Goal: Task Accomplishment & Management: Complete application form

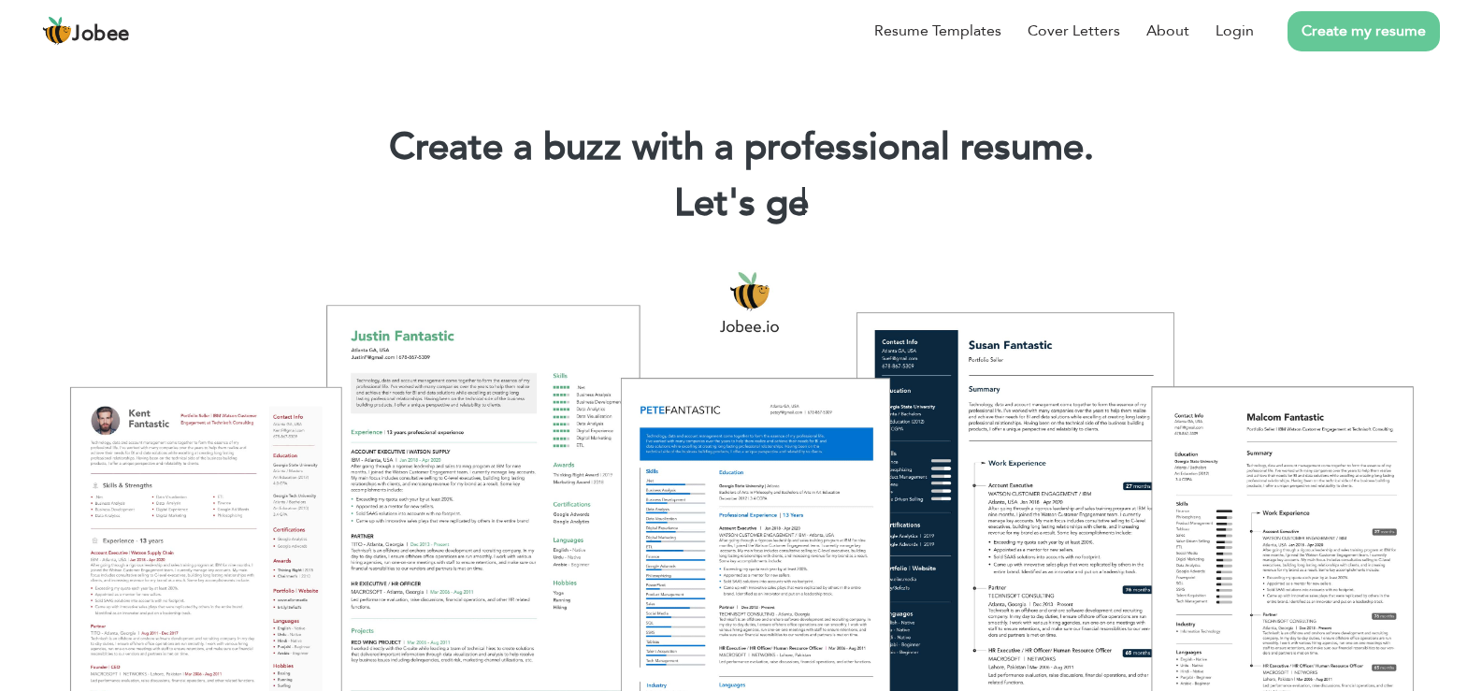
click at [1338, 24] on link "Create my resume" at bounding box center [1364, 31] width 152 height 40
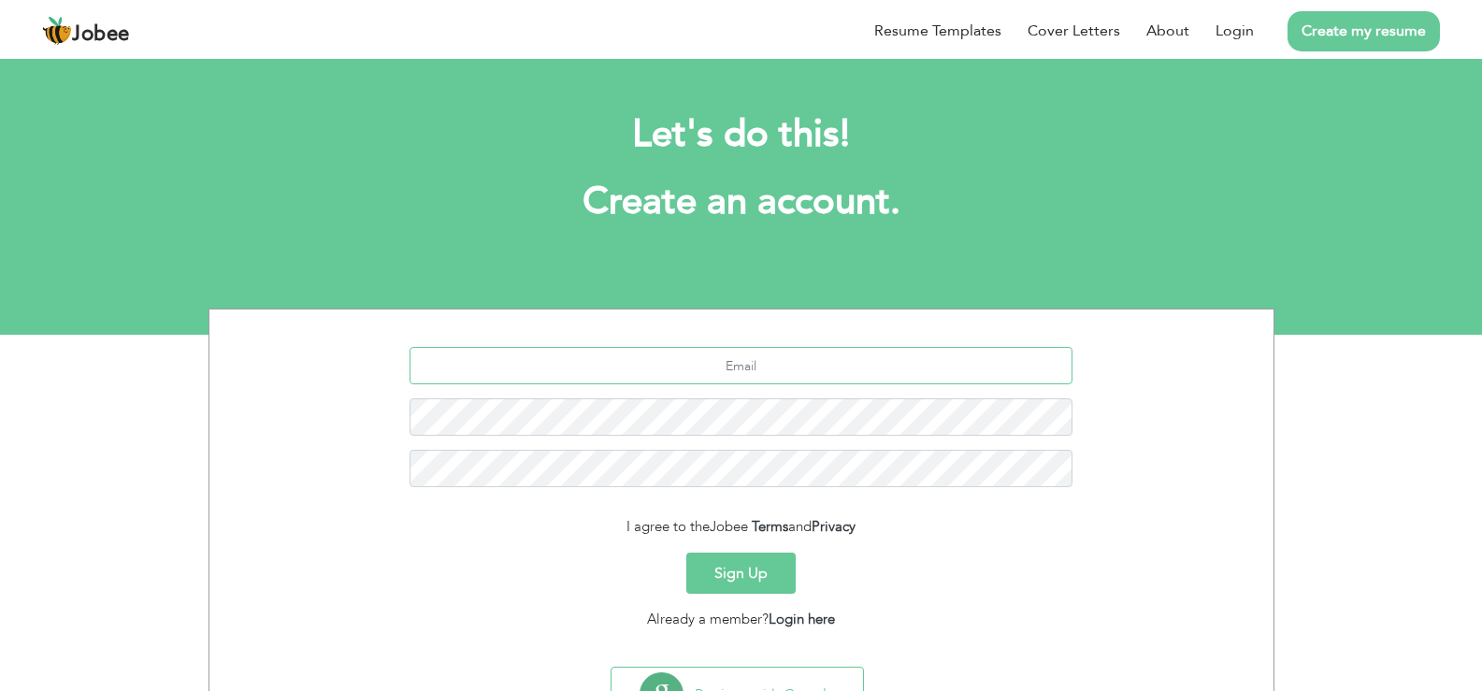
click at [896, 383] on input "text" at bounding box center [741, 365] width 663 height 37
type input "[EMAIL_ADDRESS][DOMAIN_NAME]"
click at [648, 588] on div "Sign Up" at bounding box center [742, 573] width 1036 height 41
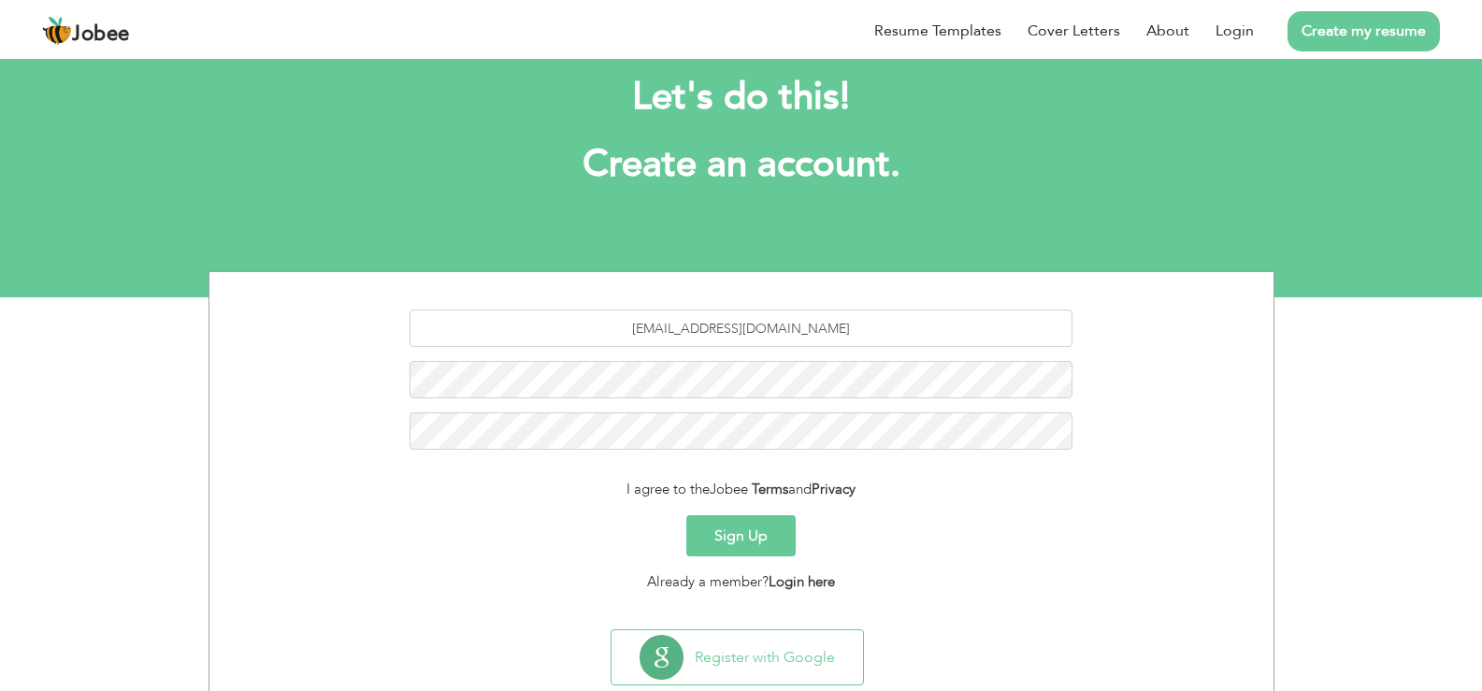
click at [729, 543] on button "Sign Up" at bounding box center [740, 535] width 109 height 41
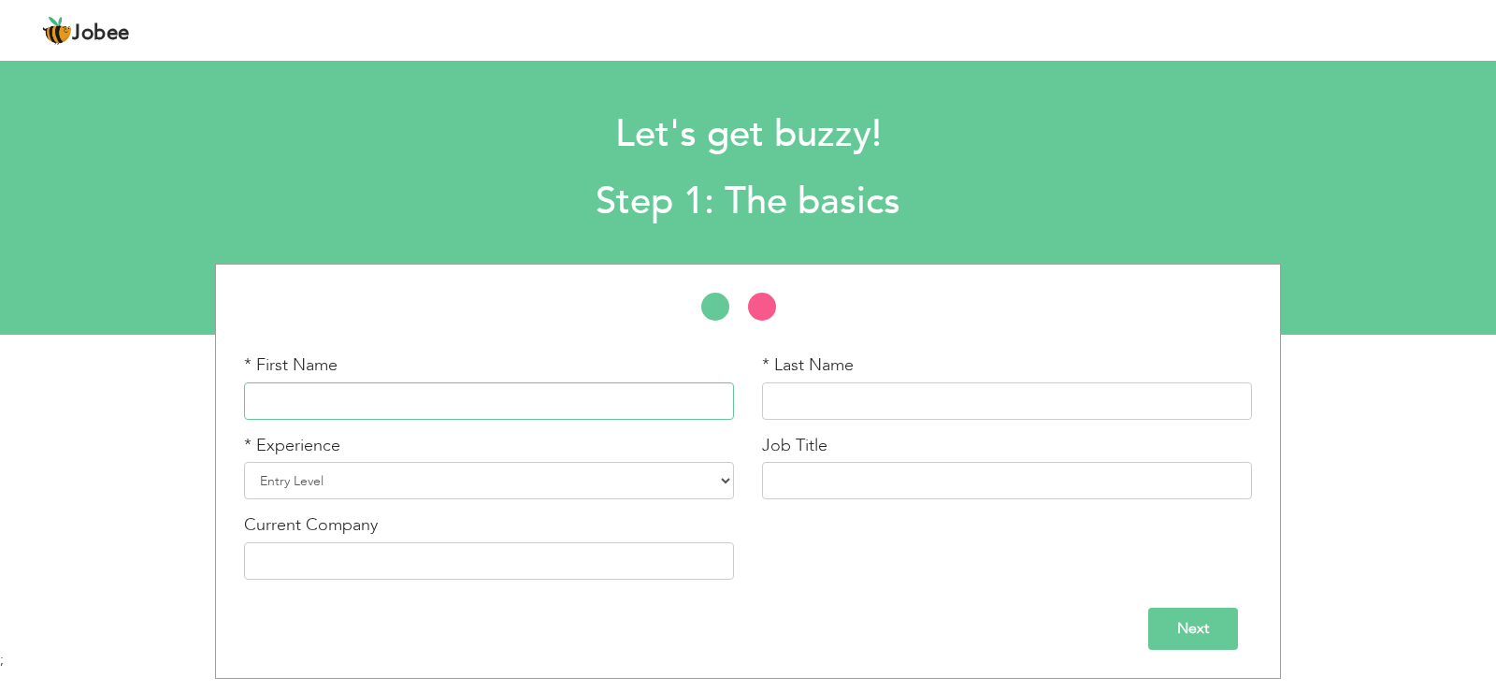
click at [645, 410] on input "text" at bounding box center [489, 400] width 490 height 37
type input "[PERSON_NAME]"
click at [512, 475] on select "Entry Level Less than 1 Year 1 Year 2 Years 3 Years 4 Years 5 Years 6 Years 7 Y…" at bounding box center [489, 480] width 490 height 37
click at [244, 462] on select "Entry Level Less than 1 Year 1 Year 2 Years 3 Years 4 Years 5 Years 6 Years 7 Y…" at bounding box center [489, 480] width 490 height 37
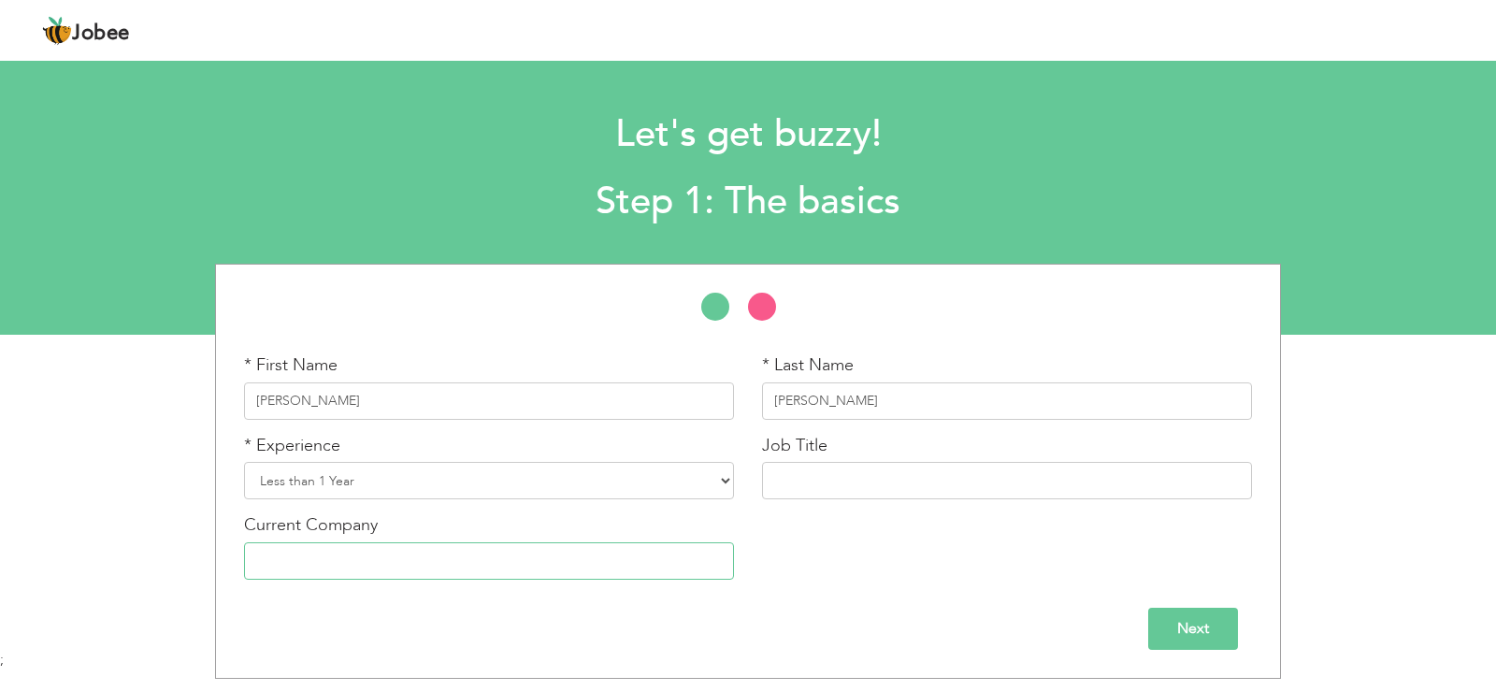
click at [360, 549] on input "text" at bounding box center [489, 560] width 490 height 37
click at [422, 485] on select "Entry Level Less than 1 Year 1 Year 2 Years 3 Years 4 Years 5 Years 6 Years 7 Y…" at bounding box center [489, 480] width 490 height 37
select select "1"
click at [244, 462] on select "Entry Level Less than 1 Year 1 Year 2 Years 3 Years 4 Years 5 Years 6 Years 7 Y…" at bounding box center [489, 480] width 490 height 37
click at [1176, 637] on input "Next" at bounding box center [1193, 629] width 90 height 42
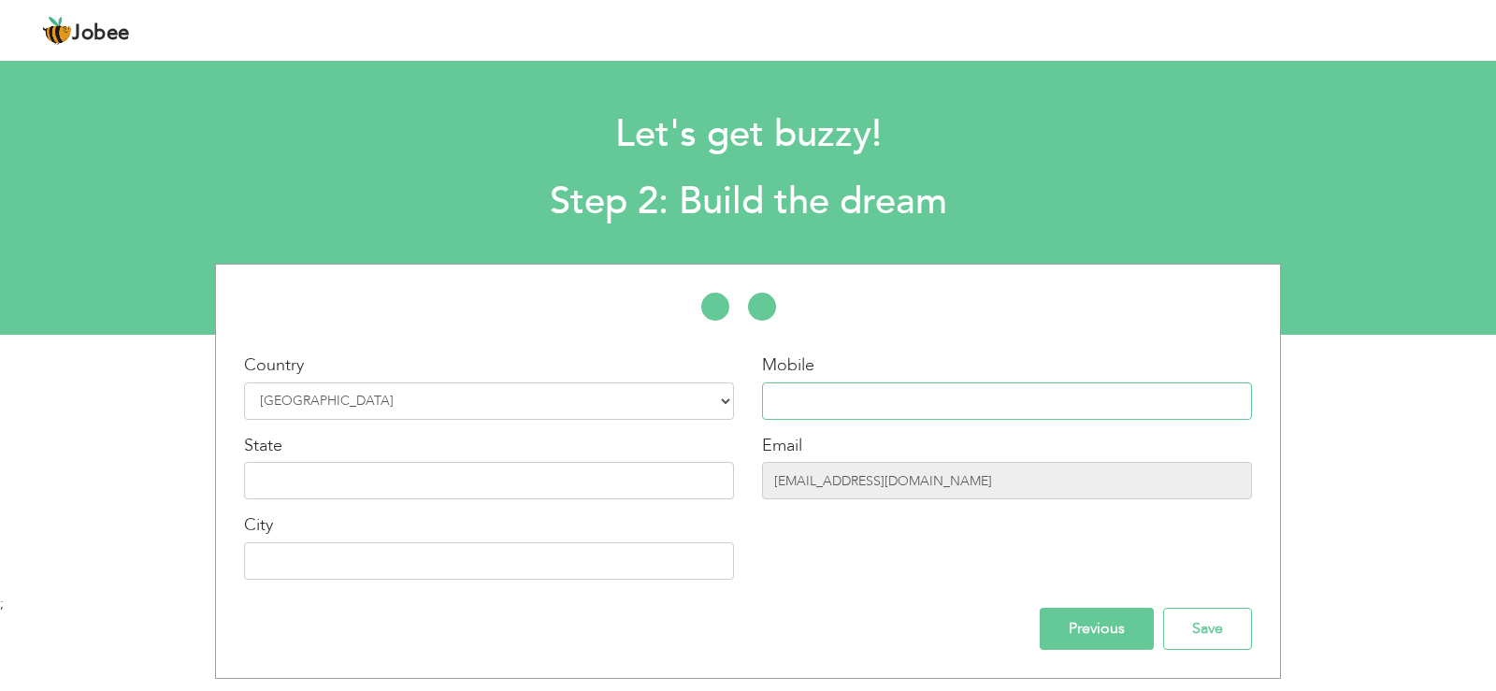
click at [872, 388] on input "text" at bounding box center [1007, 400] width 490 height 37
type input "03267897986"
type input "[PERSON_NAME]"
click at [630, 493] on input "text" at bounding box center [489, 480] width 490 height 37
click at [265, 483] on input "pakistan" at bounding box center [489, 480] width 490 height 37
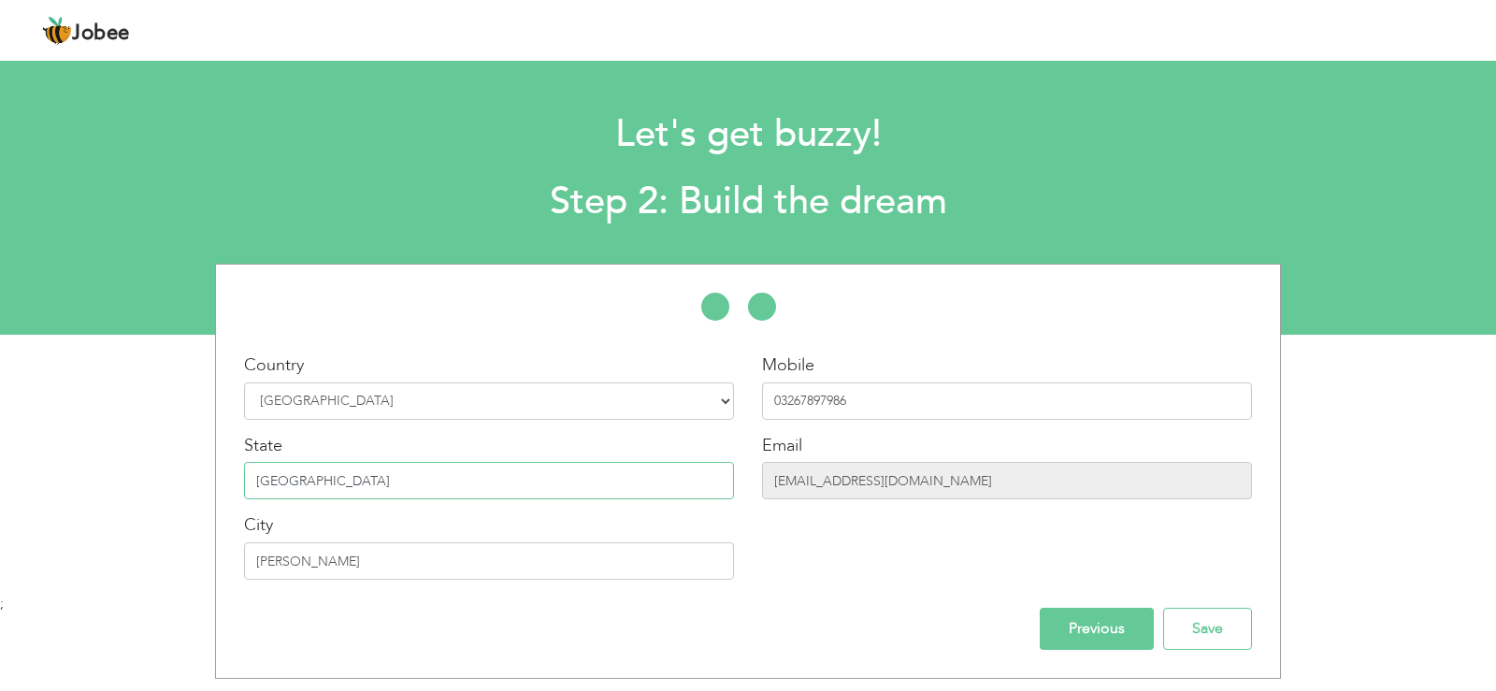
type input "[GEOGRAPHIC_DATA]"
click at [1103, 617] on input "Previous" at bounding box center [1097, 629] width 114 height 42
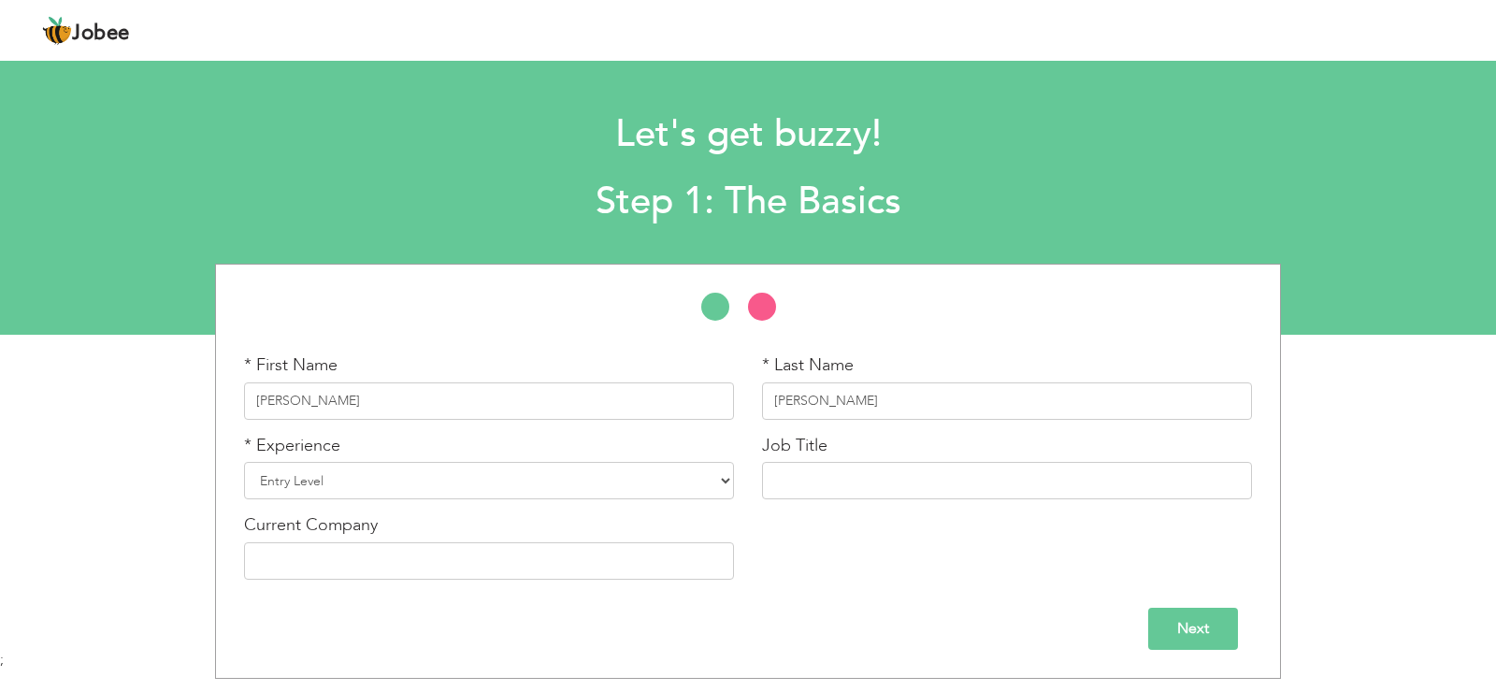
click at [1167, 621] on input "Next" at bounding box center [1193, 629] width 90 height 42
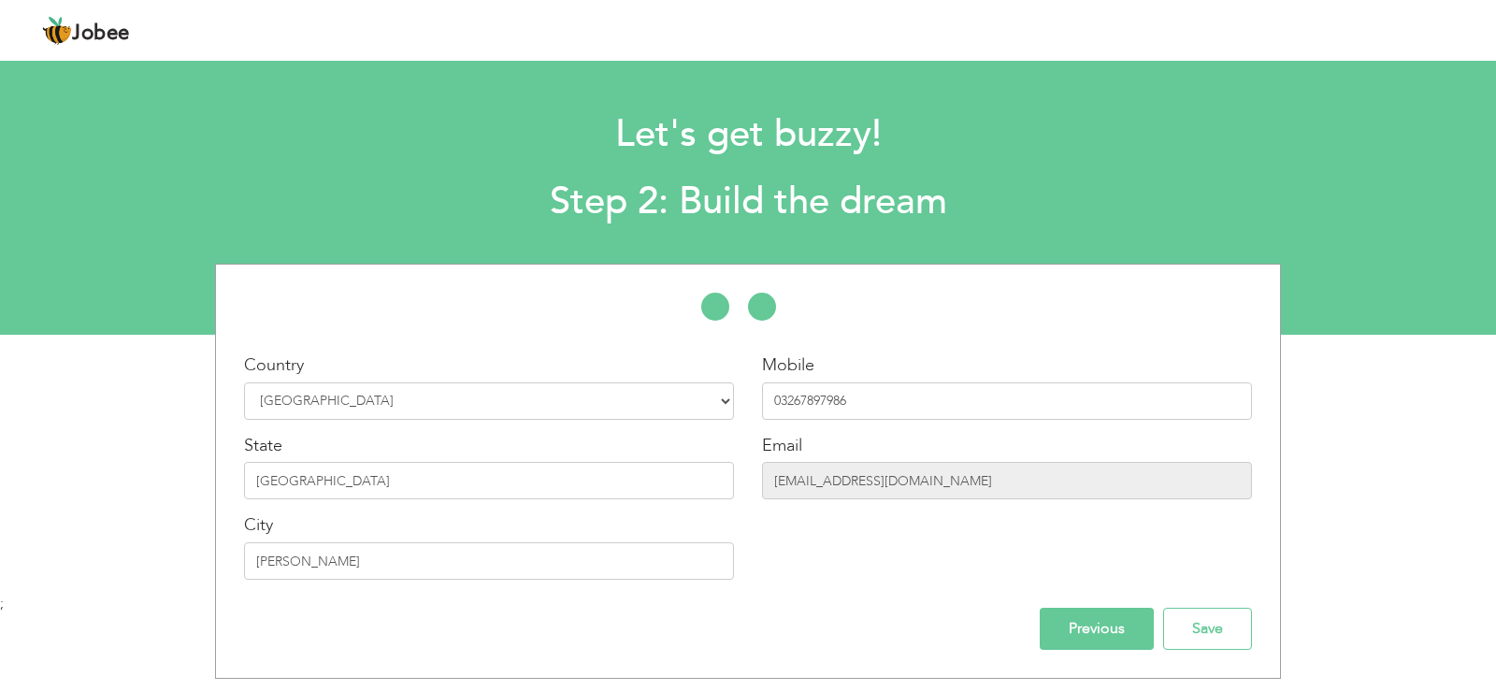
click at [1113, 623] on input "Previous" at bounding box center [1097, 629] width 114 height 42
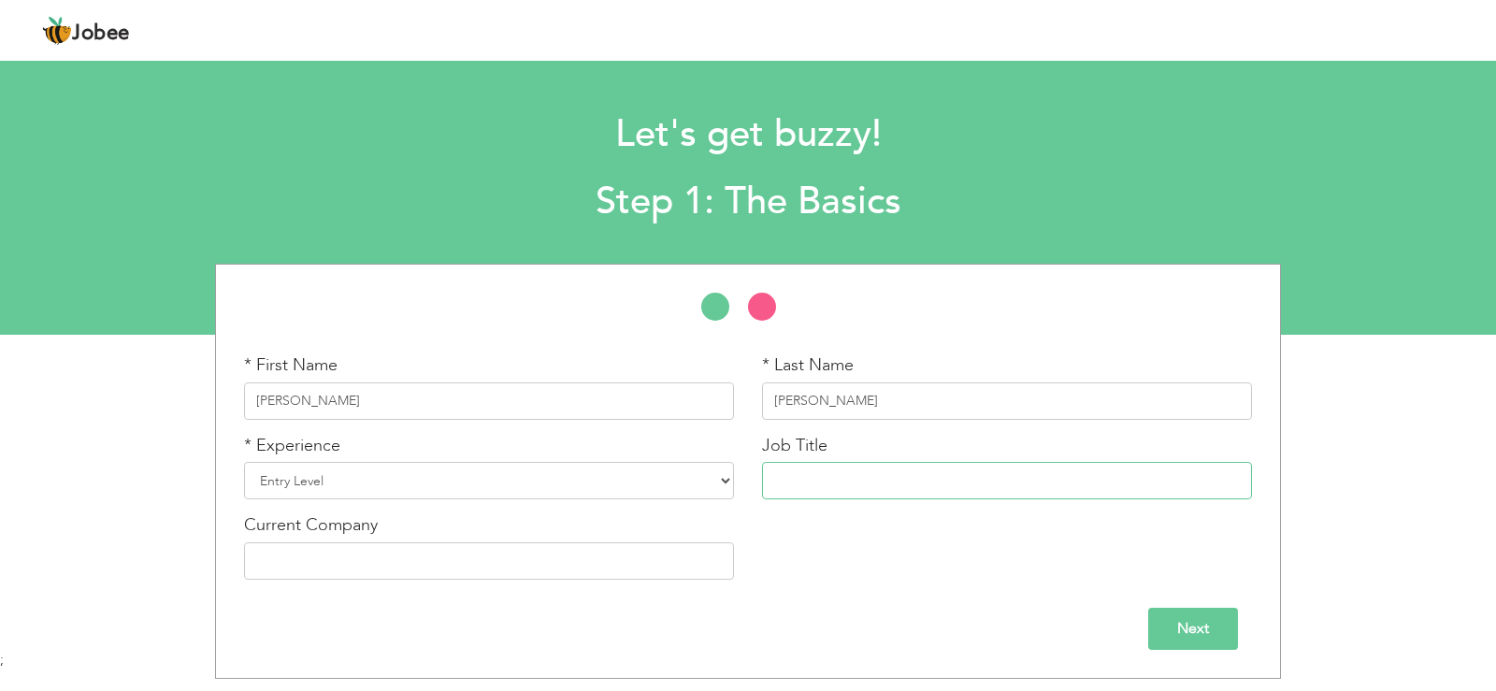
click at [960, 487] on input "text" at bounding box center [1007, 480] width 490 height 37
type input "f"
type input "Full Stack developer"
click at [1187, 628] on input "Next" at bounding box center [1193, 629] width 90 height 42
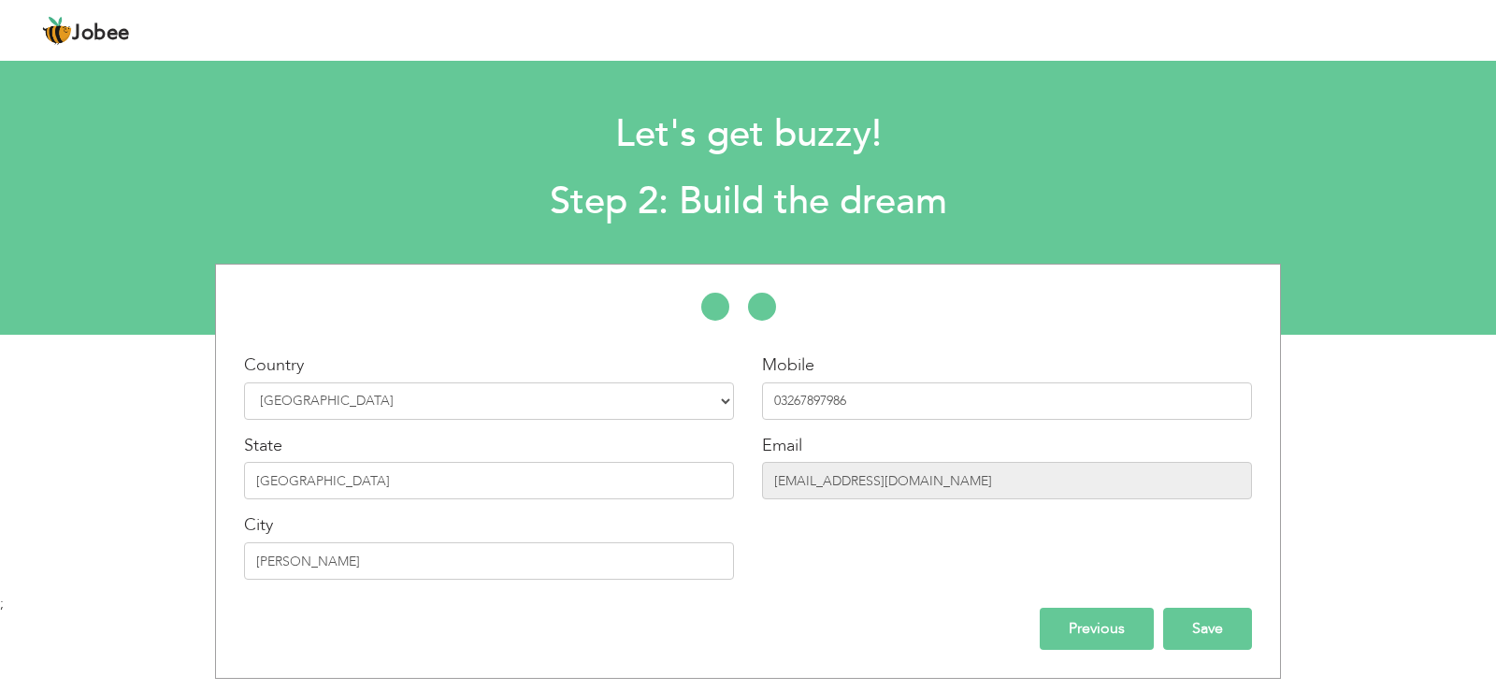
click at [1194, 627] on input "Save" at bounding box center [1207, 629] width 89 height 42
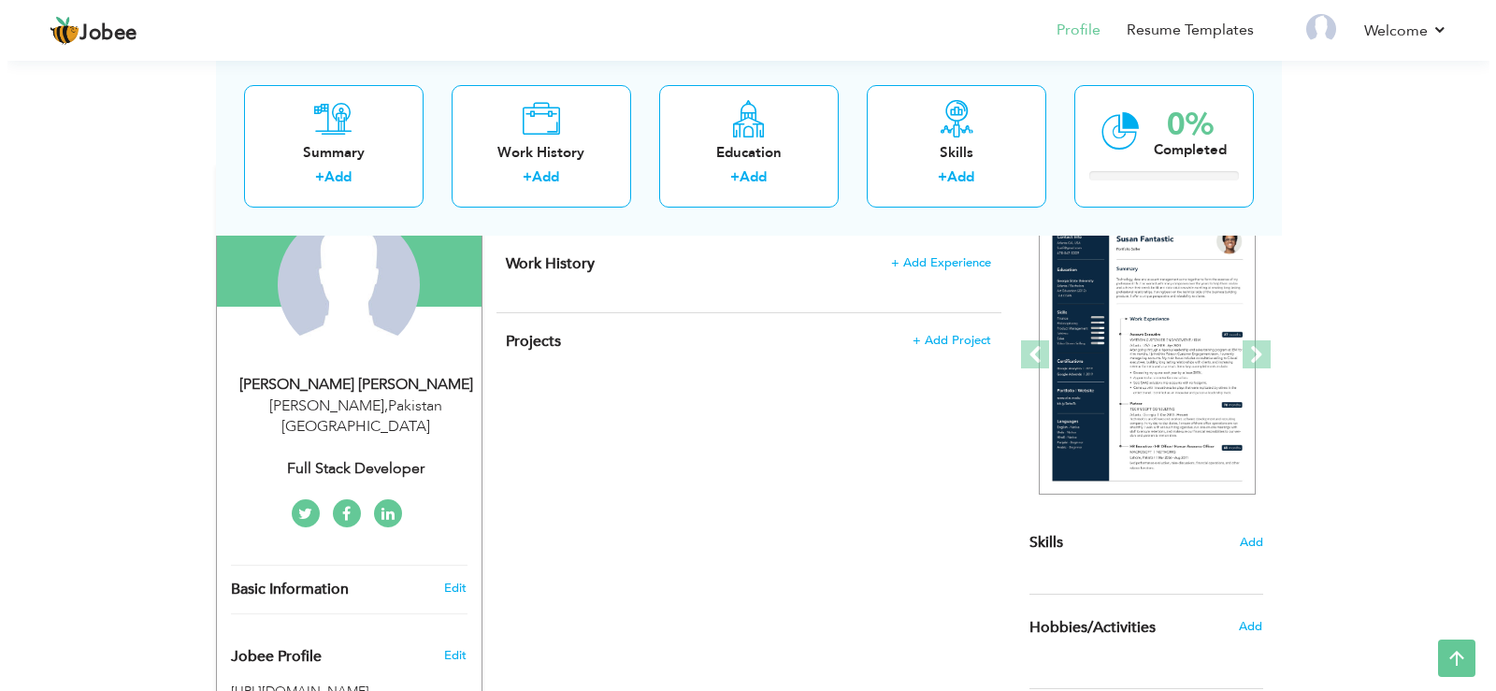
scroll to position [224, 0]
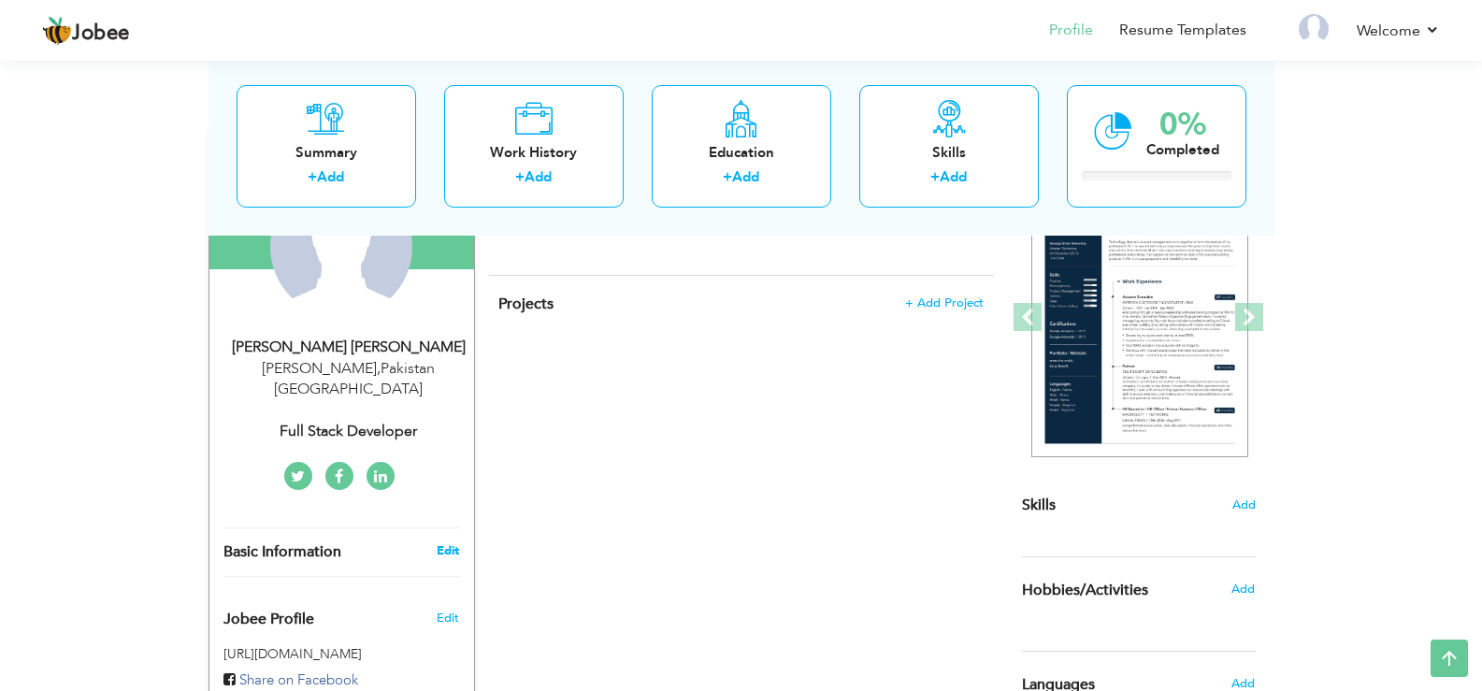
click at [444, 542] on link "Edit" at bounding box center [448, 550] width 22 height 17
type input "Usman sharif"
type input "Muhammad Sharif"
type input "03267897986"
select select "number:166"
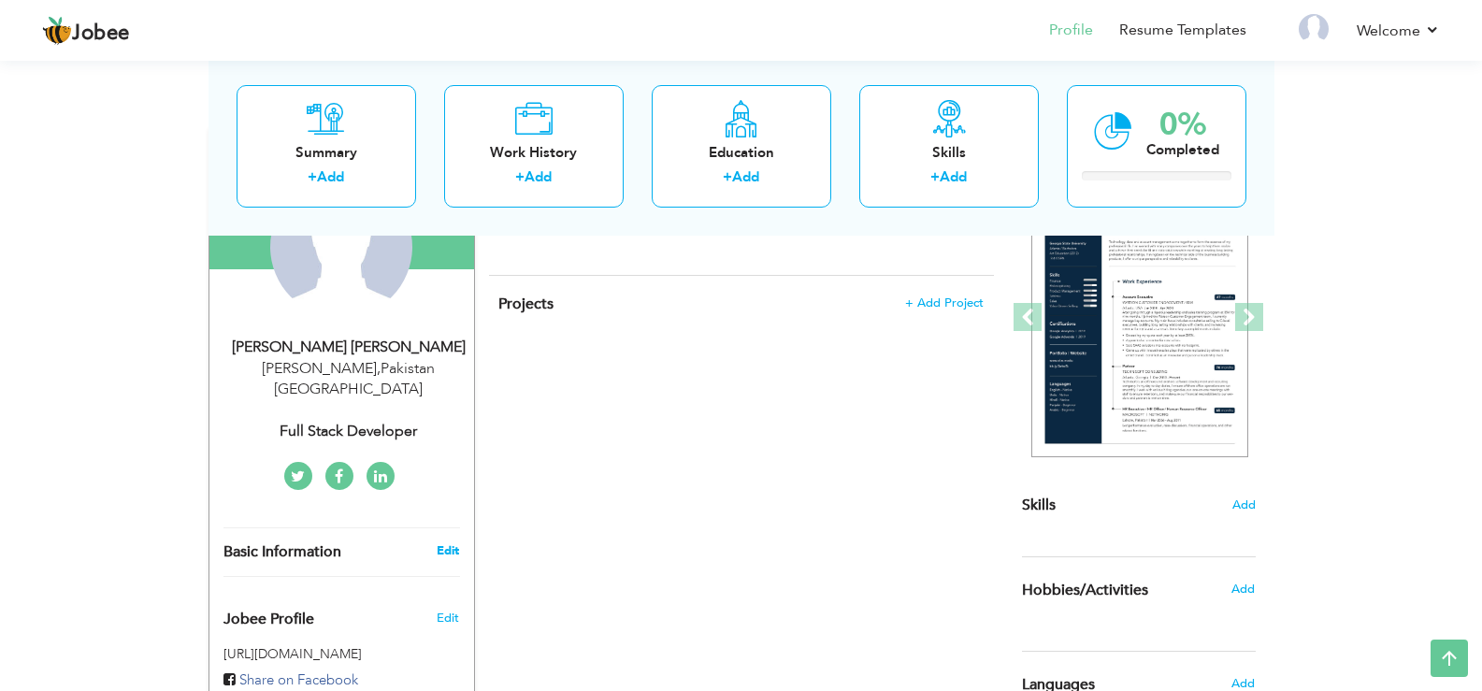
type input "[GEOGRAPHIC_DATA]"
type input "[PERSON_NAME]"
select select "number:1"
type input "Full Stack developer"
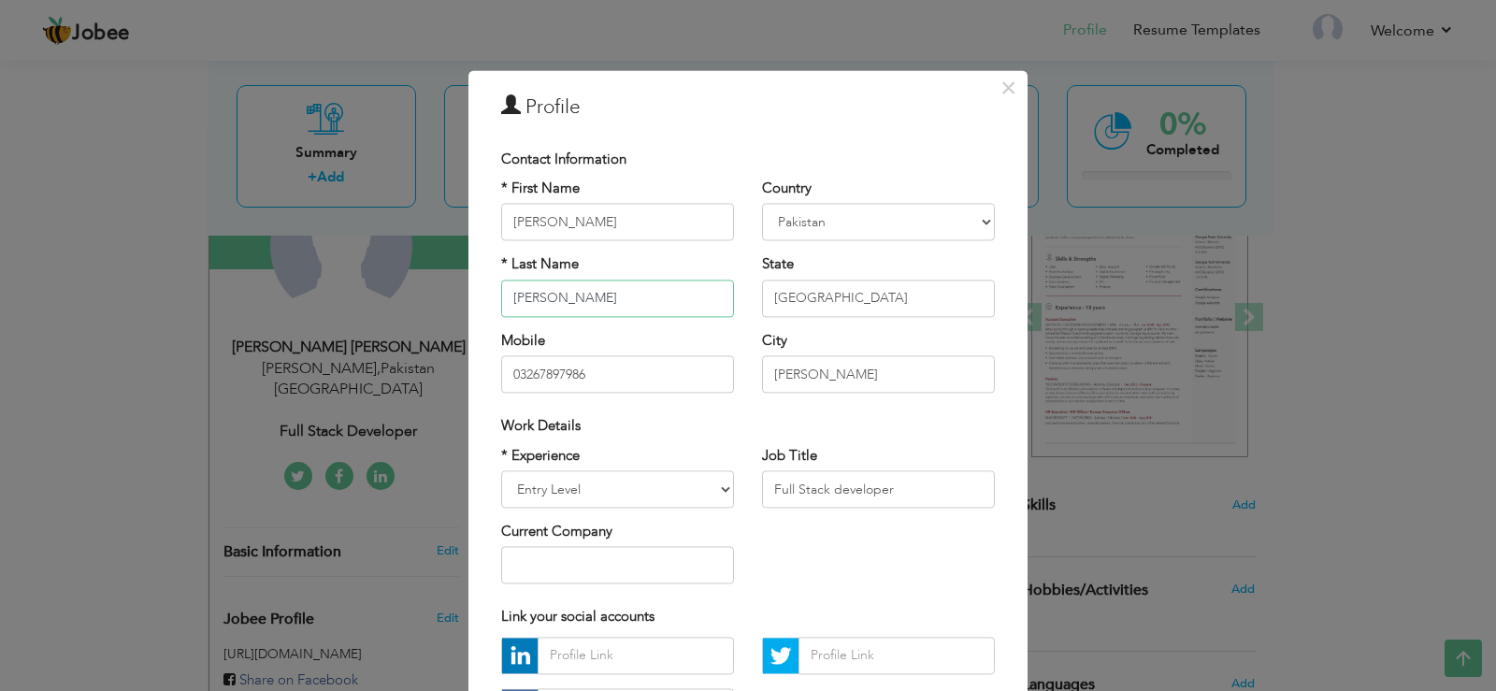
click at [665, 305] on input "Muhammad Sharif" at bounding box center [617, 298] width 233 height 37
click at [807, 569] on div "Contact Information * First Name Usman sharif * Last Name Muhammad Sharif Mobil…" at bounding box center [748, 439] width 522 height 599
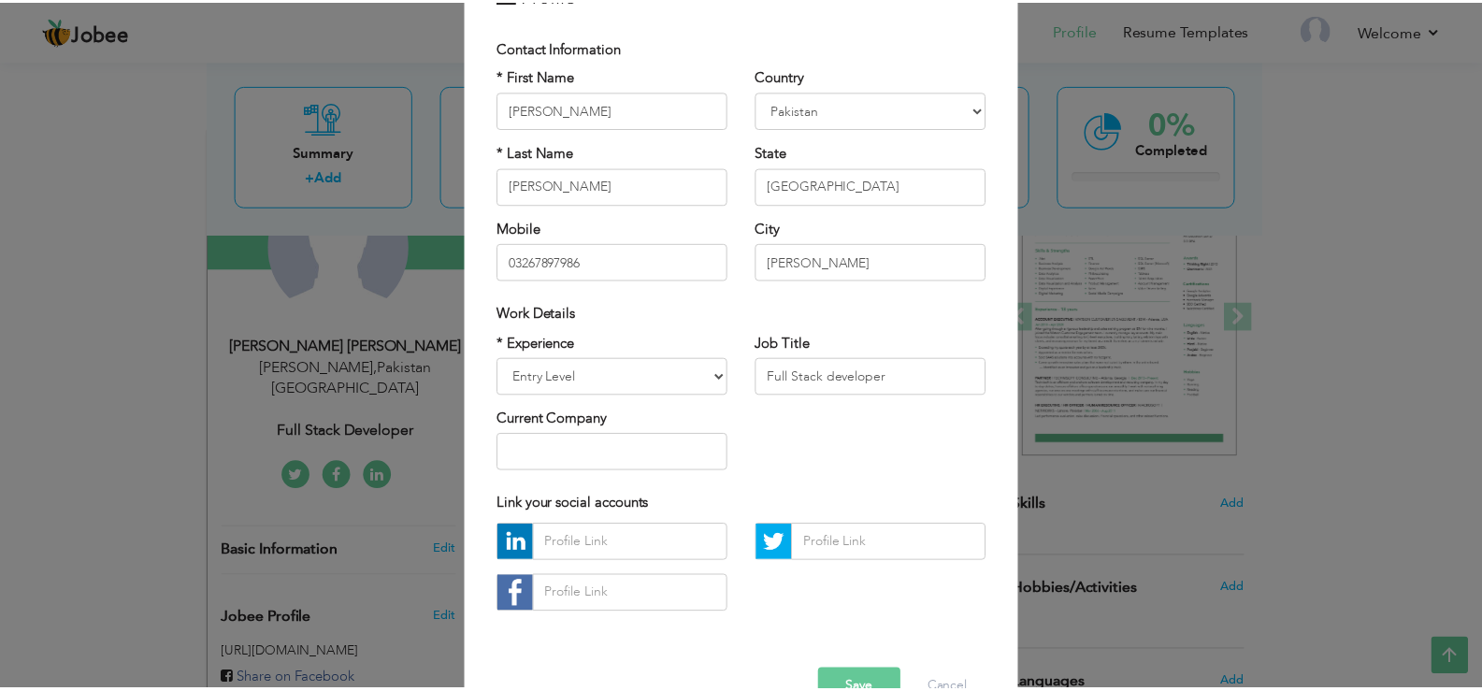
scroll to position [162, 0]
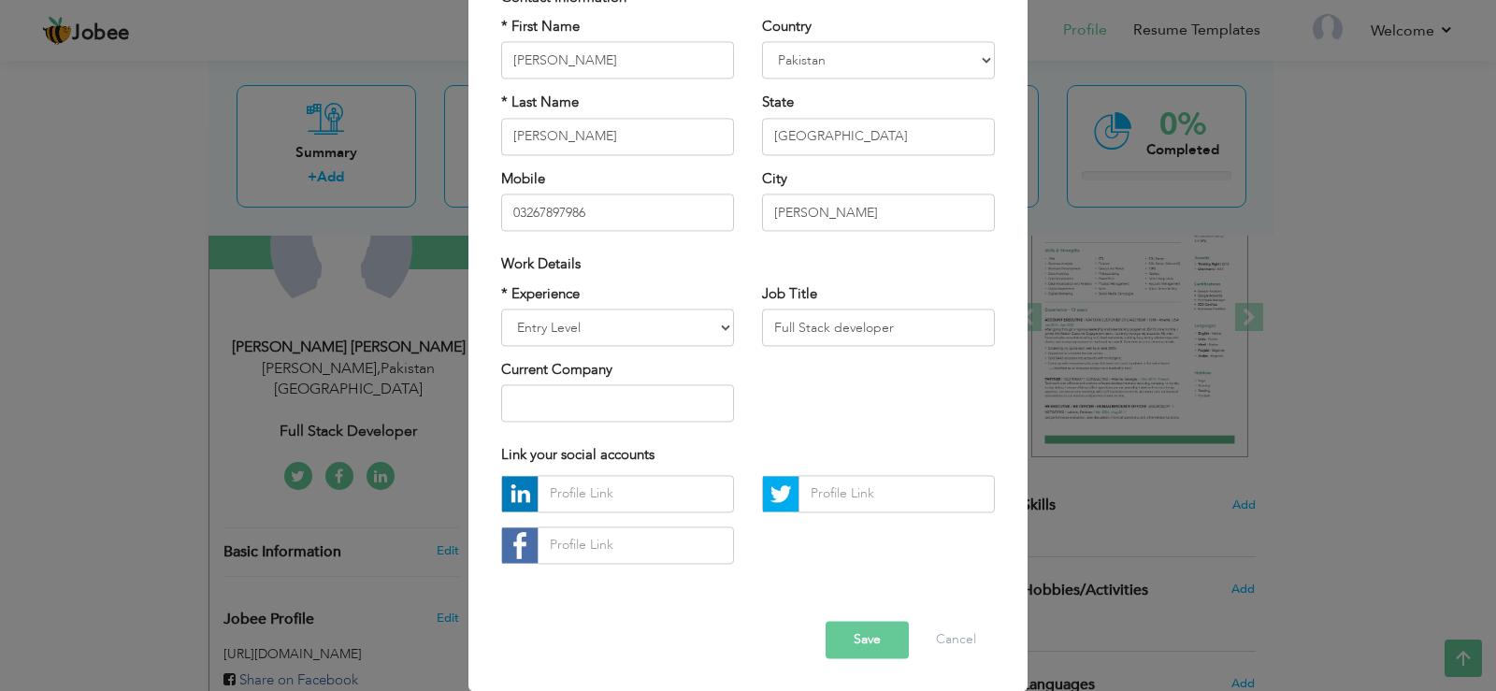
click at [871, 630] on button "Save" at bounding box center [867, 639] width 83 height 37
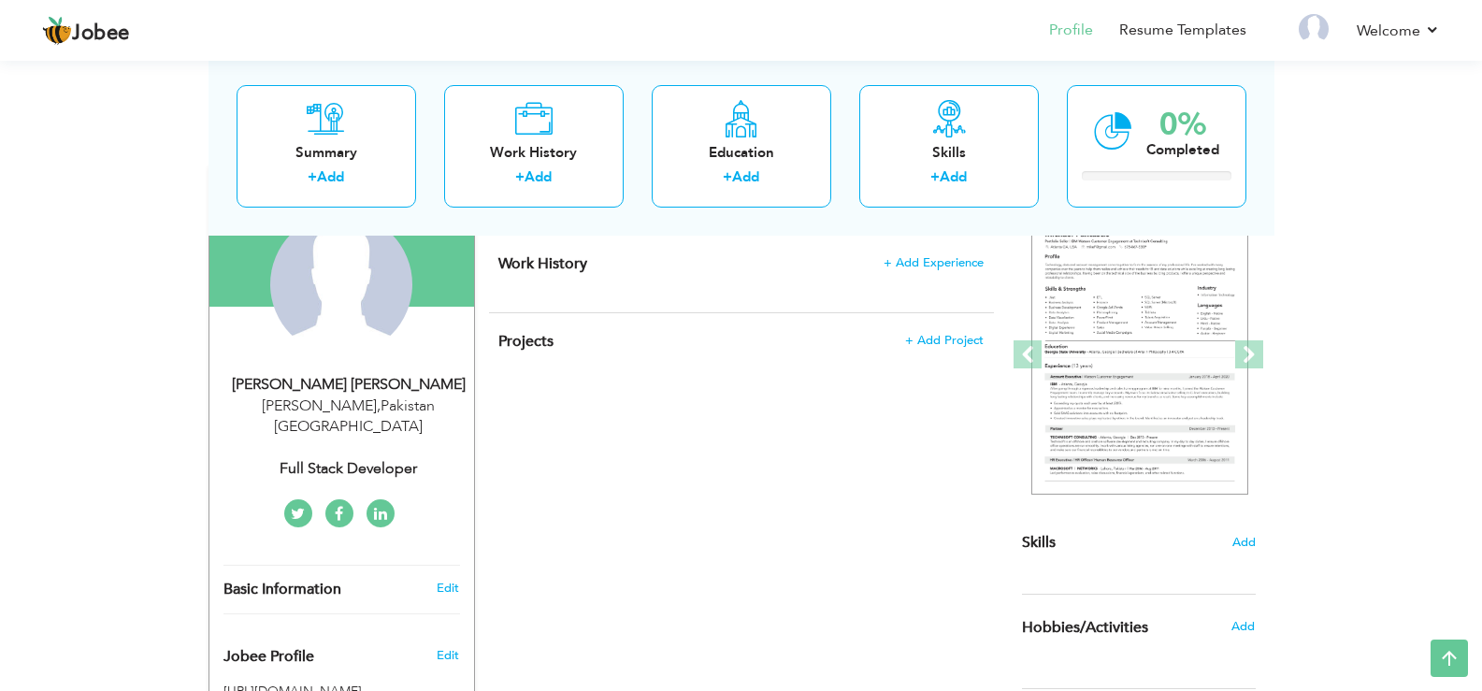
scroll to position [0, 0]
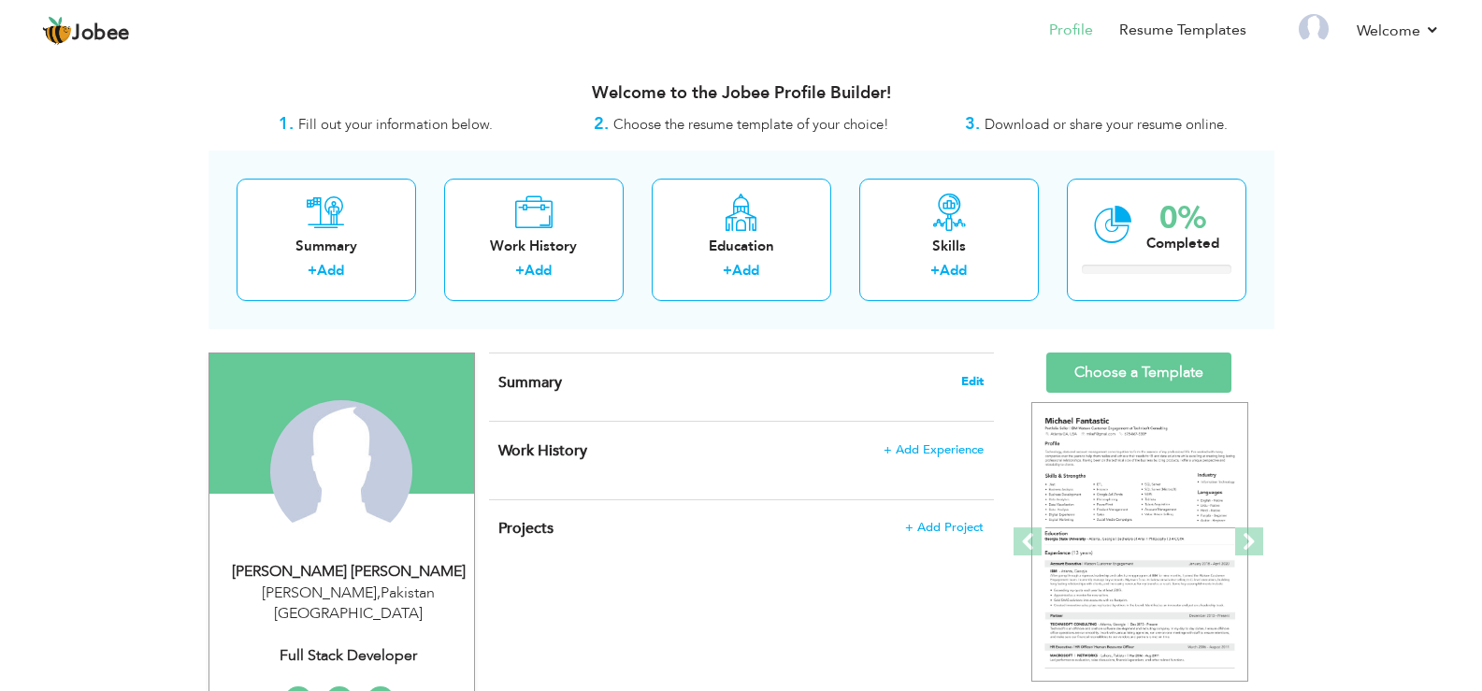
click at [968, 382] on span "Edit" at bounding box center [972, 381] width 22 height 13
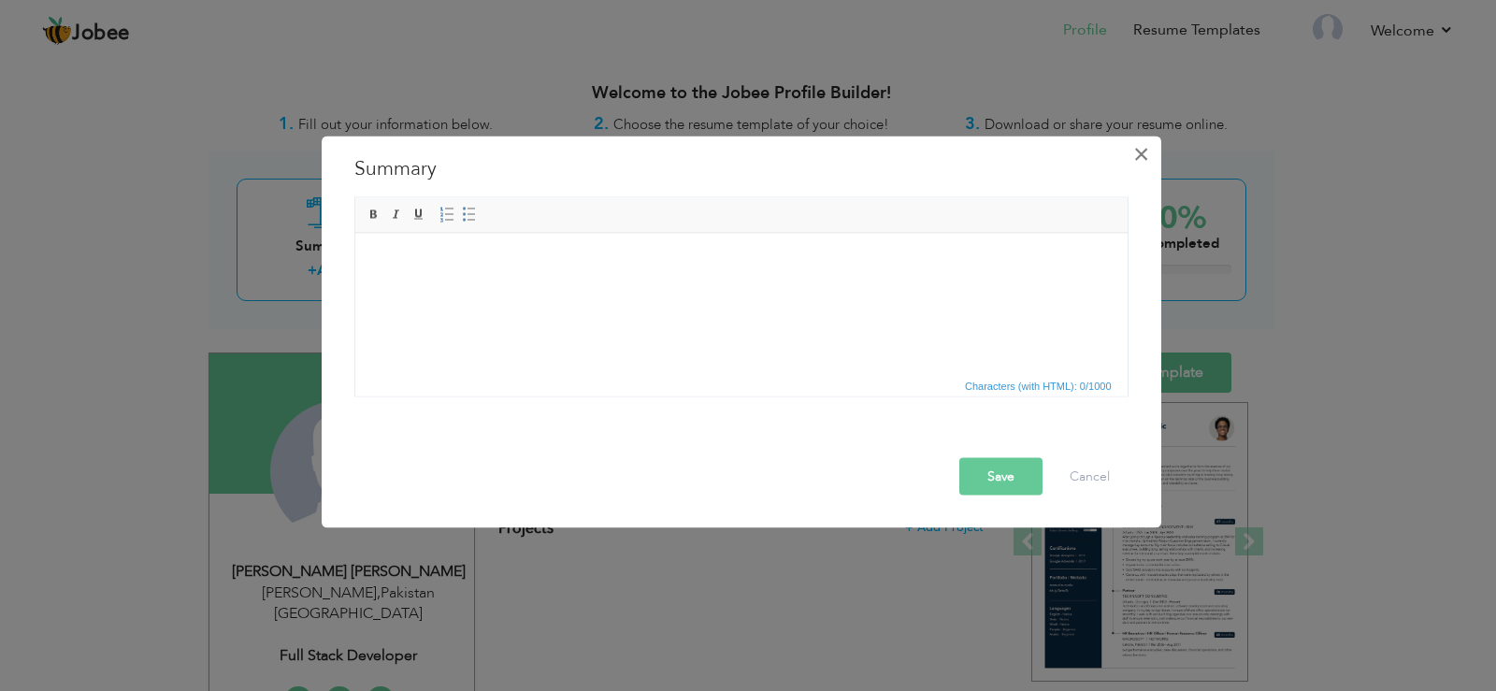
click at [1137, 152] on span "×" at bounding box center [1141, 154] width 16 height 34
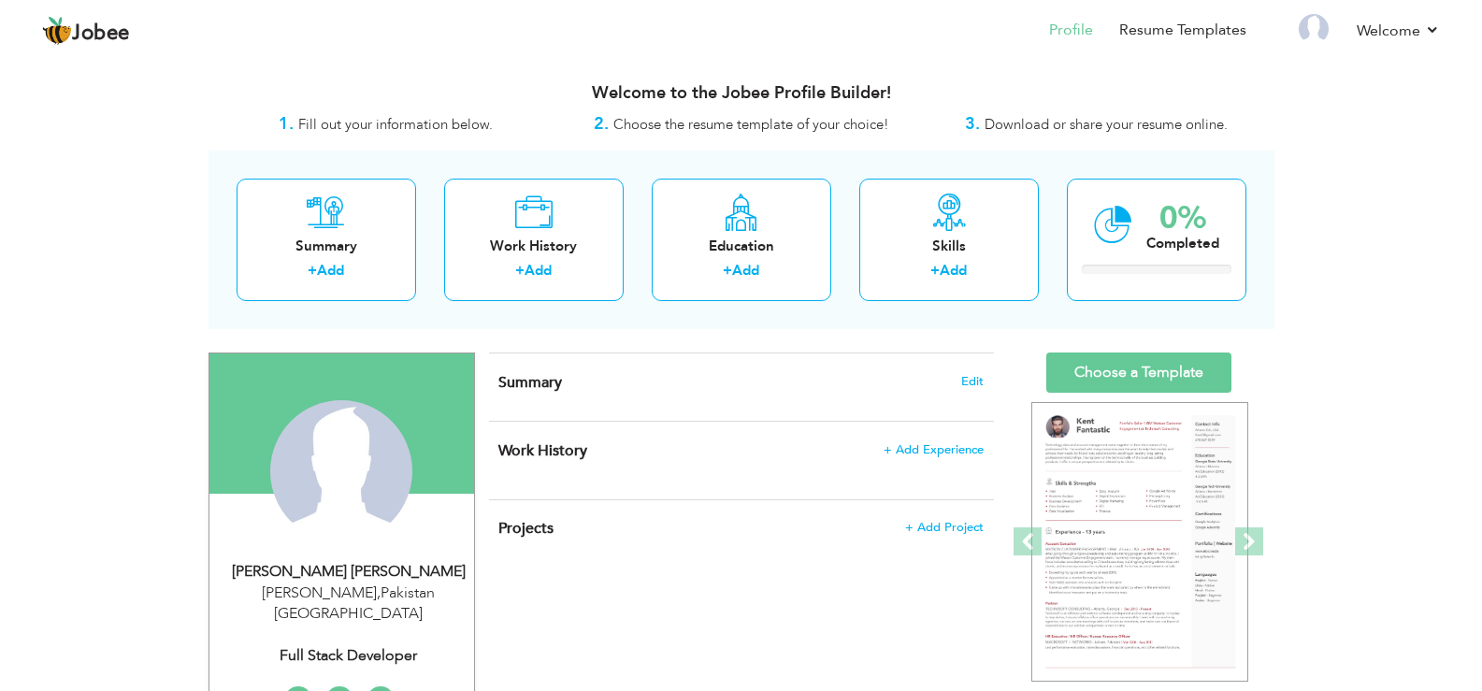
click at [933, 461] on div "Work History + Add Experience × Work History * Job Title Company Duration" at bounding box center [741, 461] width 505 height 78
click at [930, 458] on h4 "Work History + Add Experience" at bounding box center [740, 450] width 484 height 19
click at [917, 441] on span "+ Add Experience" at bounding box center [934, 448] width 100 height 15
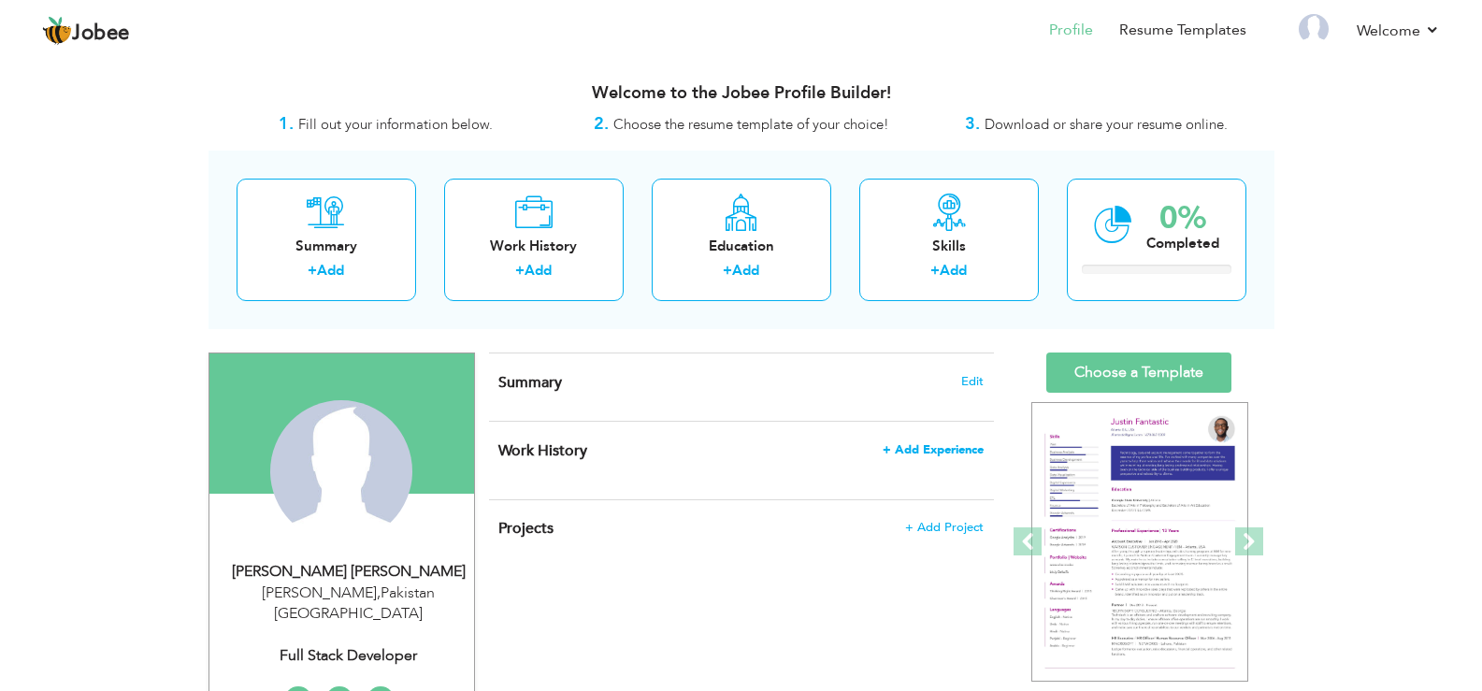
click at [916, 444] on span "+ Add Experience" at bounding box center [933, 449] width 101 height 13
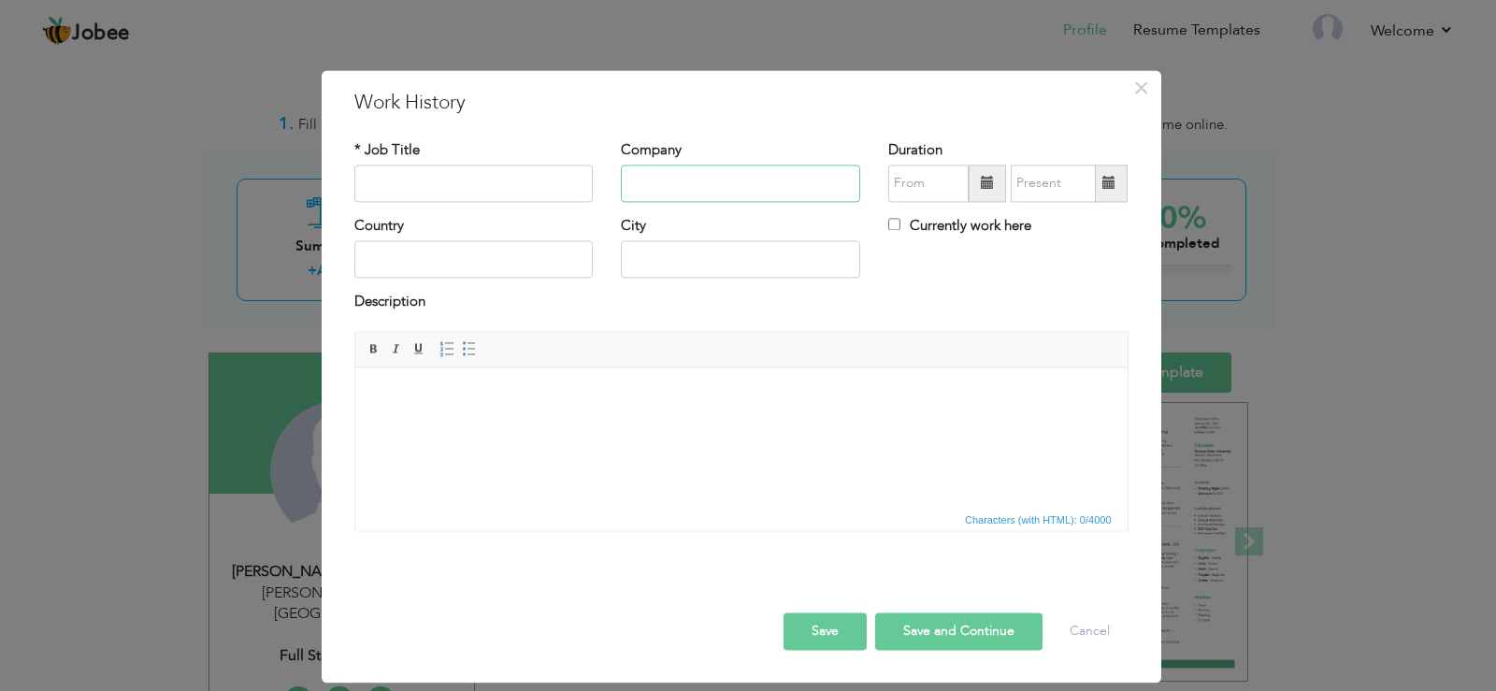
click at [655, 175] on input "text" at bounding box center [740, 183] width 239 height 37
click at [1148, 85] on span "×" at bounding box center [1141, 88] width 16 height 34
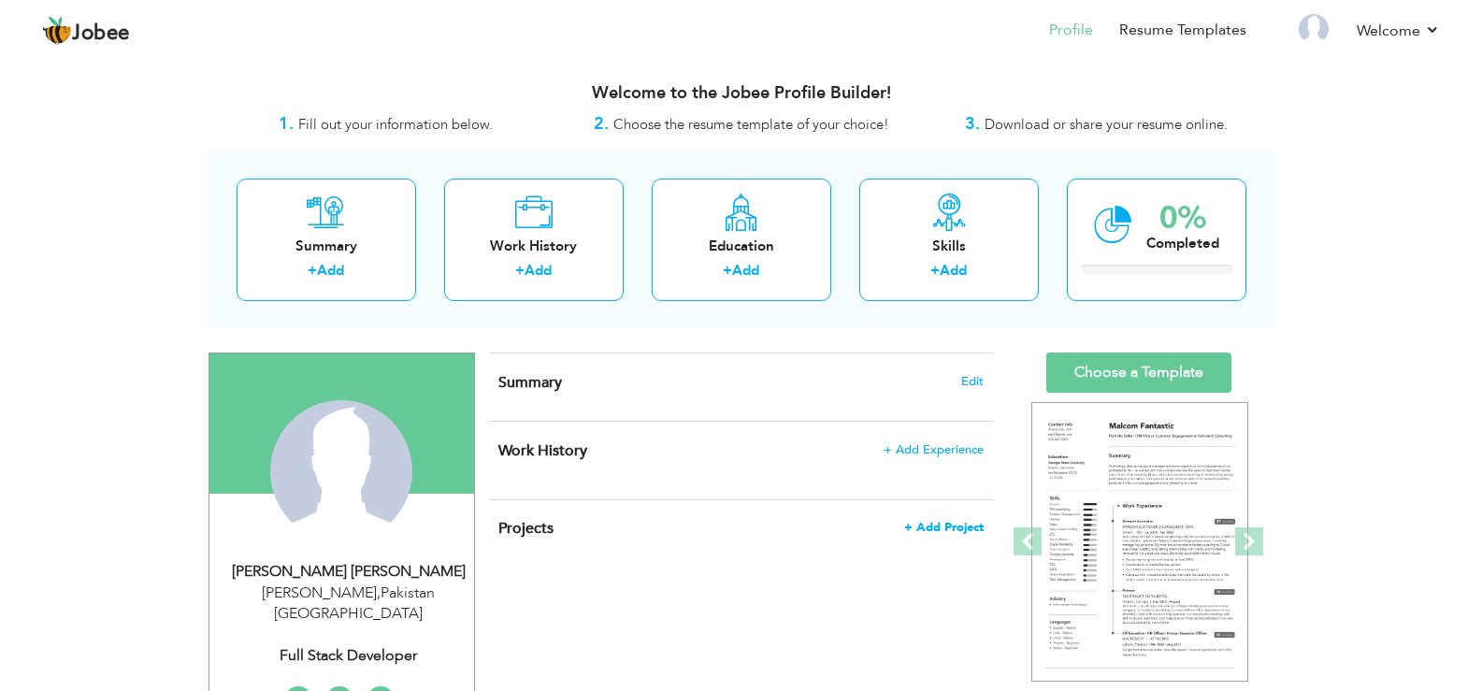
click at [945, 534] on span "+ Add Project" at bounding box center [943, 527] width 79 height 13
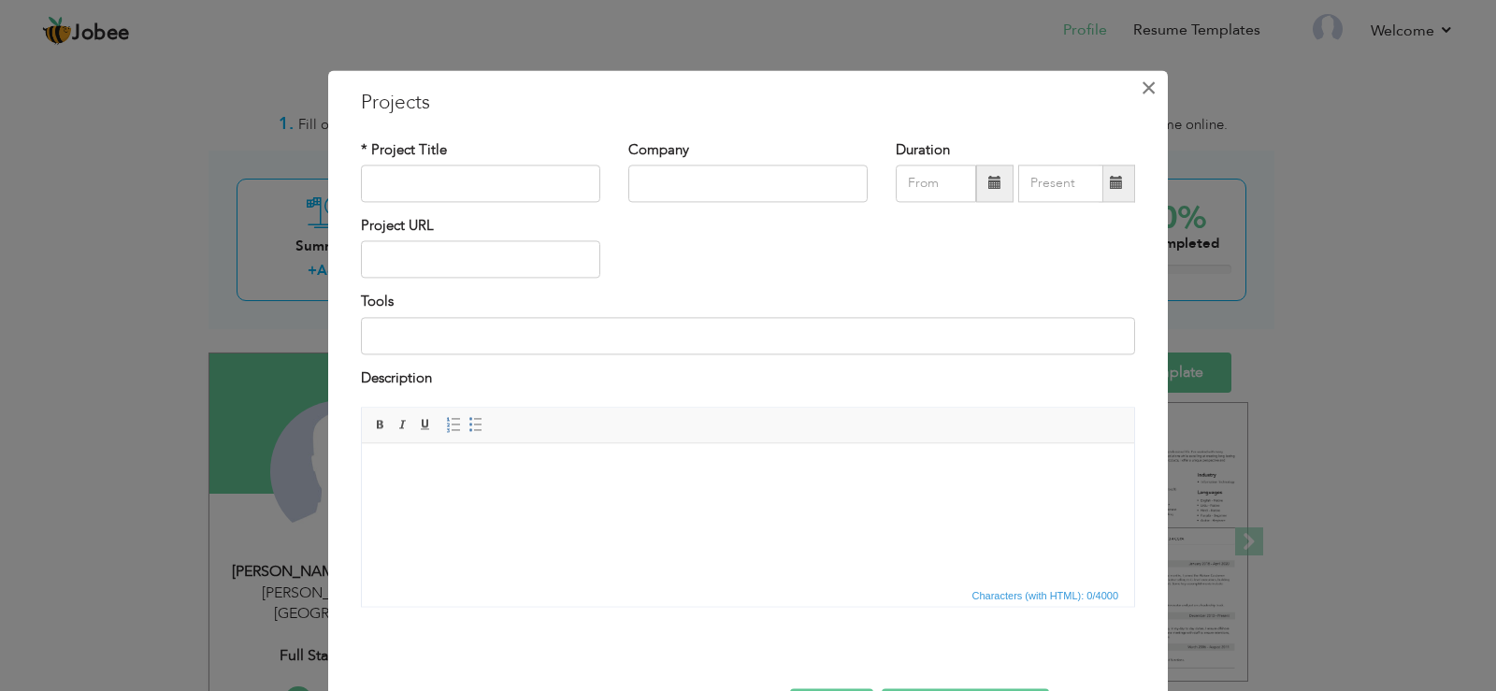
click at [1133, 83] on button "×" at bounding box center [1148, 88] width 30 height 30
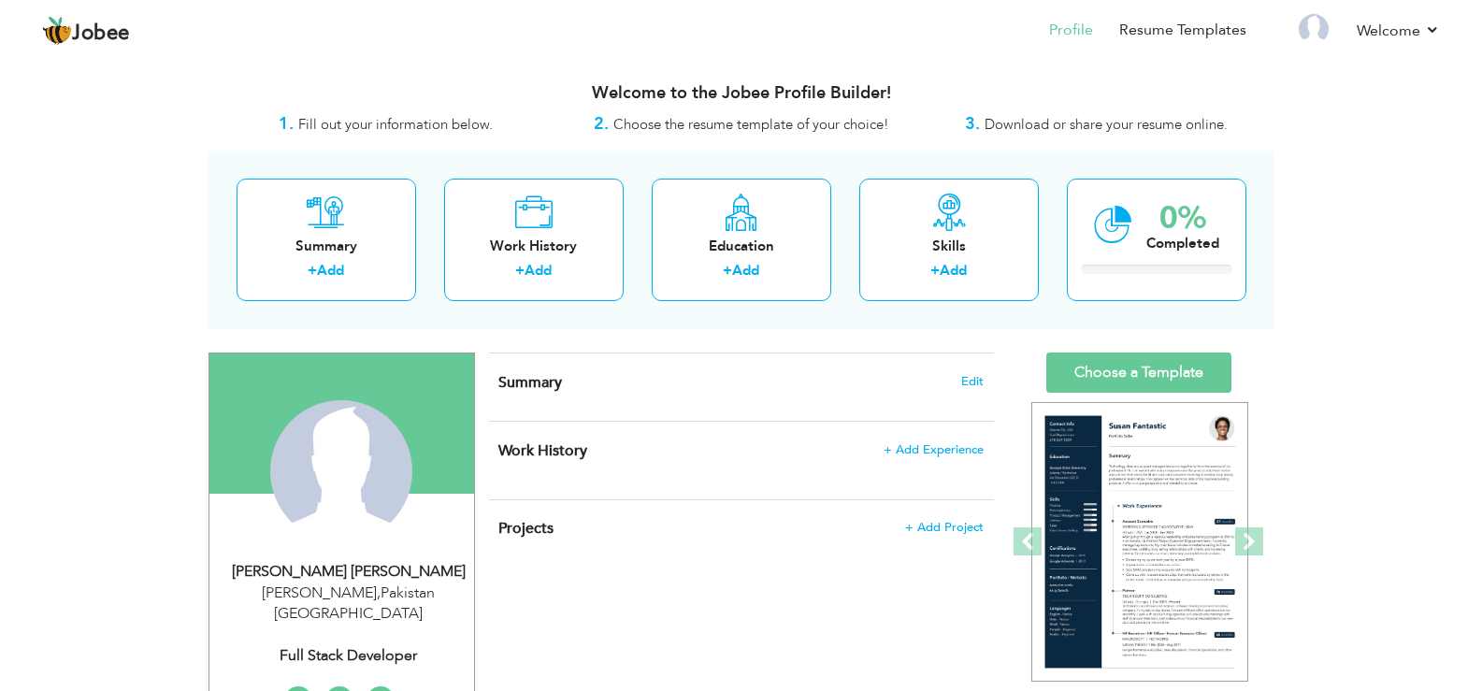
click at [1285, 355] on div "View Resume Export PDF Profile Summary Public Link Experience Education Awards …" at bounding box center [741, 678] width 1482 height 1244
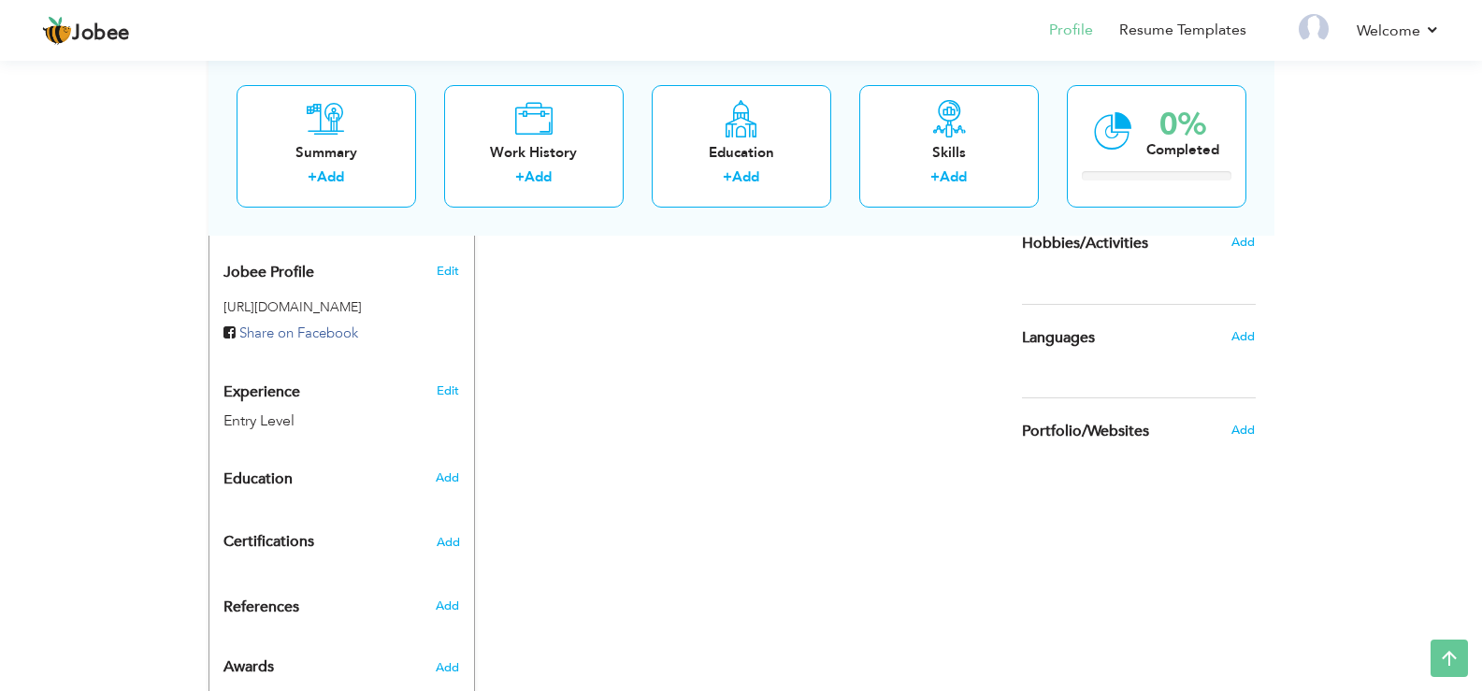
scroll to position [534, 0]
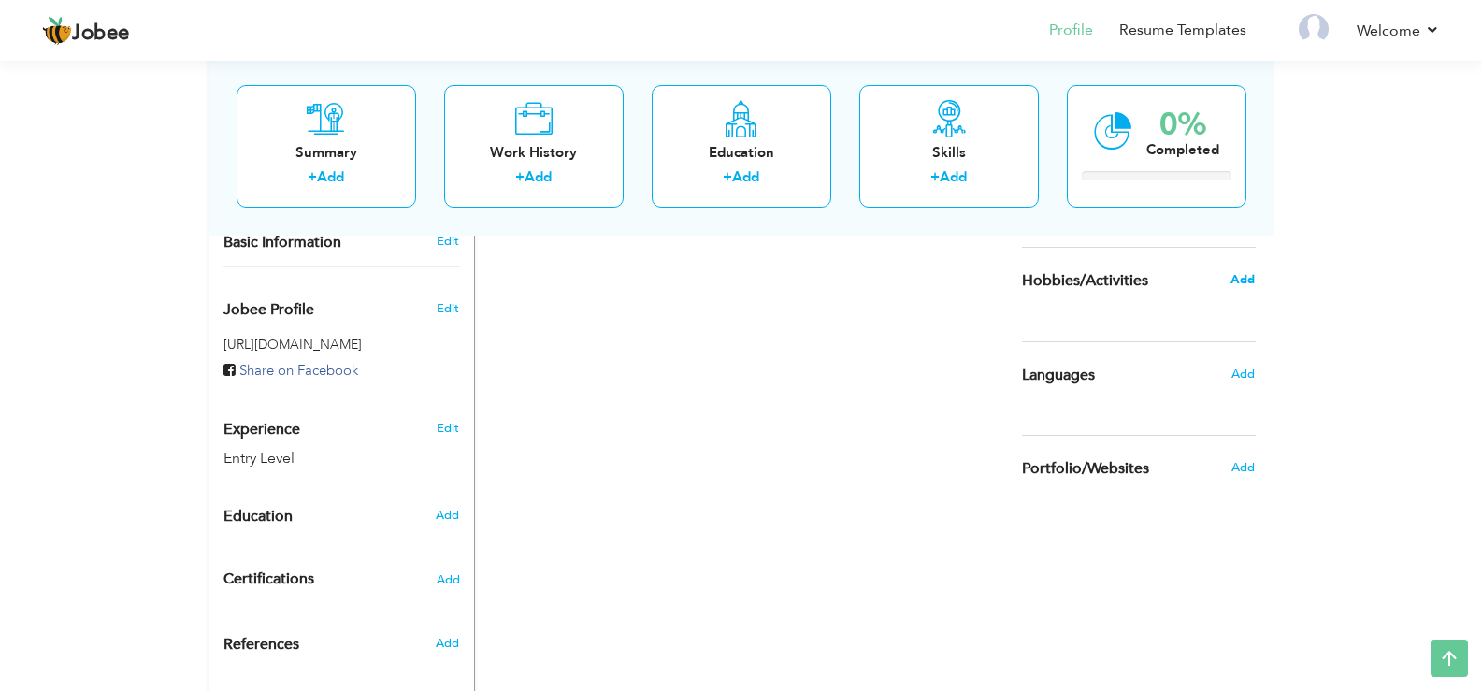
click at [1253, 284] on span "Add" at bounding box center [1243, 279] width 24 height 17
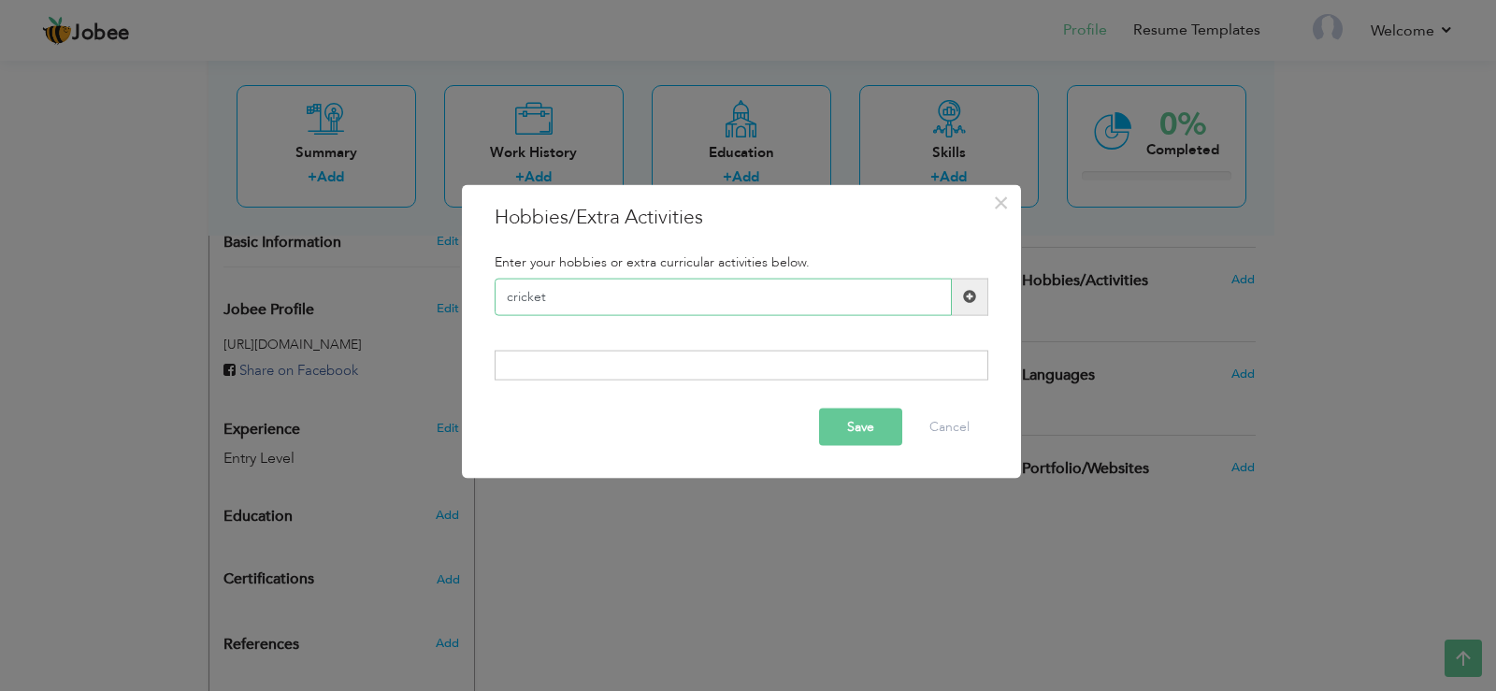
type input "cricket"
click at [884, 402] on div "Save Cancel" at bounding box center [742, 427] width 522 height 65
click at [875, 420] on button "Save" at bounding box center [860, 427] width 83 height 37
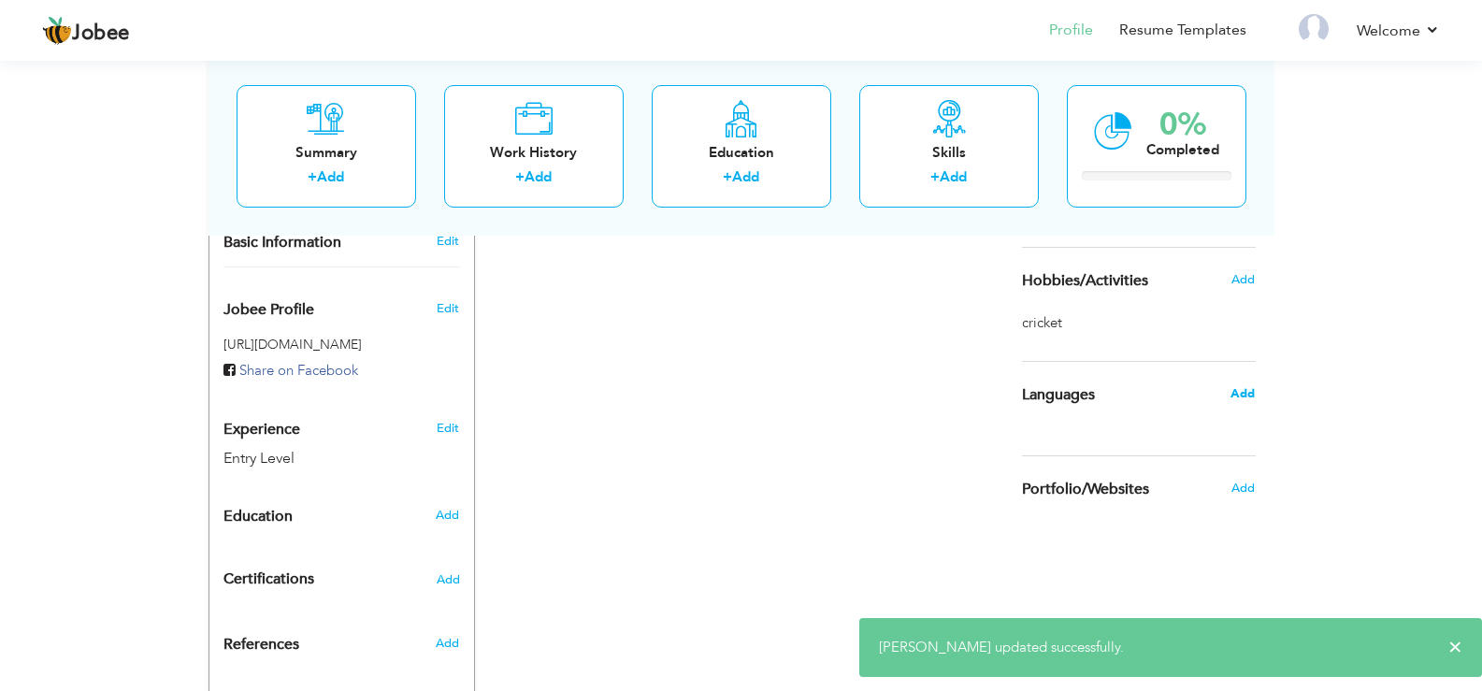
click at [1234, 397] on span "Add" at bounding box center [1243, 393] width 24 height 17
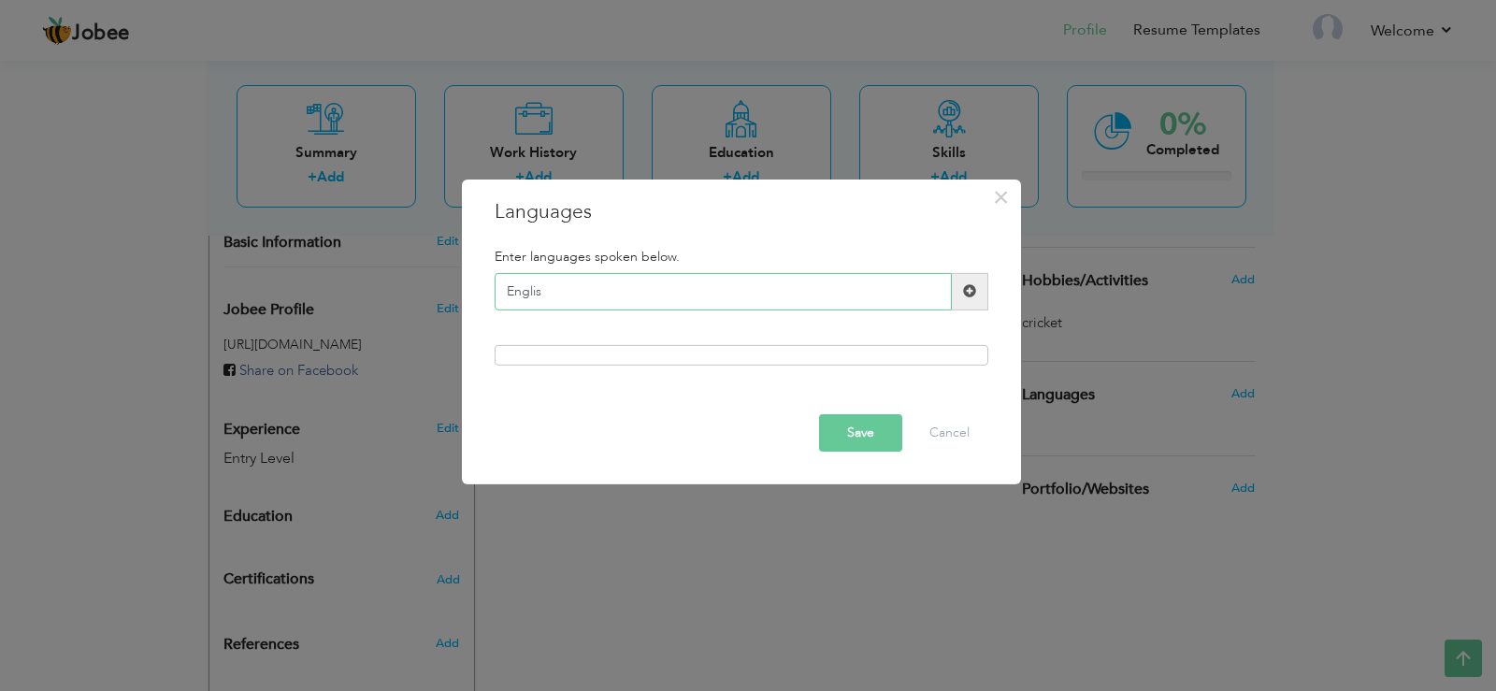
type input "English"
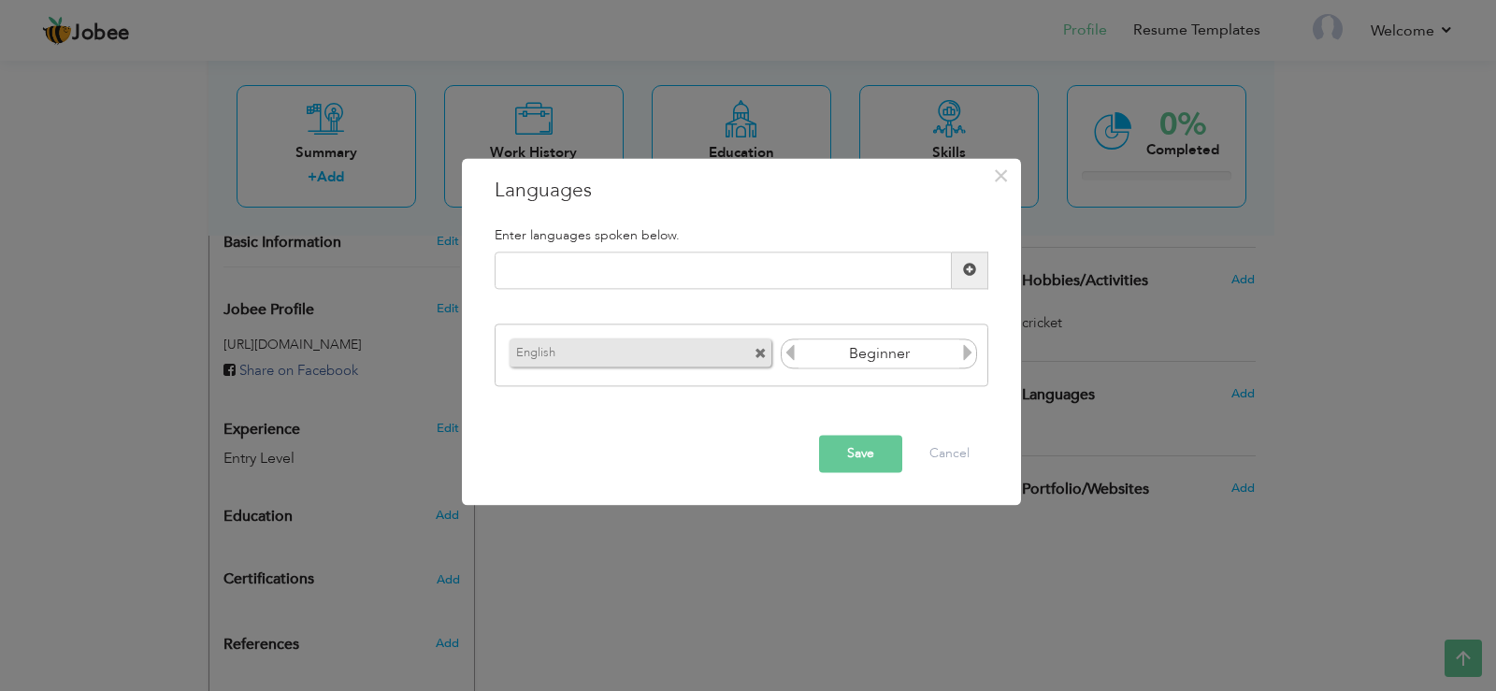
click at [971, 358] on icon at bounding box center [968, 353] width 17 height 17
click at [789, 355] on icon at bounding box center [790, 353] width 17 height 17
click at [702, 275] on input "text" at bounding box center [723, 270] width 457 height 37
type input "urdu"
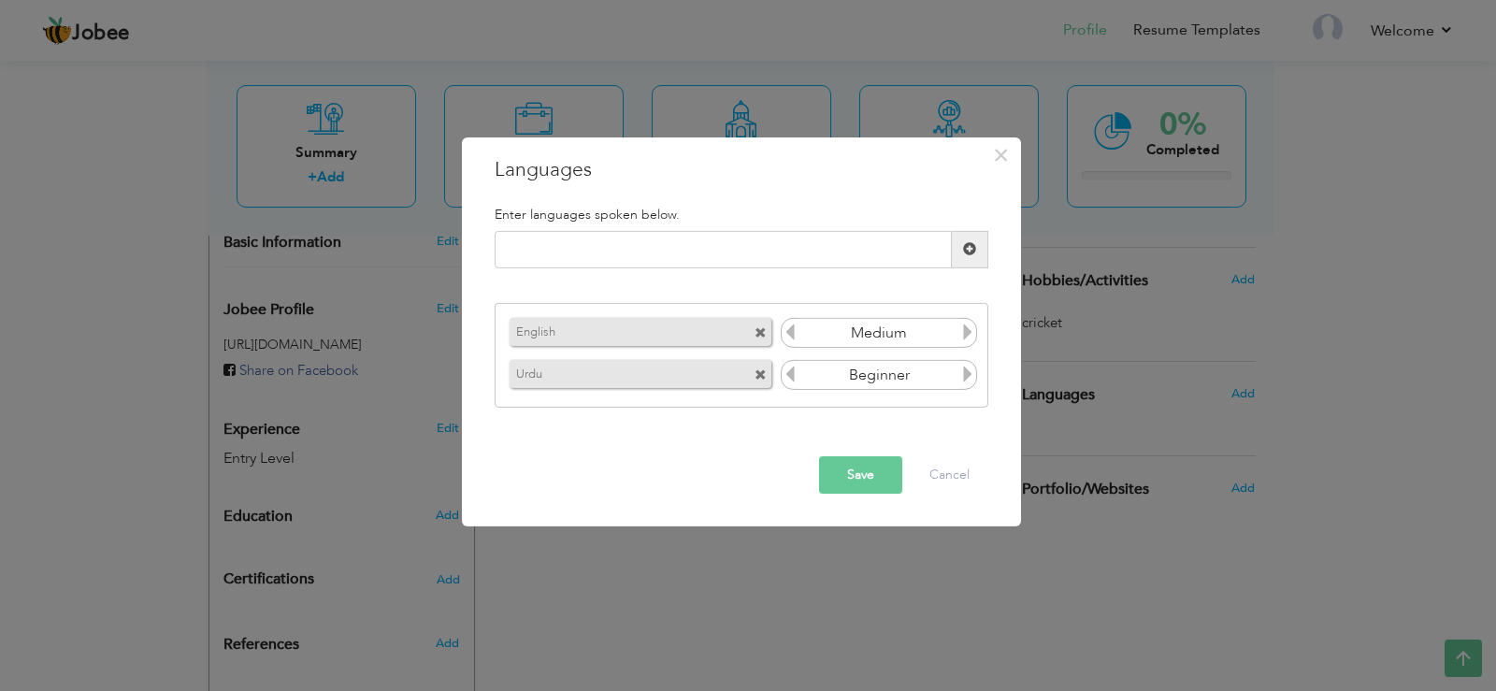
click at [969, 326] on icon at bounding box center [968, 332] width 17 height 17
click at [797, 339] on icon at bounding box center [790, 332] width 17 height 17
click at [960, 382] on icon at bounding box center [968, 374] width 17 height 17
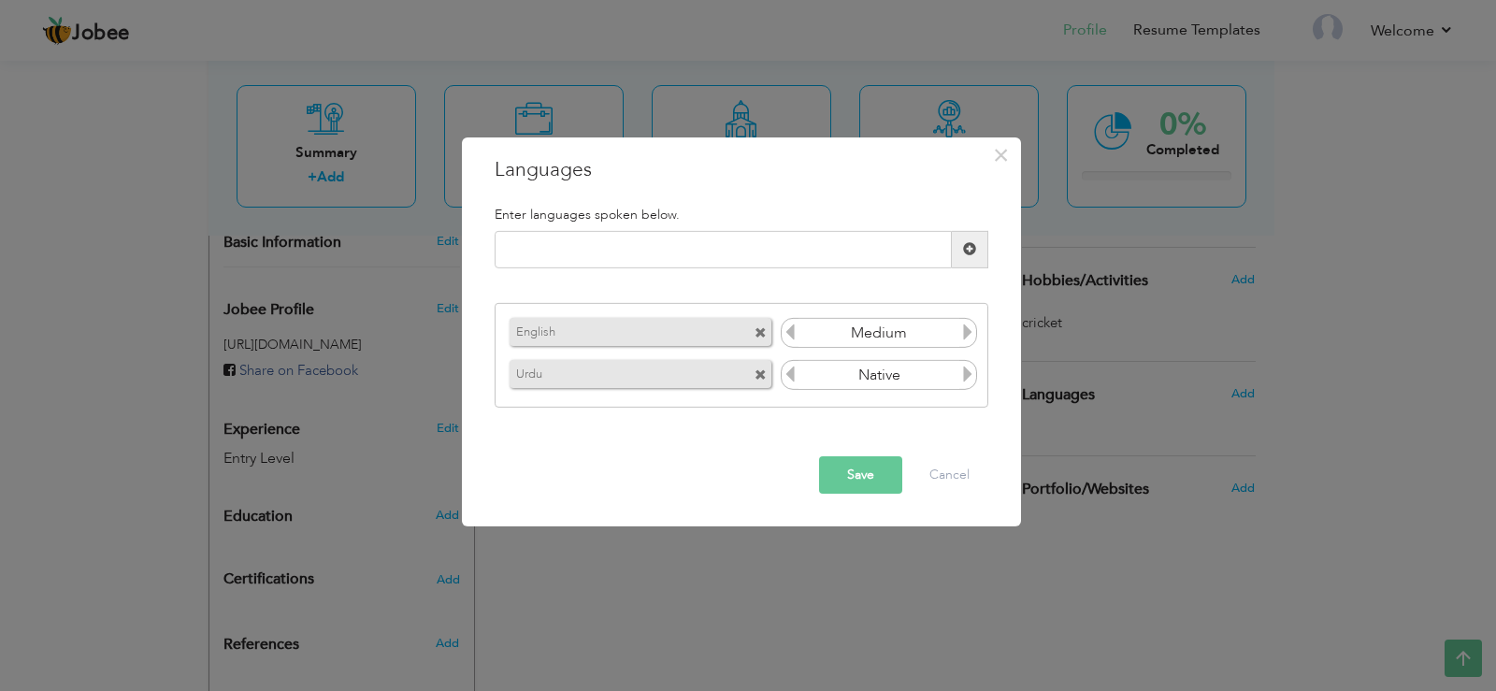
click at [660, 228] on div "Enter languages spoken below." at bounding box center [742, 213] width 522 height 33
click at [653, 240] on input "text" at bounding box center [723, 249] width 457 height 37
type input "punjabi"
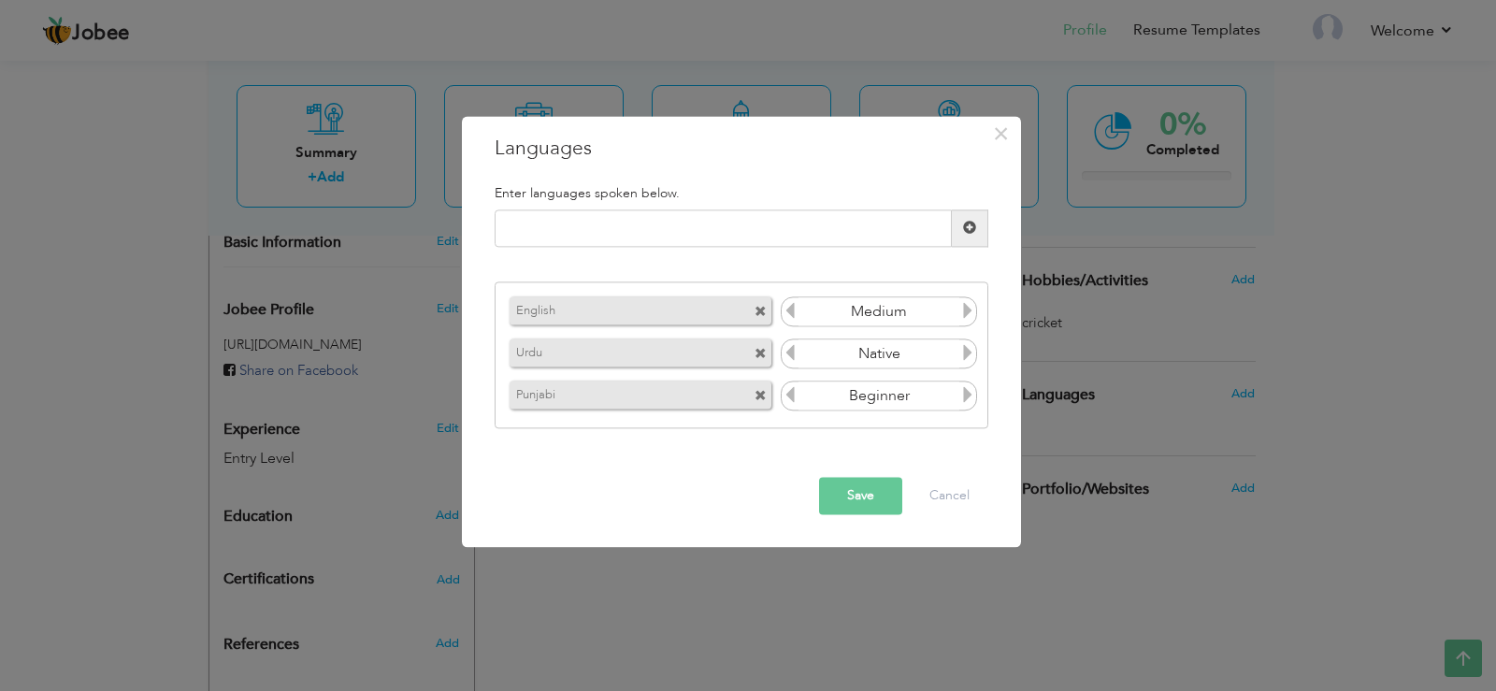
click at [793, 391] on icon at bounding box center [790, 395] width 17 height 17
click at [968, 404] on icon at bounding box center [968, 395] width 17 height 17
click at [877, 498] on button "Save" at bounding box center [860, 495] width 83 height 37
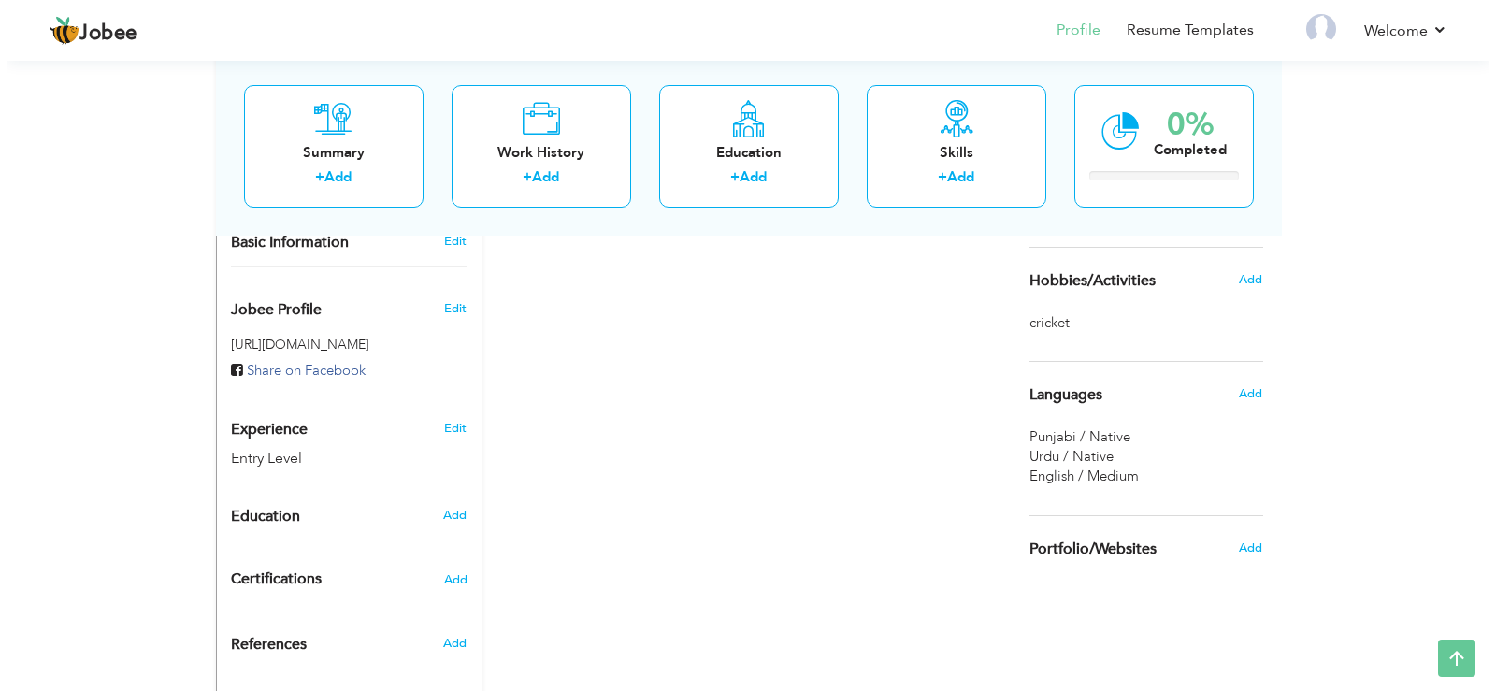
scroll to position [571, 0]
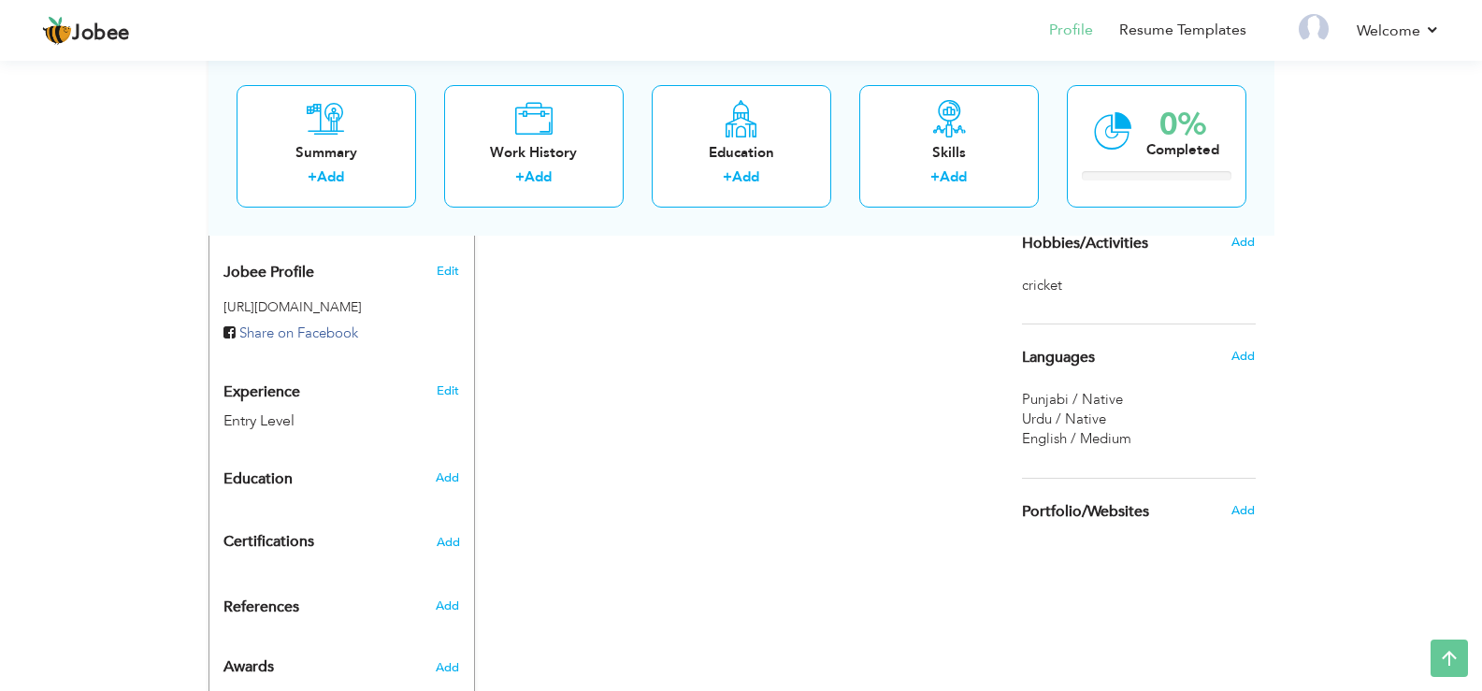
click at [454, 460] on div "Add" at bounding box center [451, 478] width 44 height 36
radio input "true"
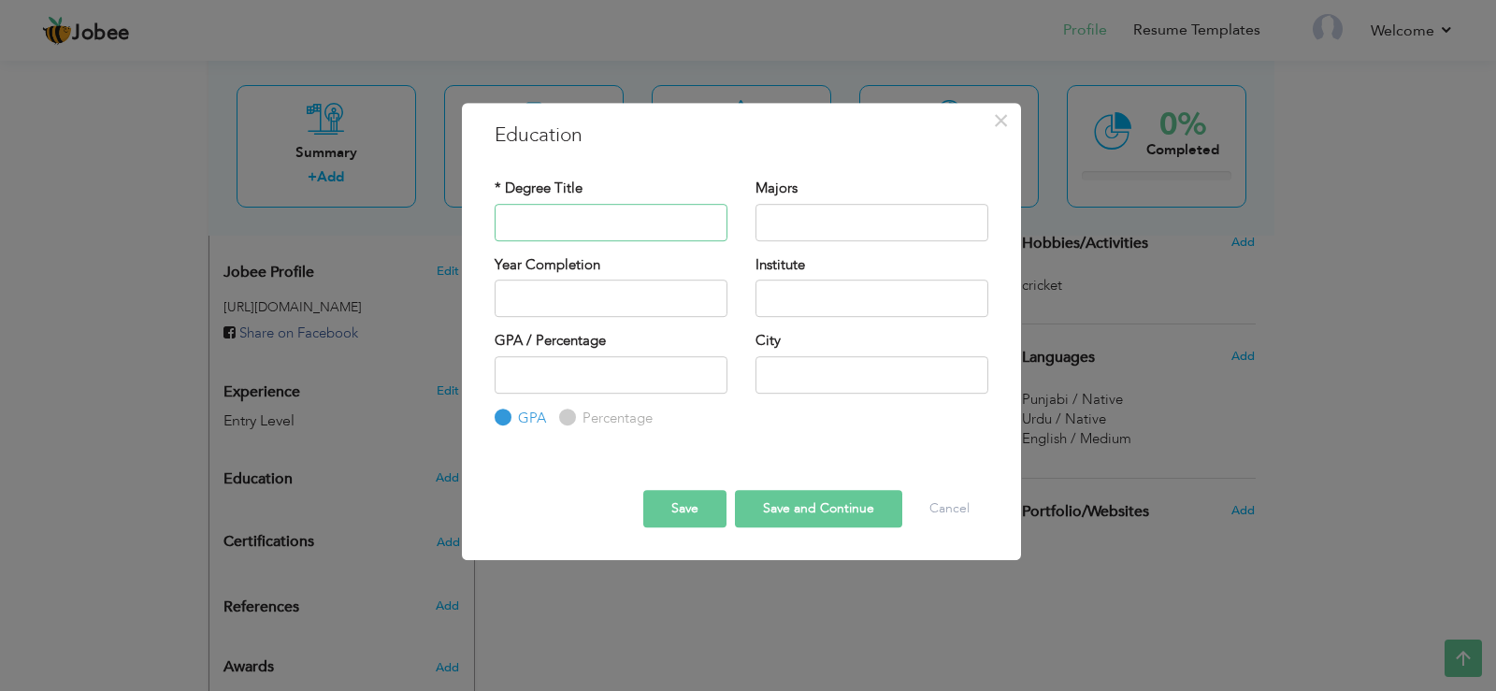
click at [556, 233] on input "text" at bounding box center [611, 222] width 233 height 37
type input "F"
type input "Bs software engeneering(continued)"
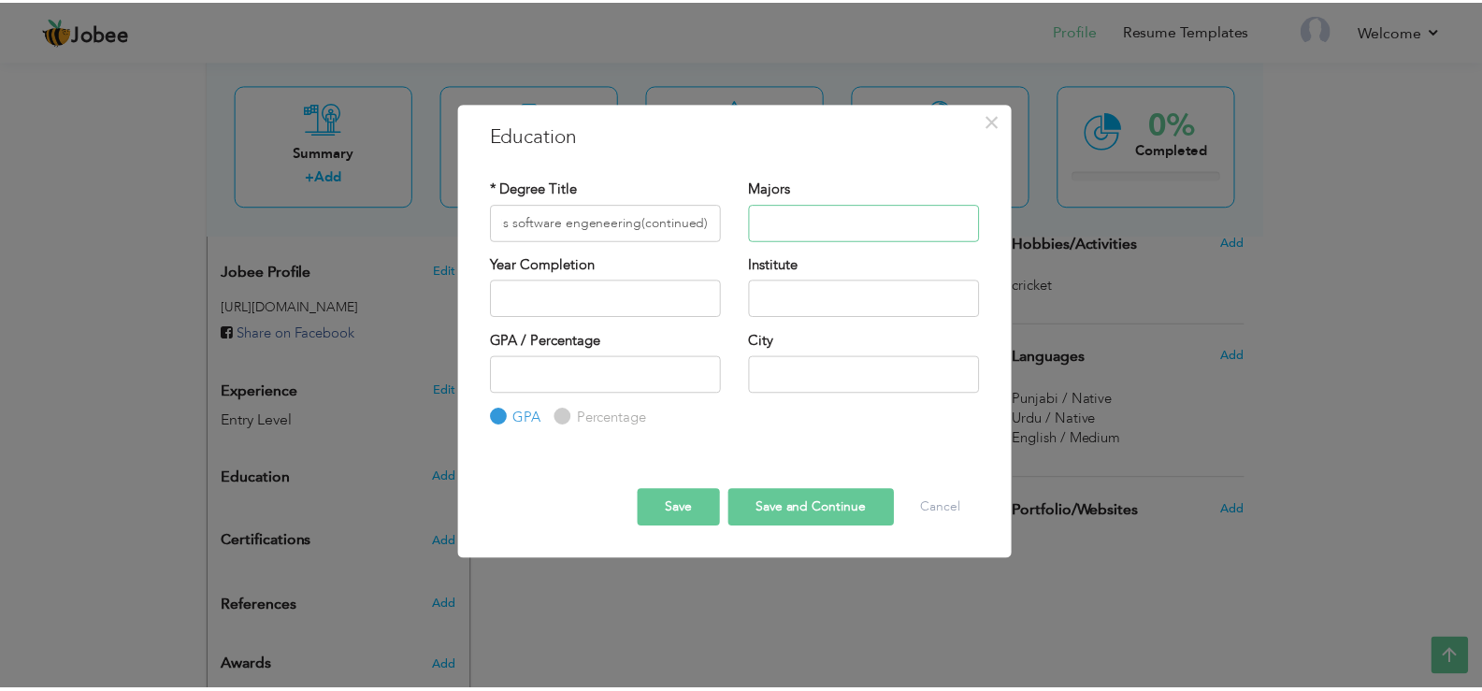
scroll to position [0, 0]
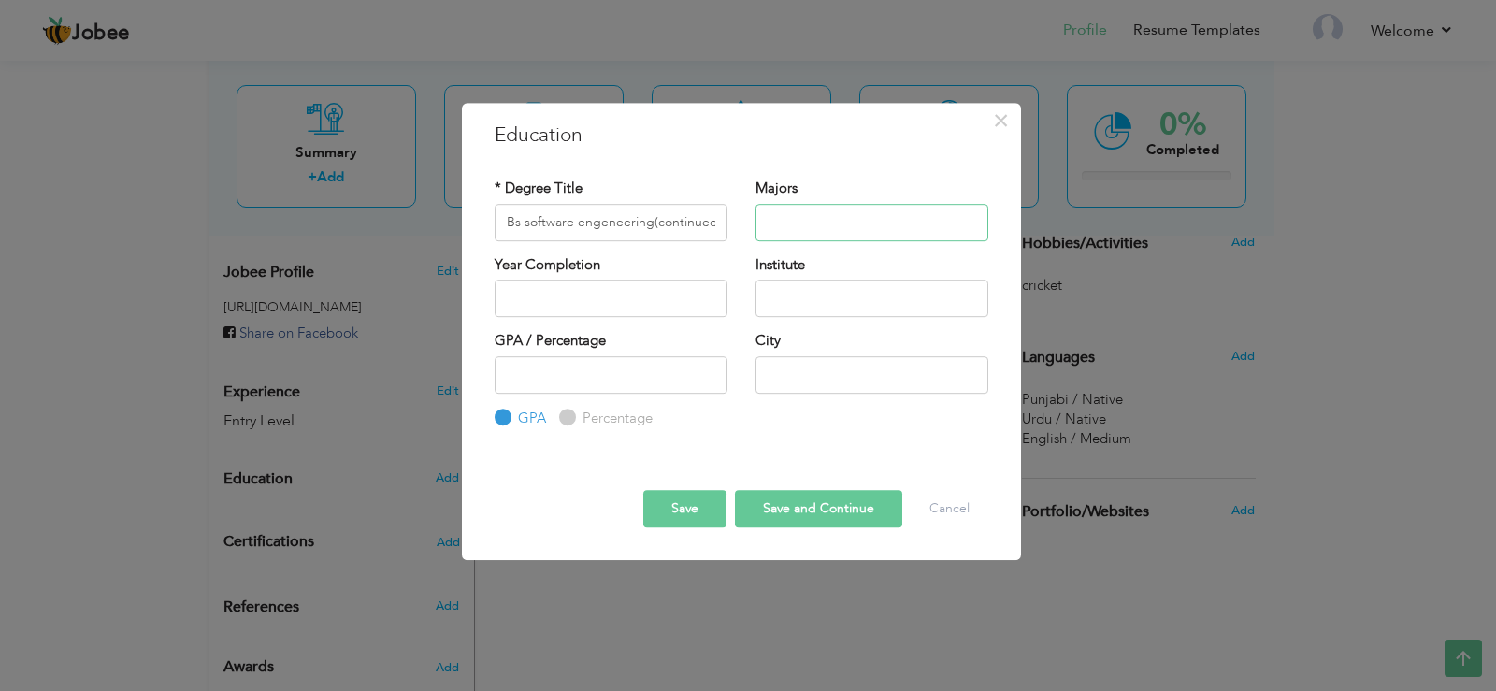
click at [776, 220] on input "text" at bounding box center [872, 222] width 233 height 37
click at [787, 300] on input "text" at bounding box center [872, 298] width 233 height 37
type input "A"
type input "virtual university of pakistan"
click at [814, 386] on input "text" at bounding box center [872, 374] width 233 height 37
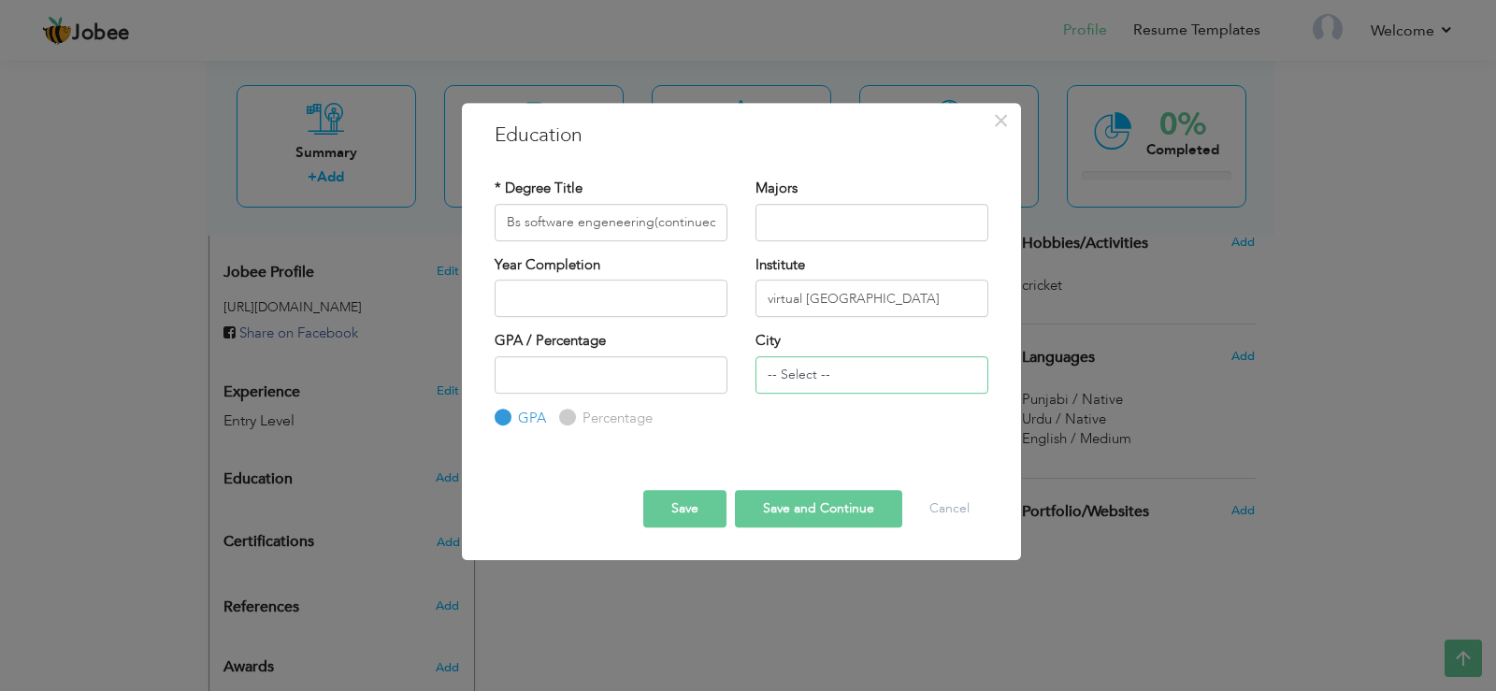
click at [862, 385] on input "-- Select --" at bounding box center [872, 374] width 233 height 37
type input "-"
type input "Sadiqabad"
click at [810, 504] on button "Save and Continue" at bounding box center [818, 508] width 167 height 37
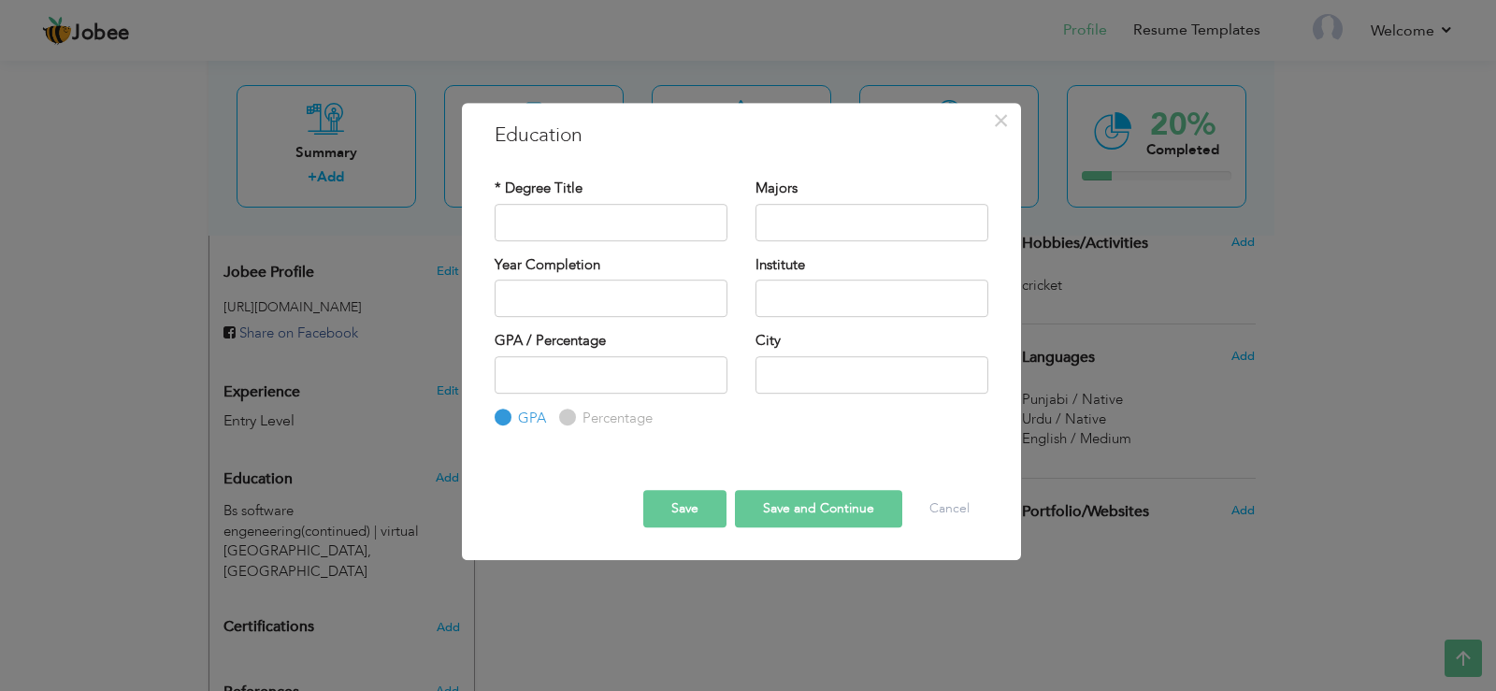
click at [793, 504] on button "Save and Continue" at bounding box center [818, 508] width 167 height 37
click at [925, 498] on button "Cancel" at bounding box center [950, 508] width 78 height 37
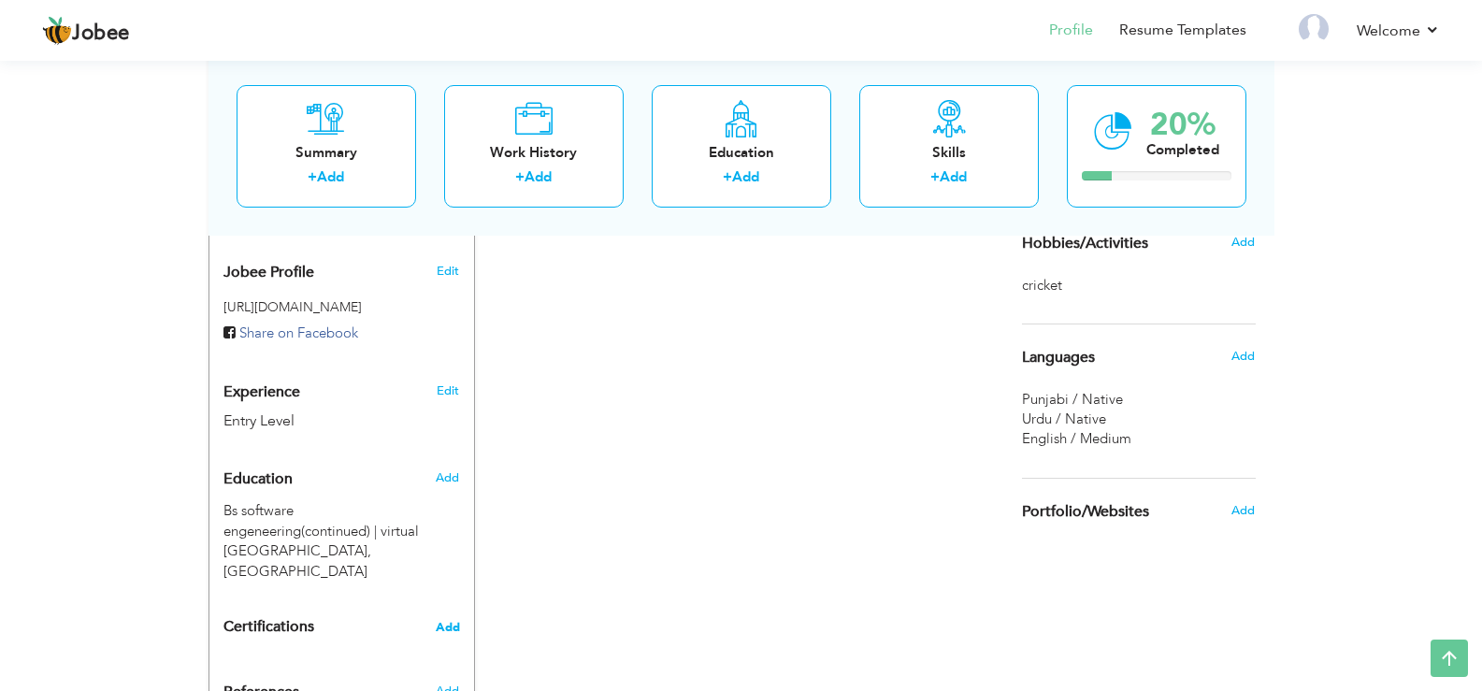
click at [442, 621] on span "Add" at bounding box center [448, 627] width 24 height 13
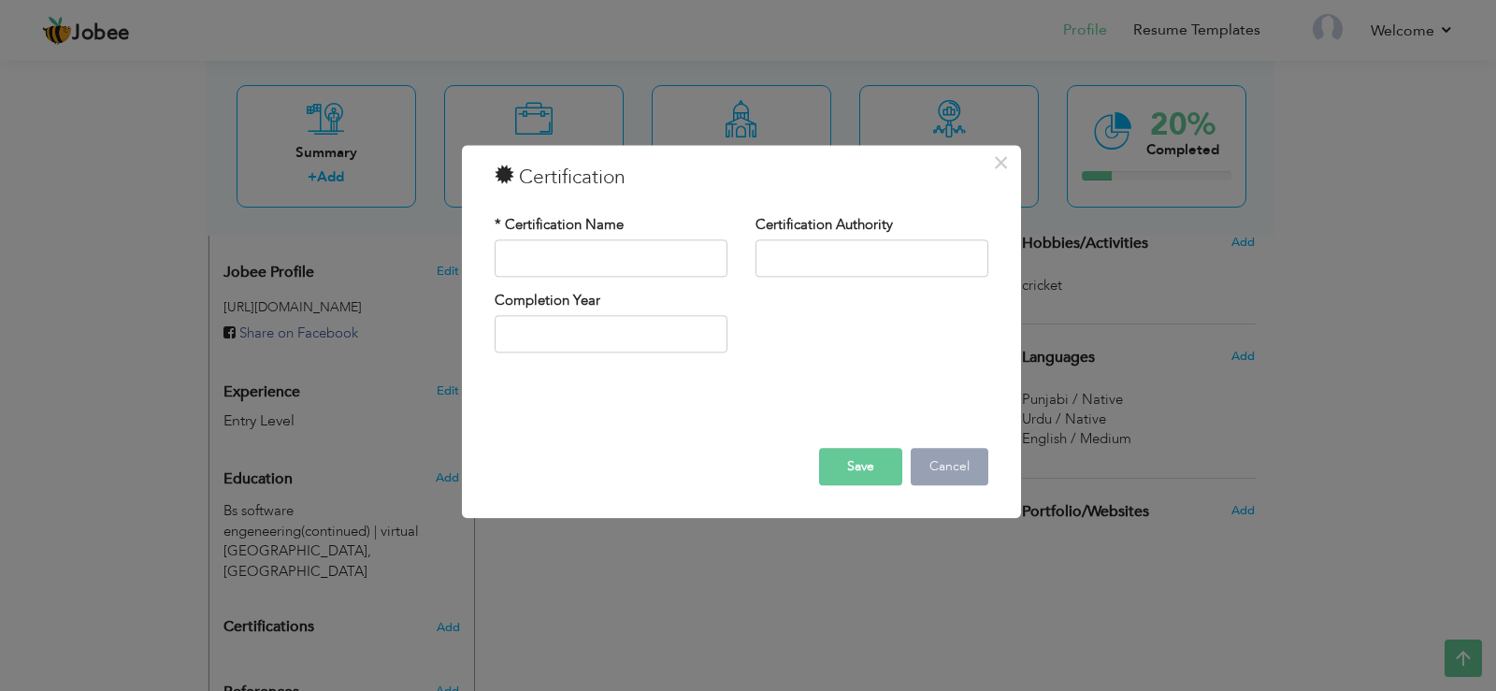
click at [943, 459] on button "Cancel" at bounding box center [950, 466] width 78 height 37
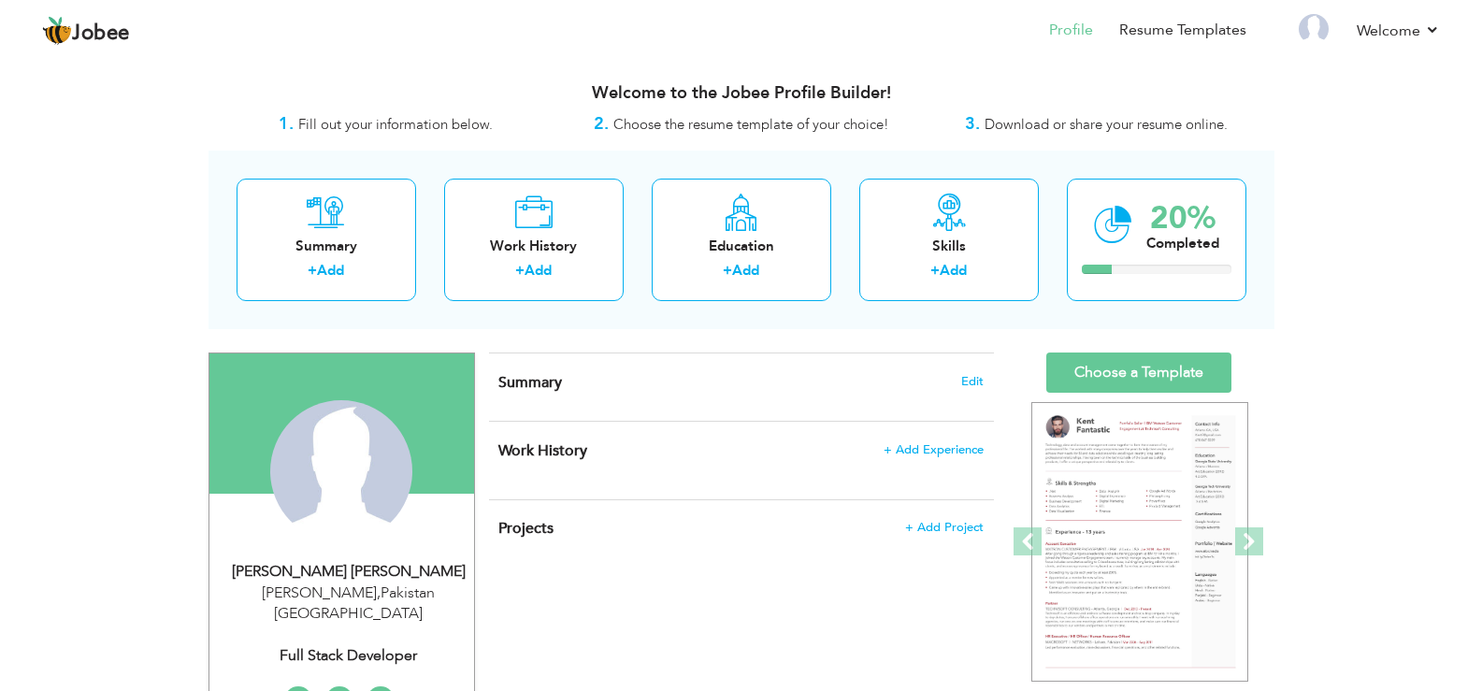
click at [815, 113] on div "2. Choose the resume template of your choice!" at bounding box center [741, 124] width 355 height 24
click at [725, 246] on div "Education" at bounding box center [742, 247] width 150 height 20
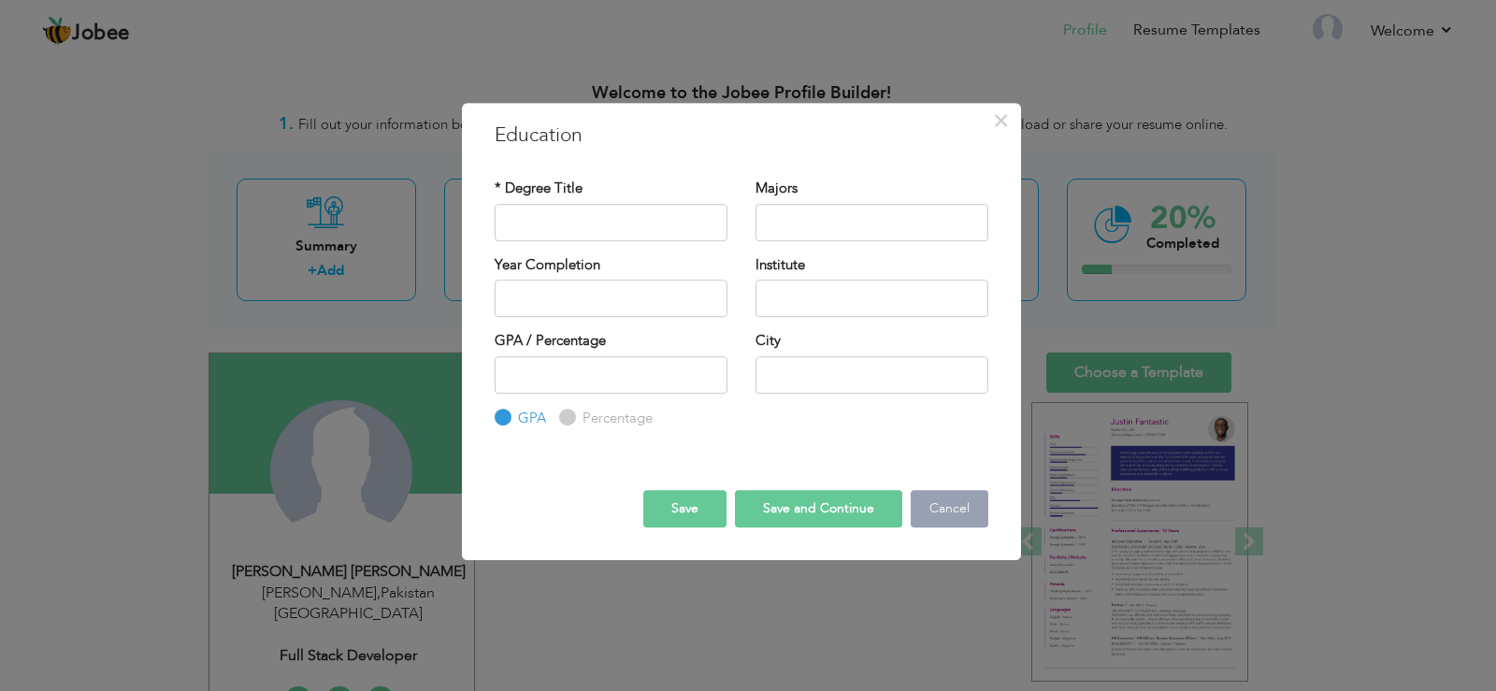
click at [914, 493] on button "Cancel" at bounding box center [950, 508] width 78 height 37
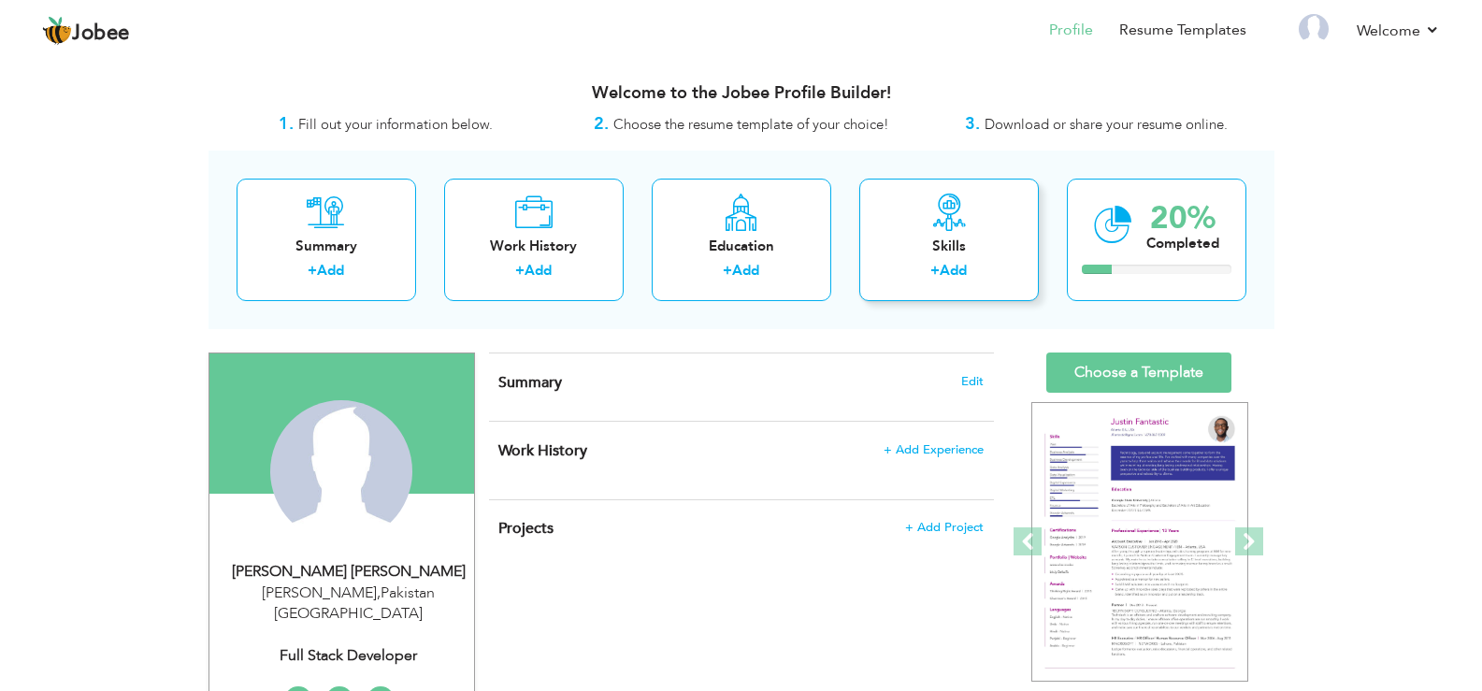
click at [915, 282] on div "+ Add" at bounding box center [949, 273] width 150 height 24
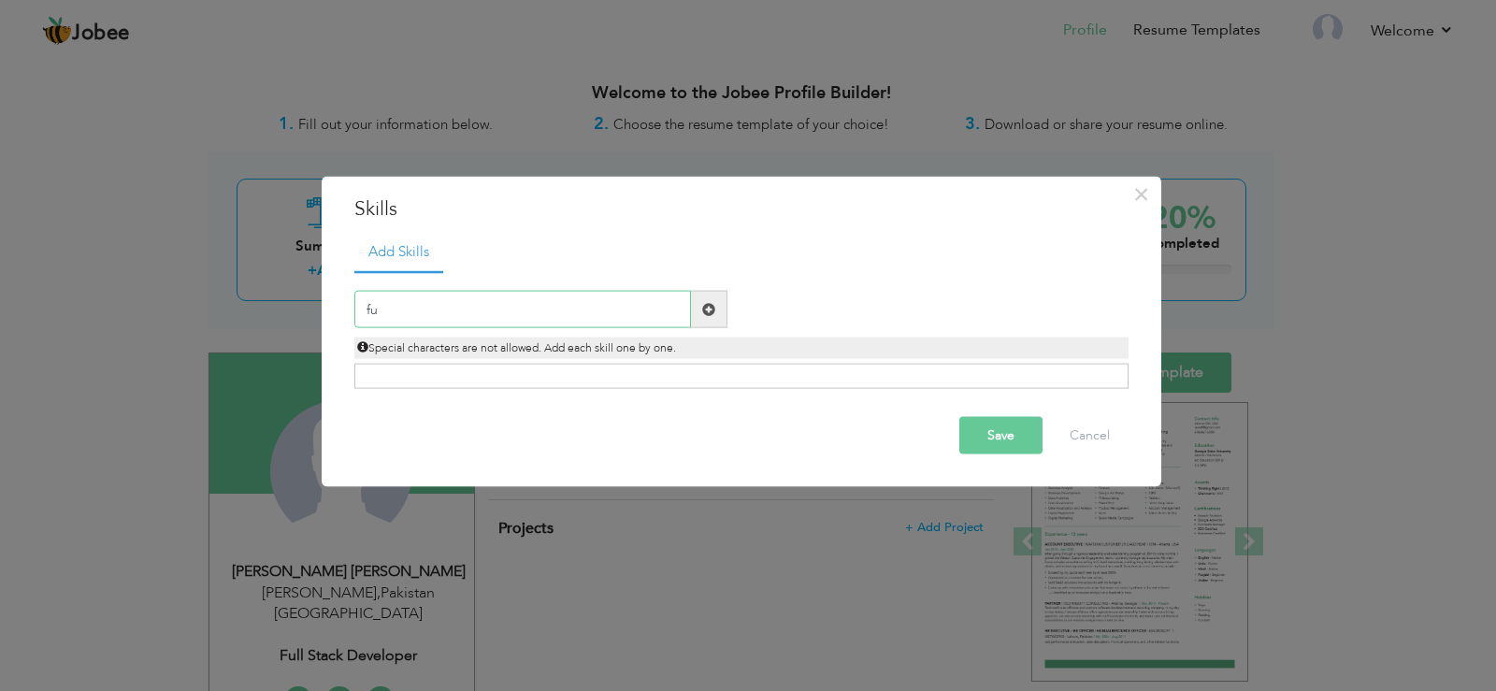
type input "f"
type input "P"
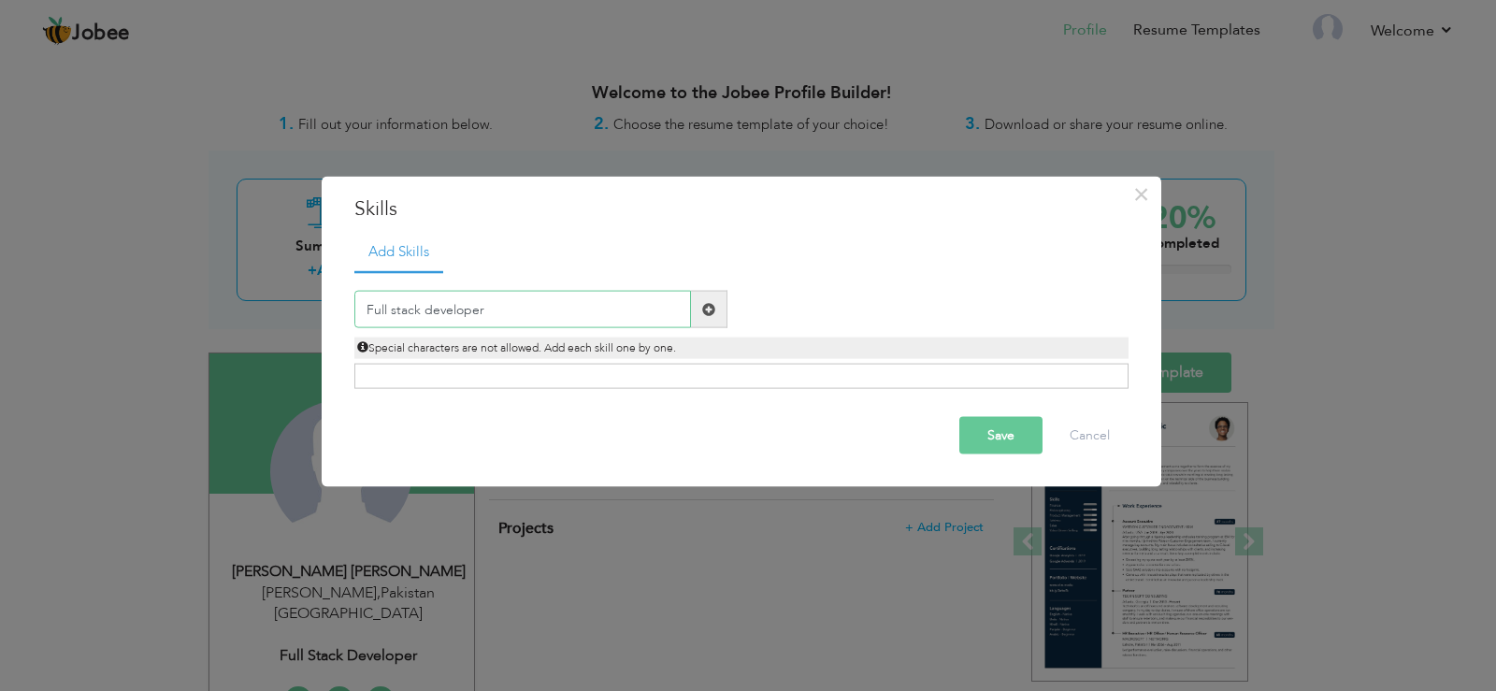
type input "Full stack developer"
click at [958, 432] on div "Save Cancel" at bounding box center [741, 435] width 802 height 65
click at [975, 436] on button "Save" at bounding box center [1001, 435] width 83 height 37
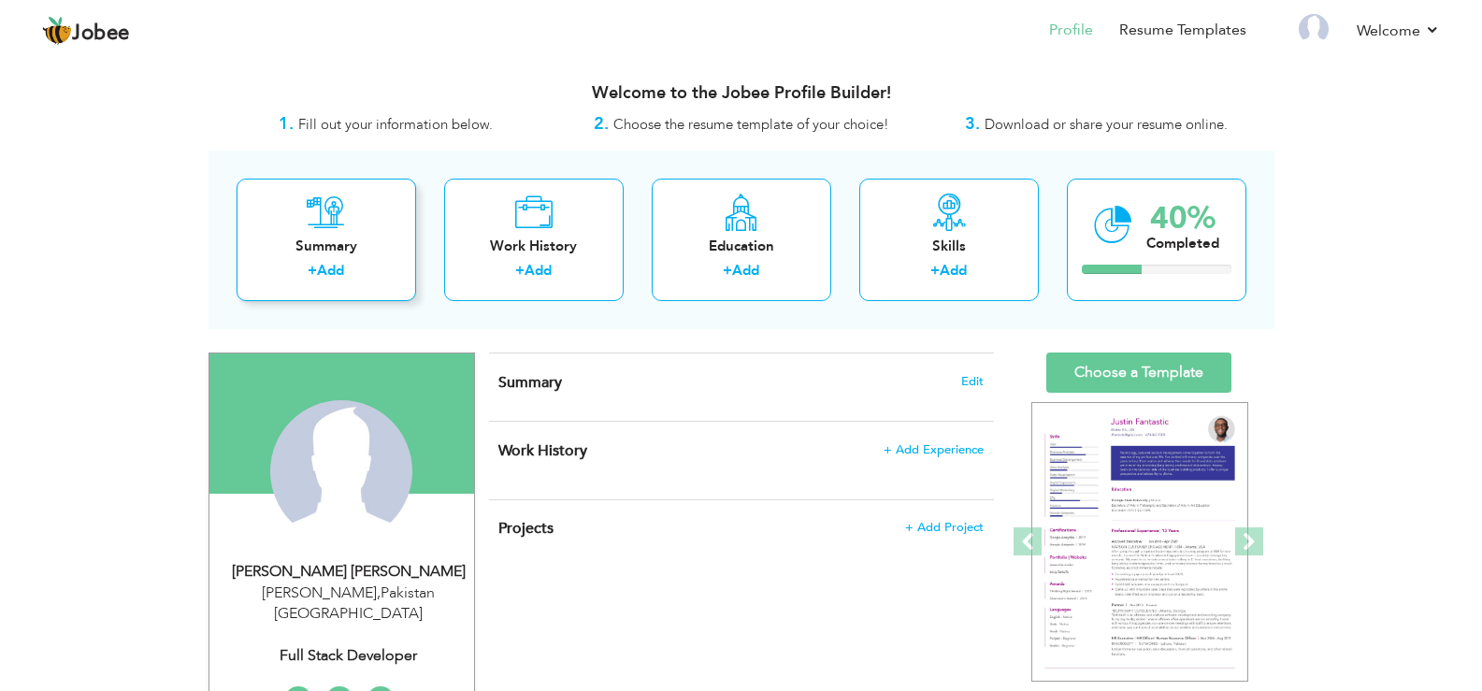
click at [350, 256] on div "Summary" at bounding box center [327, 247] width 150 height 20
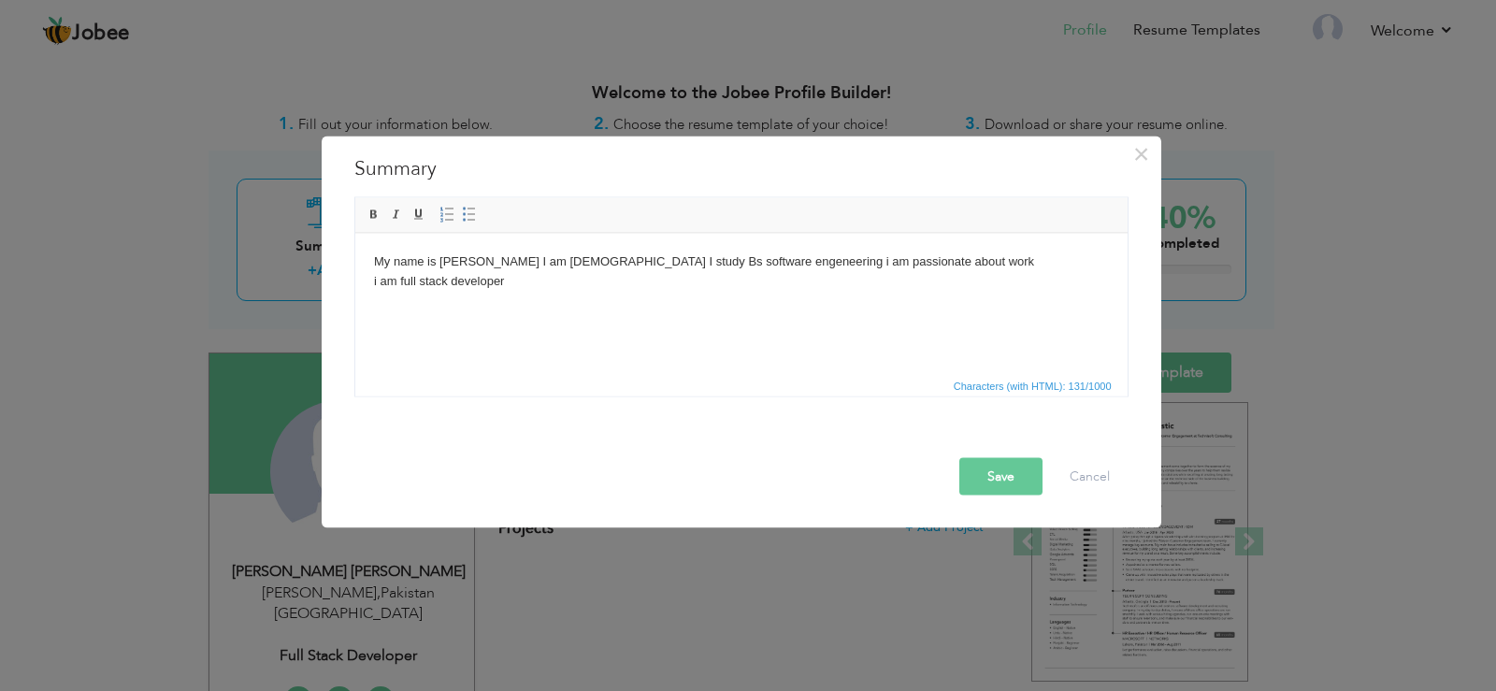
click at [1006, 464] on button "Save" at bounding box center [1001, 475] width 83 height 37
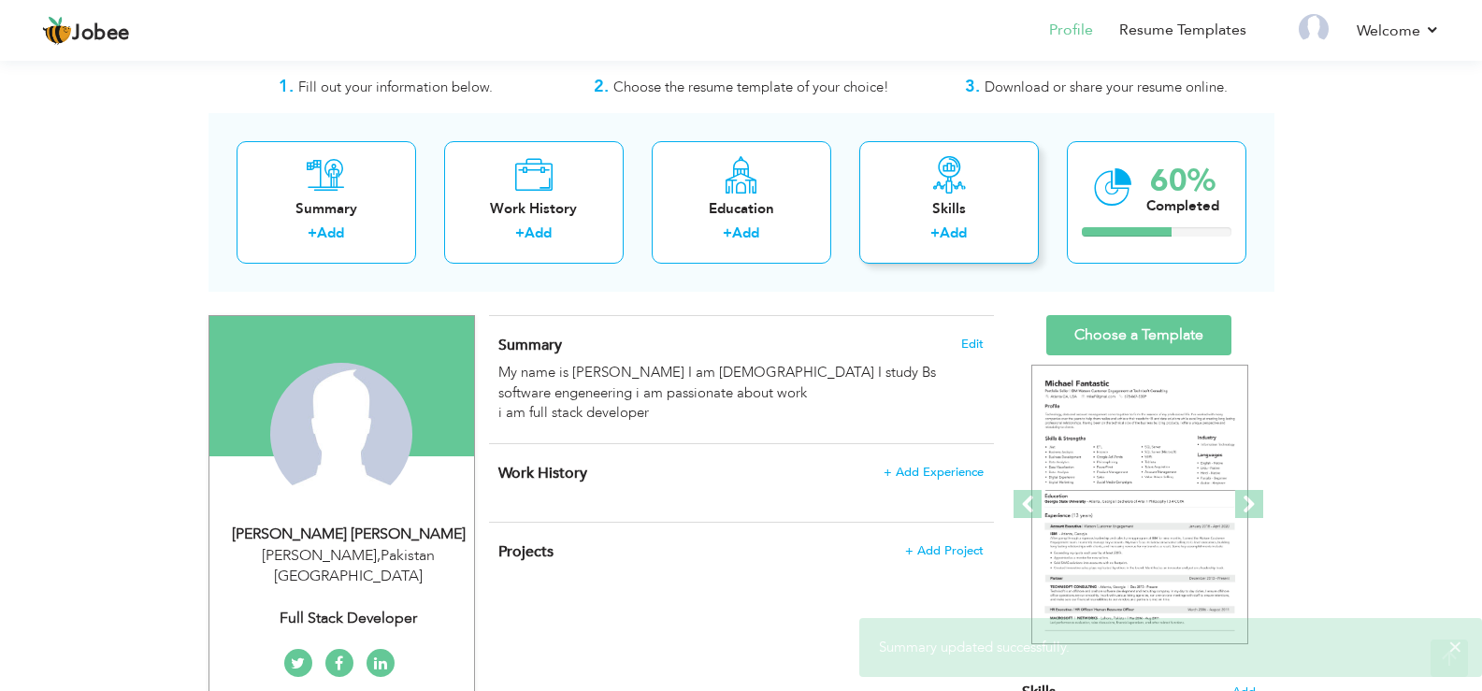
scroll to position [262, 0]
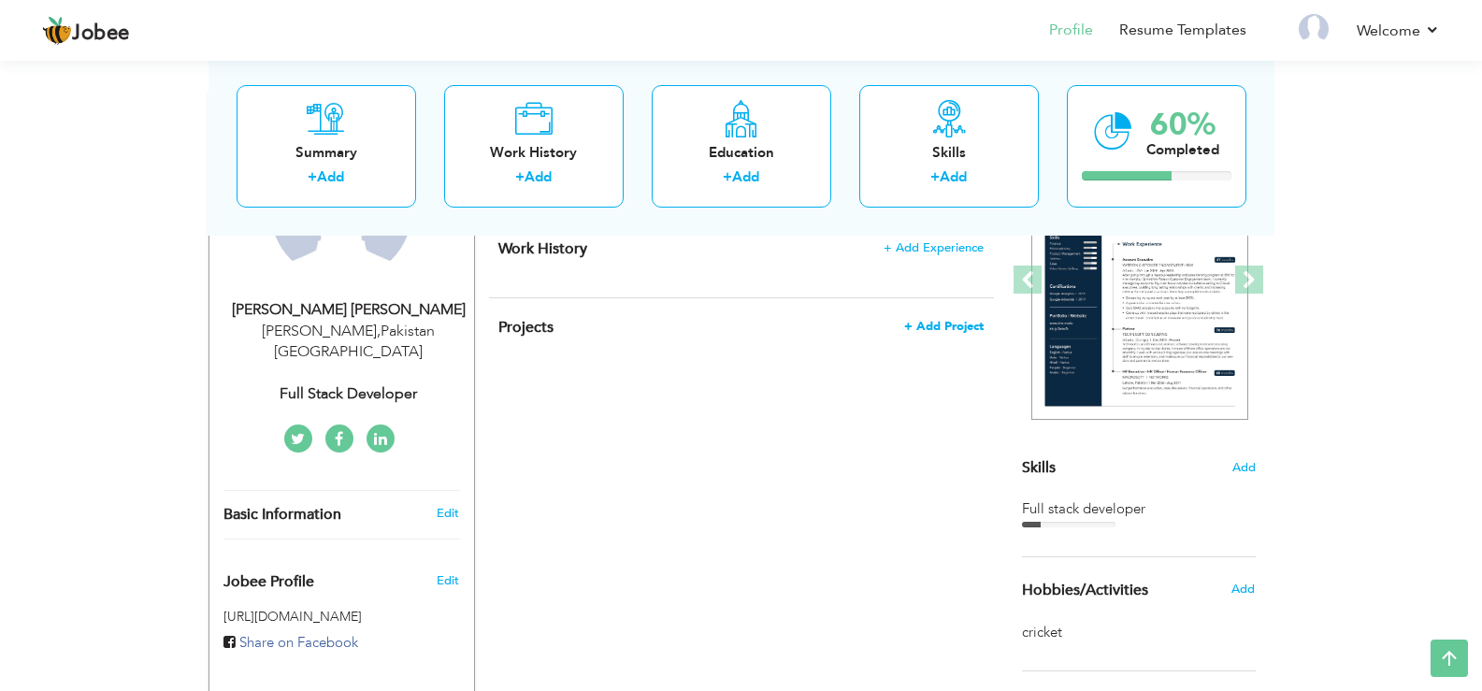
click at [963, 320] on span "+ Add Project" at bounding box center [943, 326] width 79 height 13
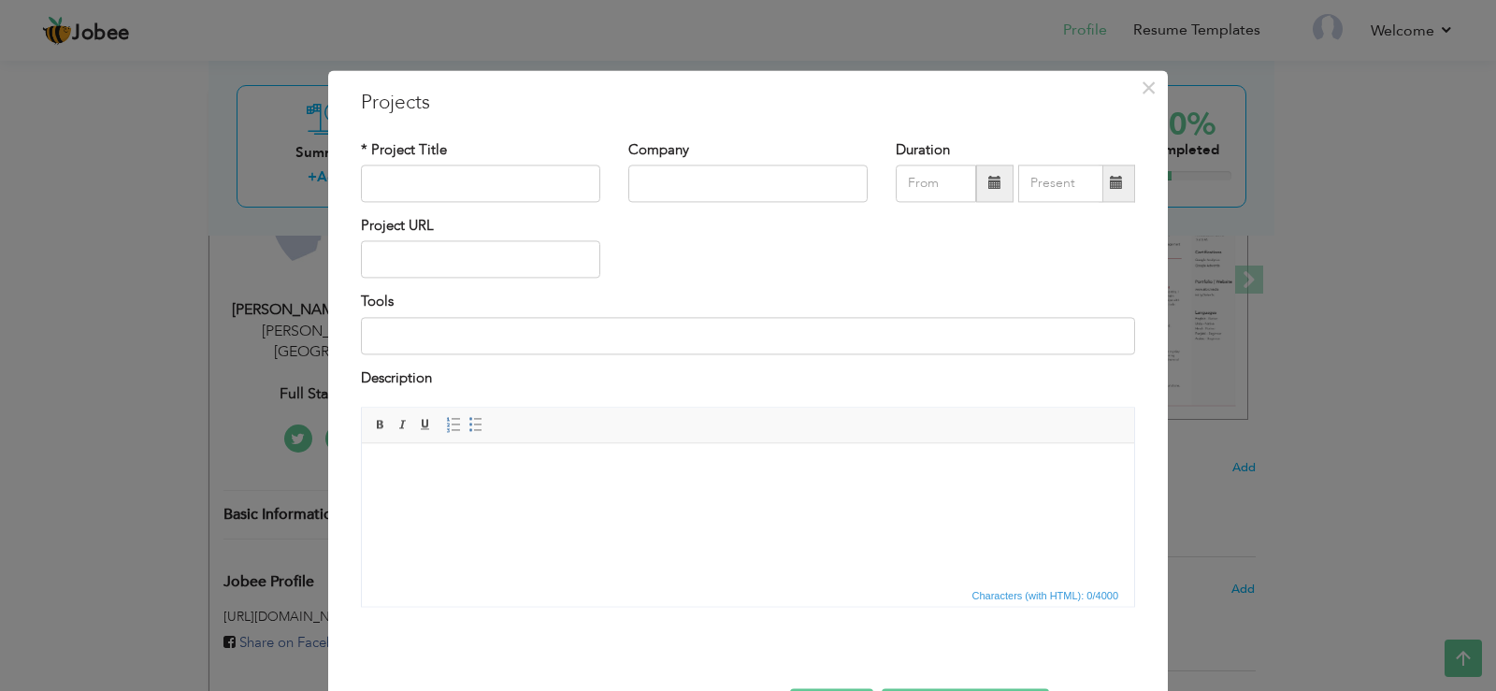
click at [1176, 564] on div "× Projects * Project Title Company Duration Project URL Tools Description" at bounding box center [748, 345] width 1496 height 691
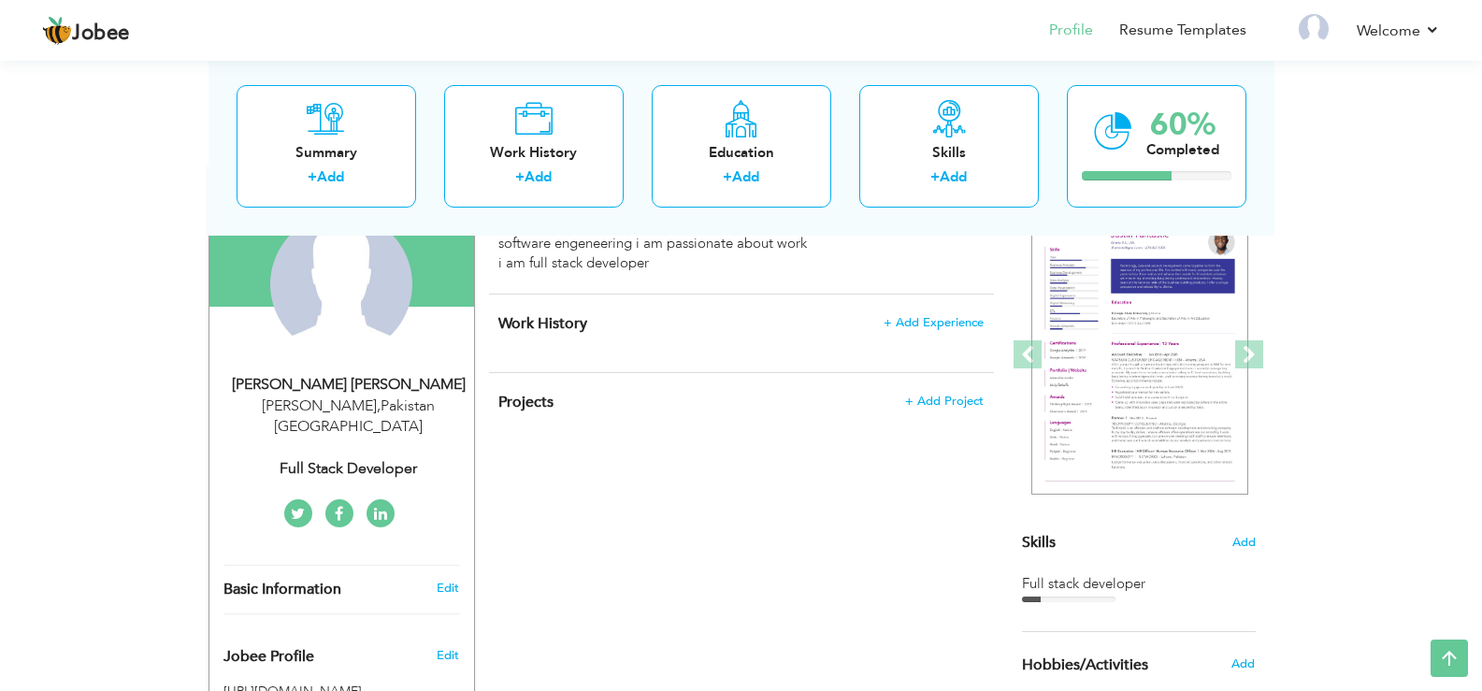
scroll to position [0, 0]
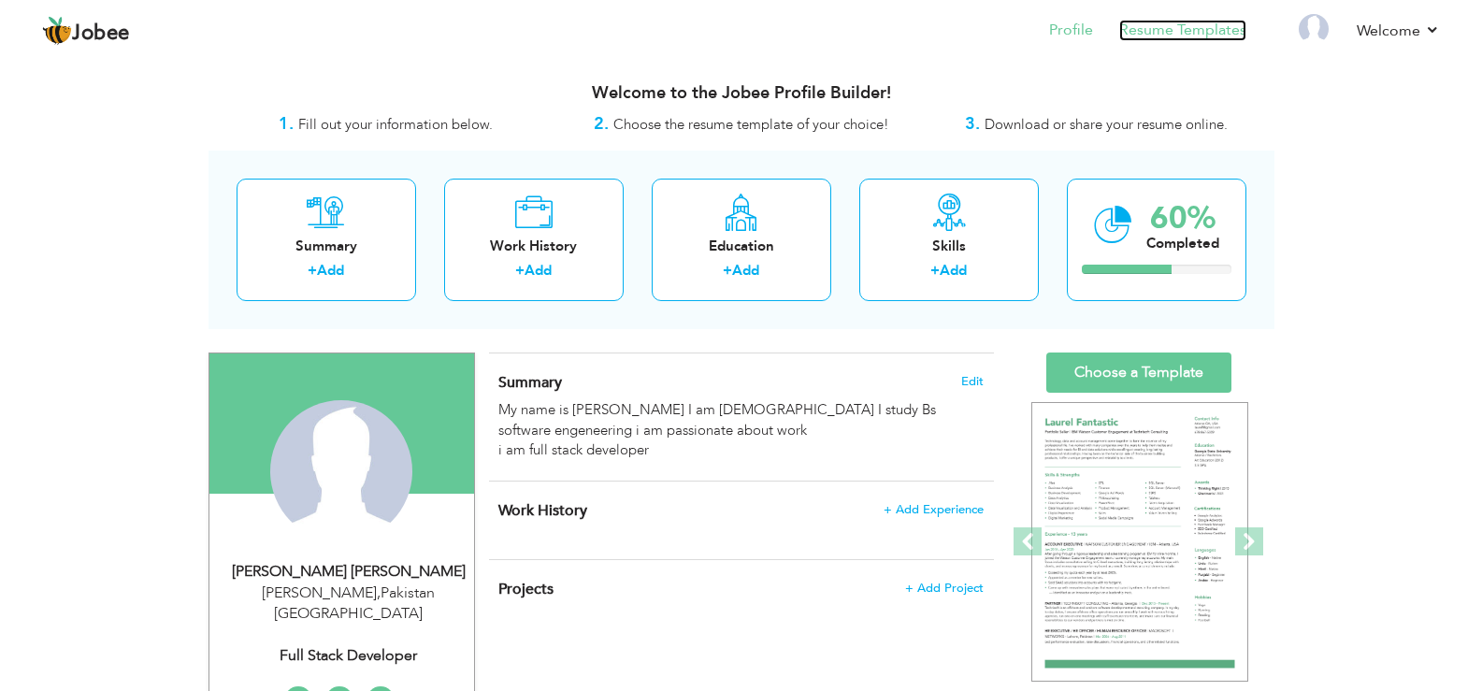
click at [1144, 36] on link "Resume Templates" at bounding box center [1182, 31] width 127 height 22
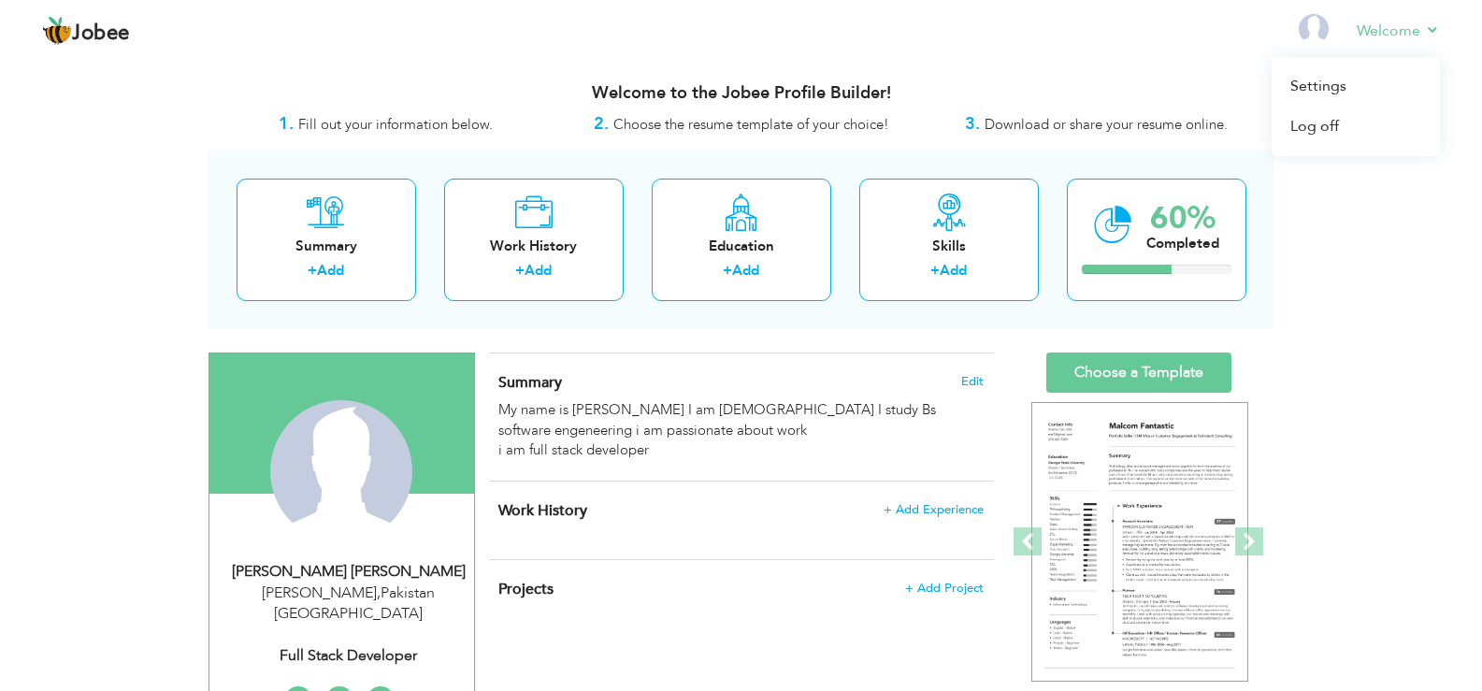
click at [1356, 32] on li "Welcome Settings Log off" at bounding box center [1385, 32] width 109 height 51
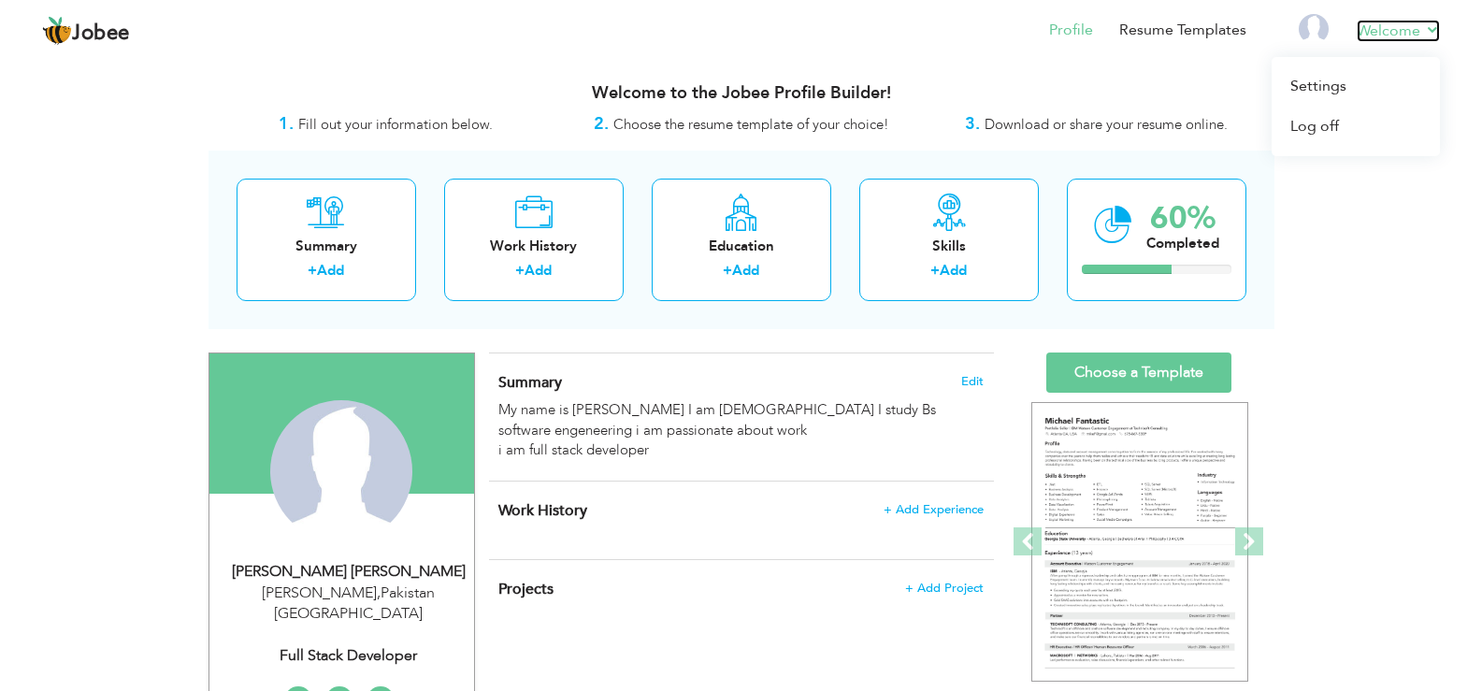
click at [1423, 31] on link "Welcome" at bounding box center [1398, 31] width 83 height 22
click at [1309, 23] on img at bounding box center [1314, 29] width 30 height 30
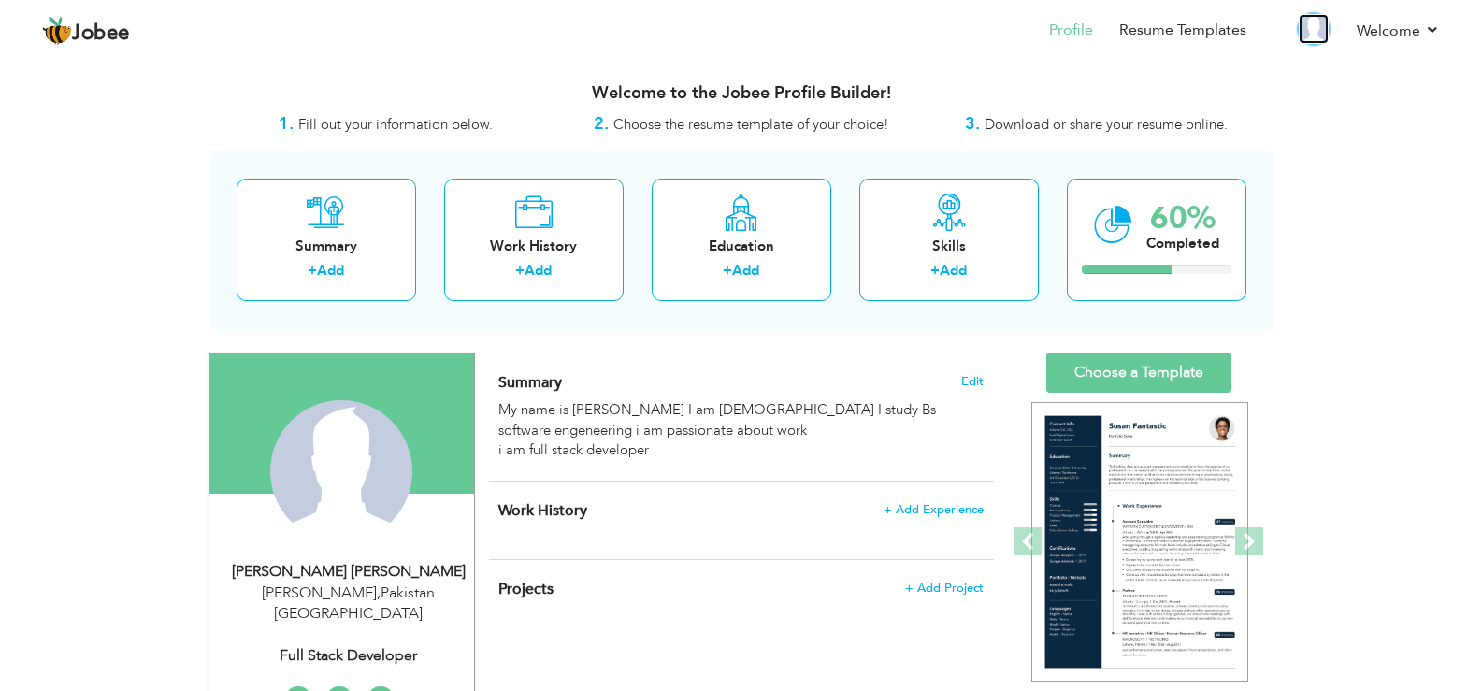
click at [1318, 36] on img at bounding box center [1314, 29] width 30 height 30
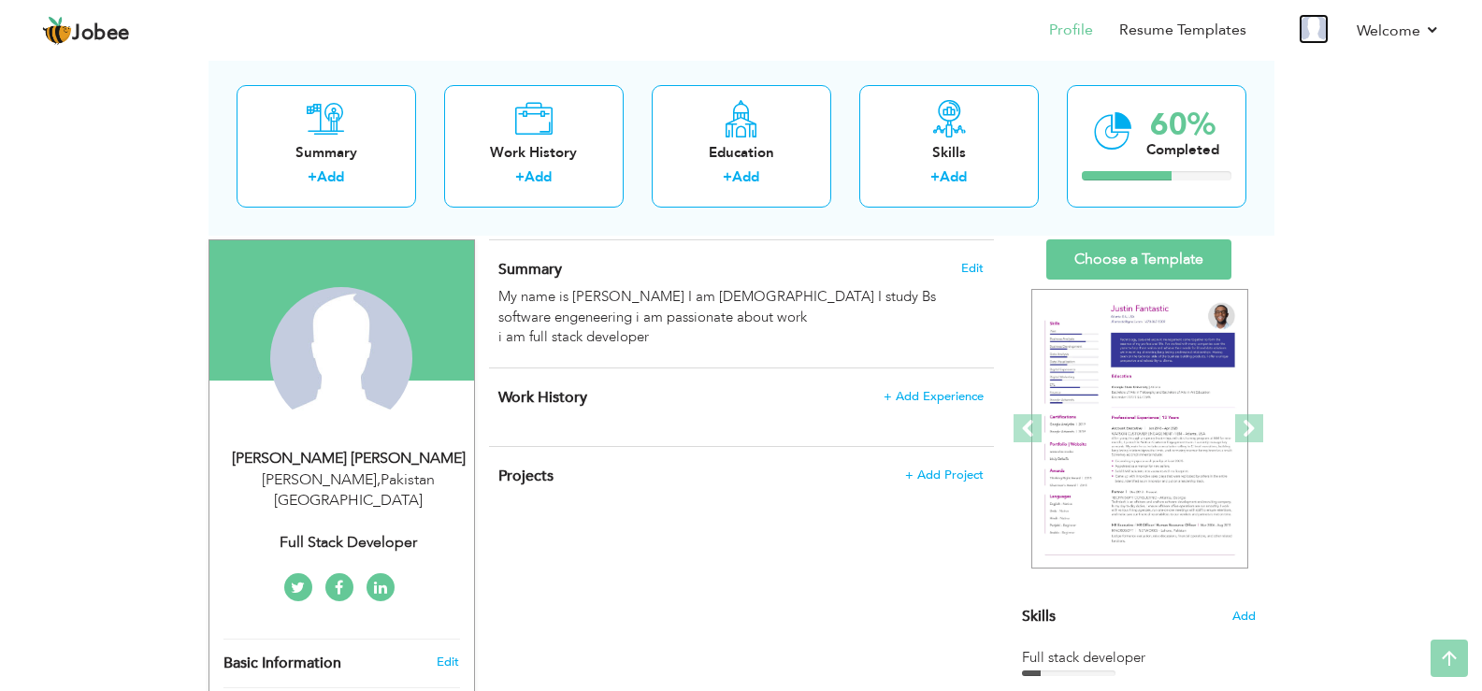
scroll to position [76, 0]
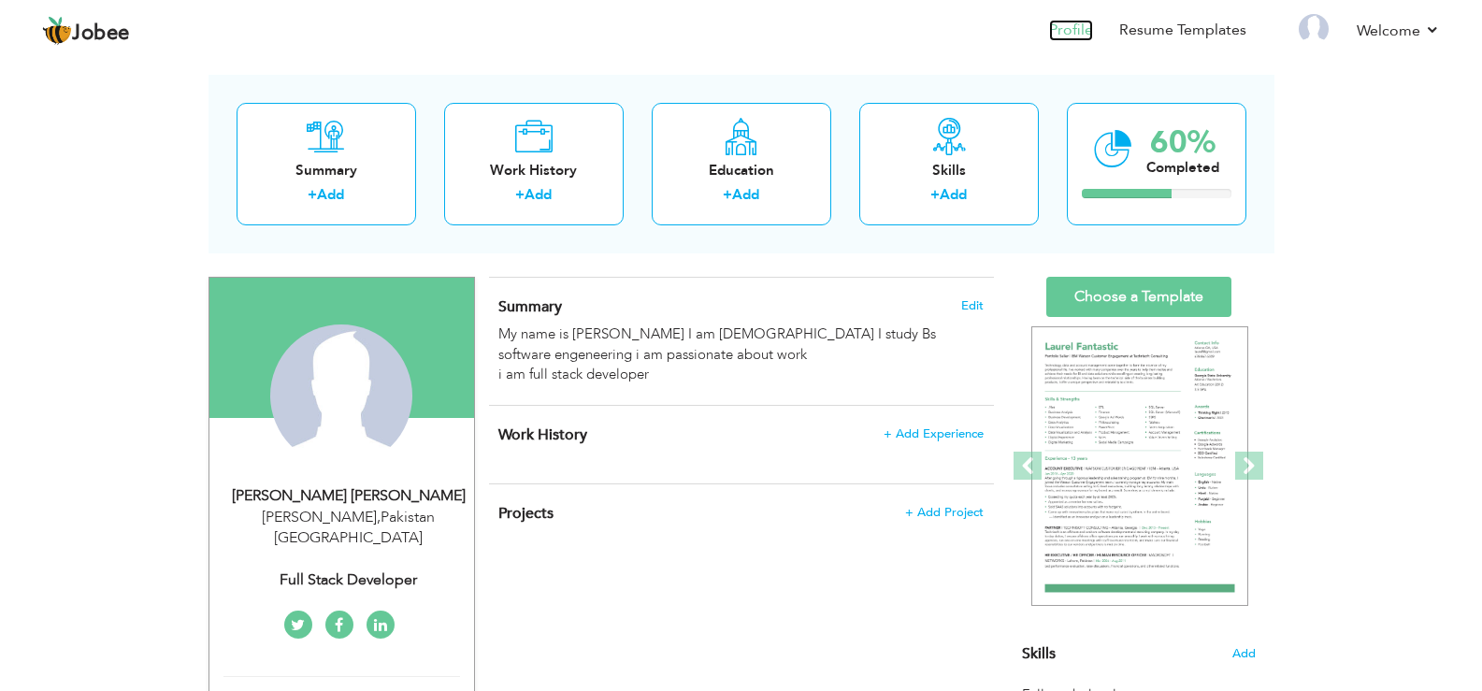
click at [1068, 20] on link "Profile" at bounding box center [1071, 31] width 44 height 22
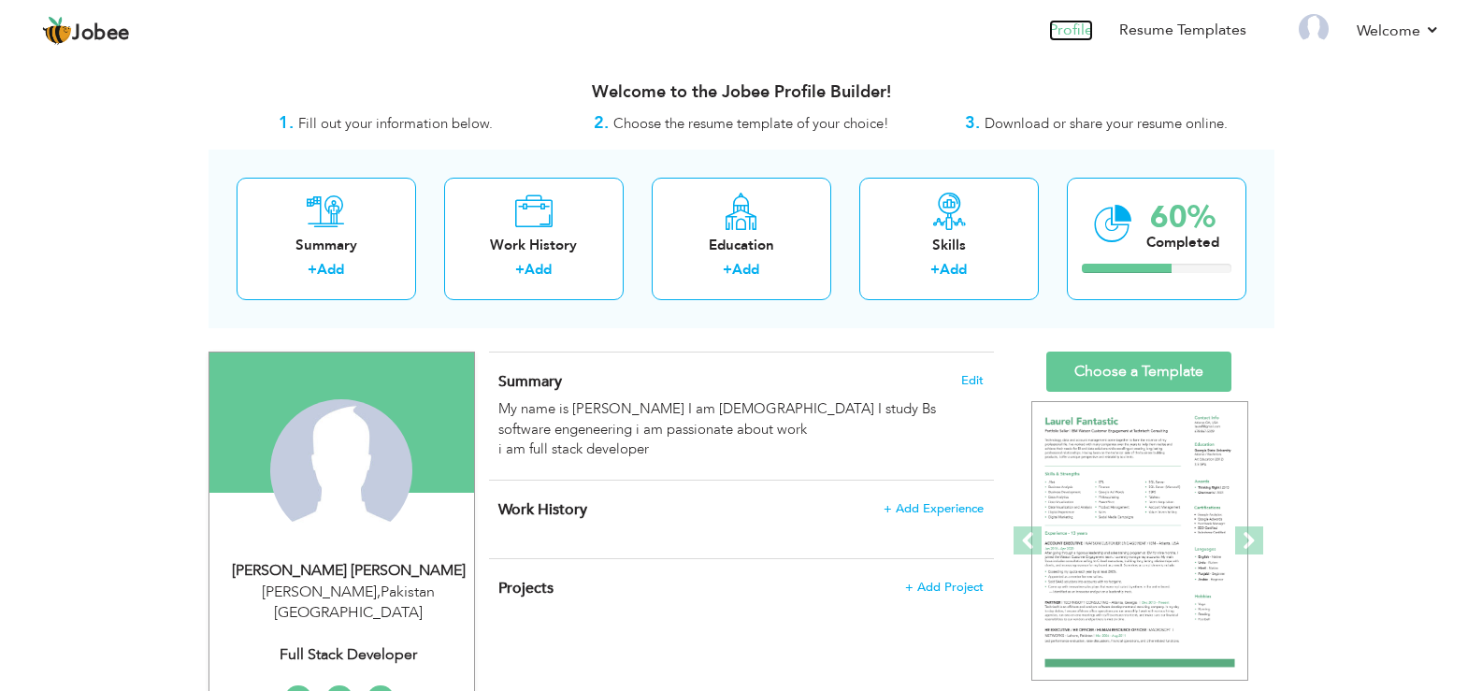
click at [1068, 20] on link "Profile" at bounding box center [1071, 31] width 44 height 22
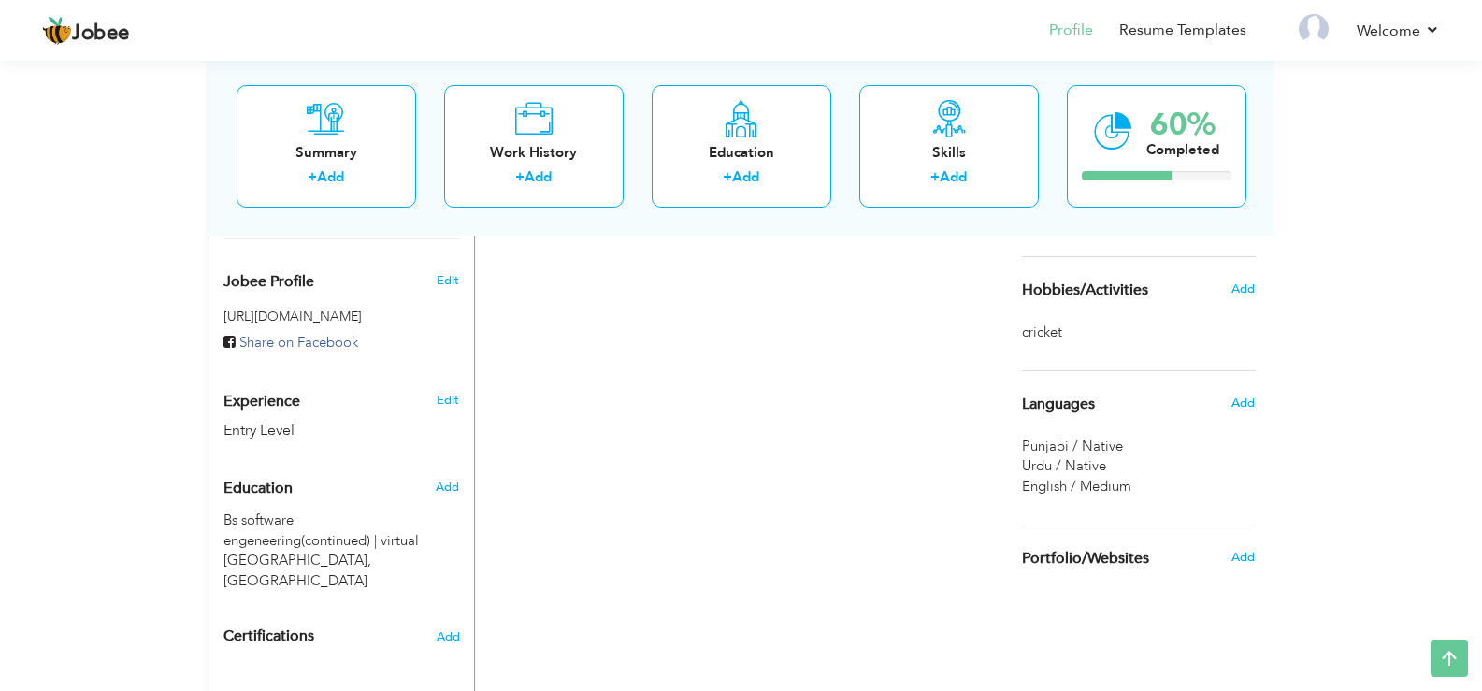
scroll to position [450, 0]
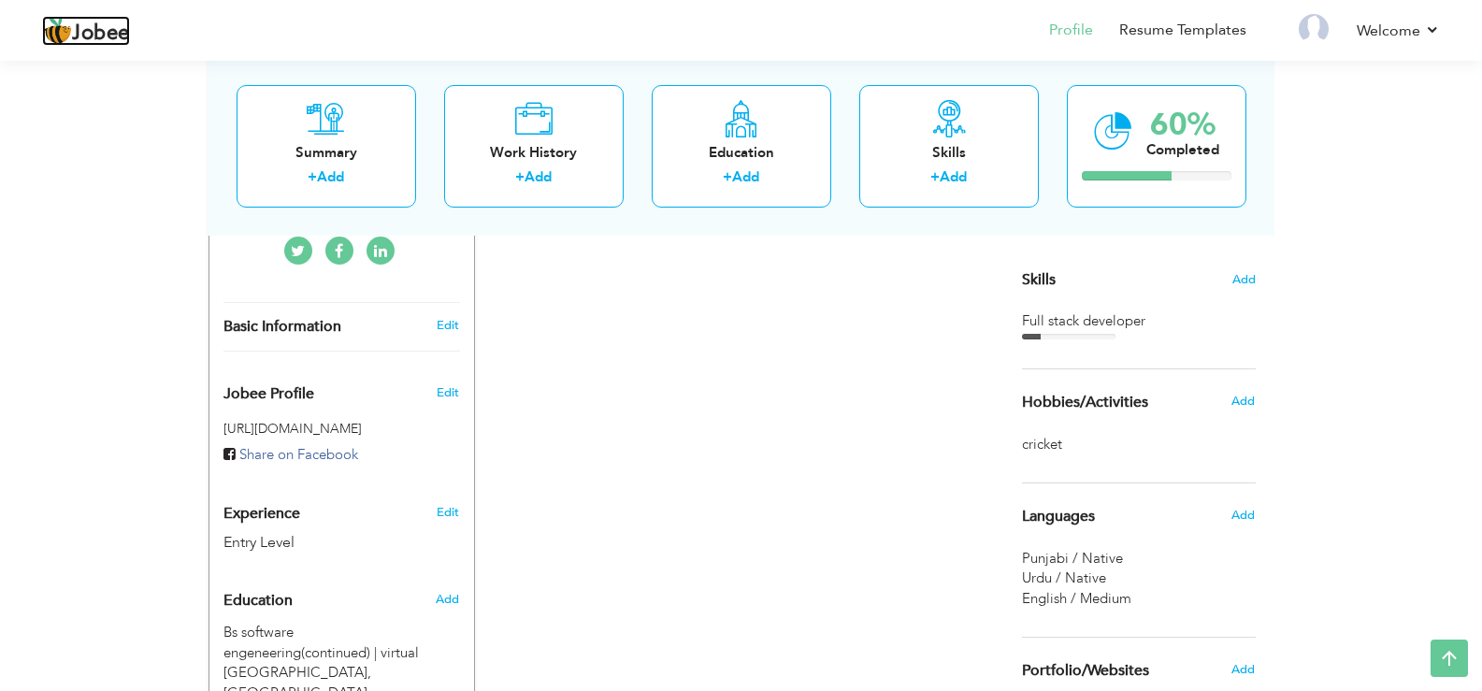
click at [97, 18] on link "Jobee" at bounding box center [86, 31] width 88 height 30
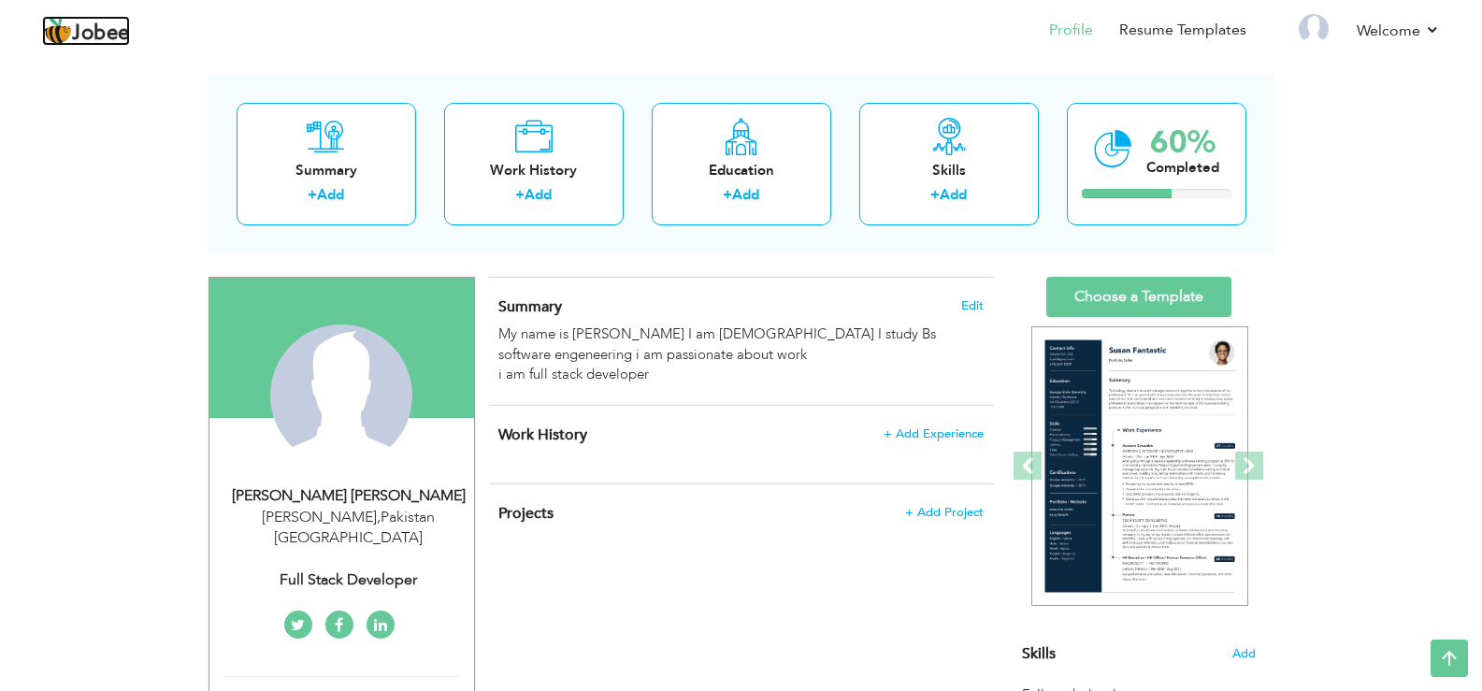
scroll to position [0, 0]
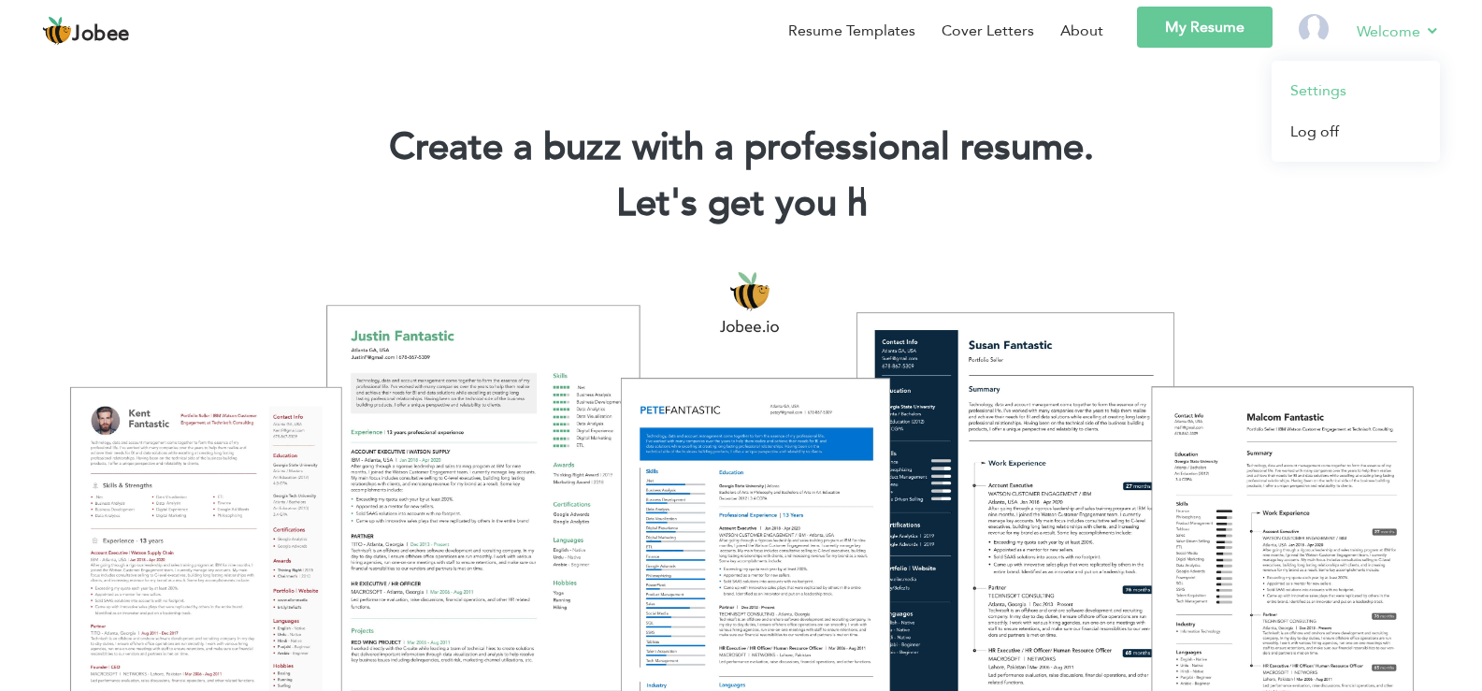
click at [1343, 91] on link "Settings" at bounding box center [1356, 90] width 168 height 41
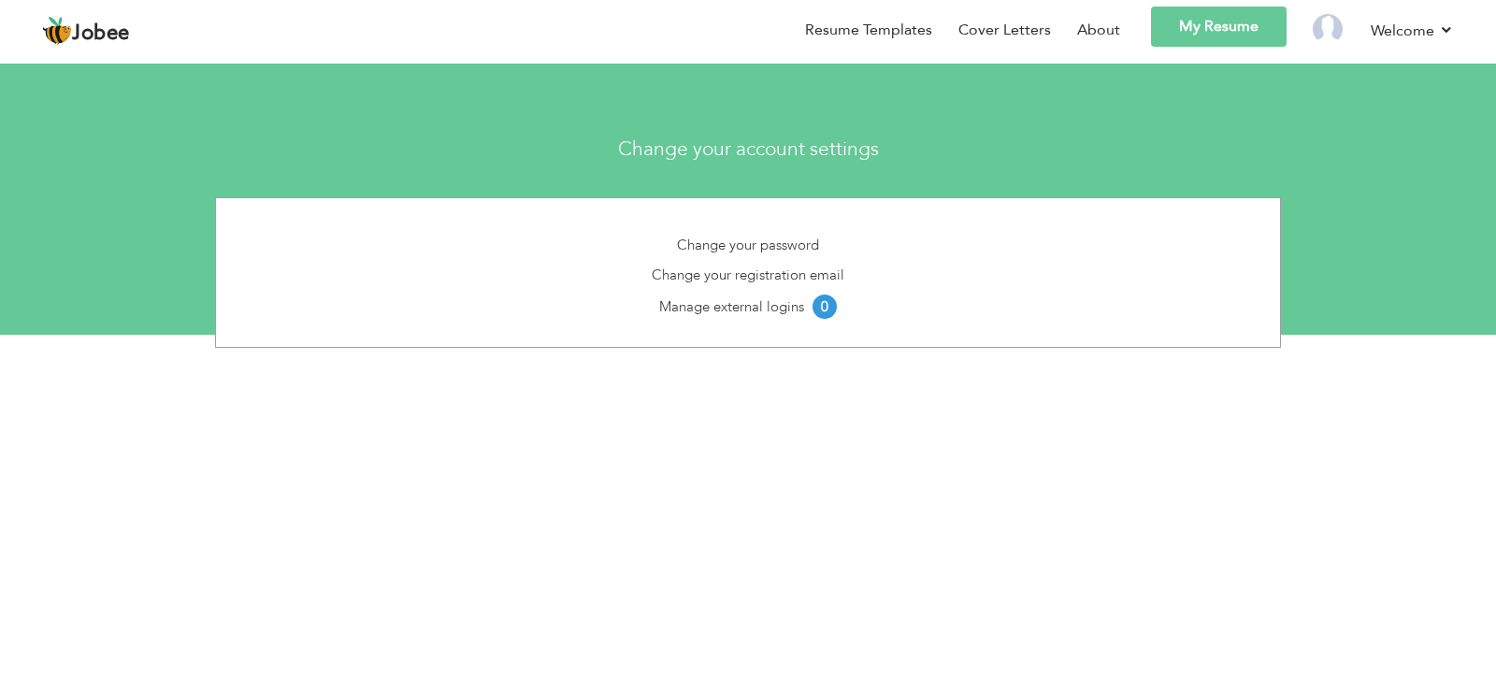
click at [976, 110] on section "Change your account settings Change your password Change your registration emai…" at bounding box center [748, 194] width 1496 height 281
click at [880, 27] on link "Resume Templates" at bounding box center [868, 31] width 127 height 22
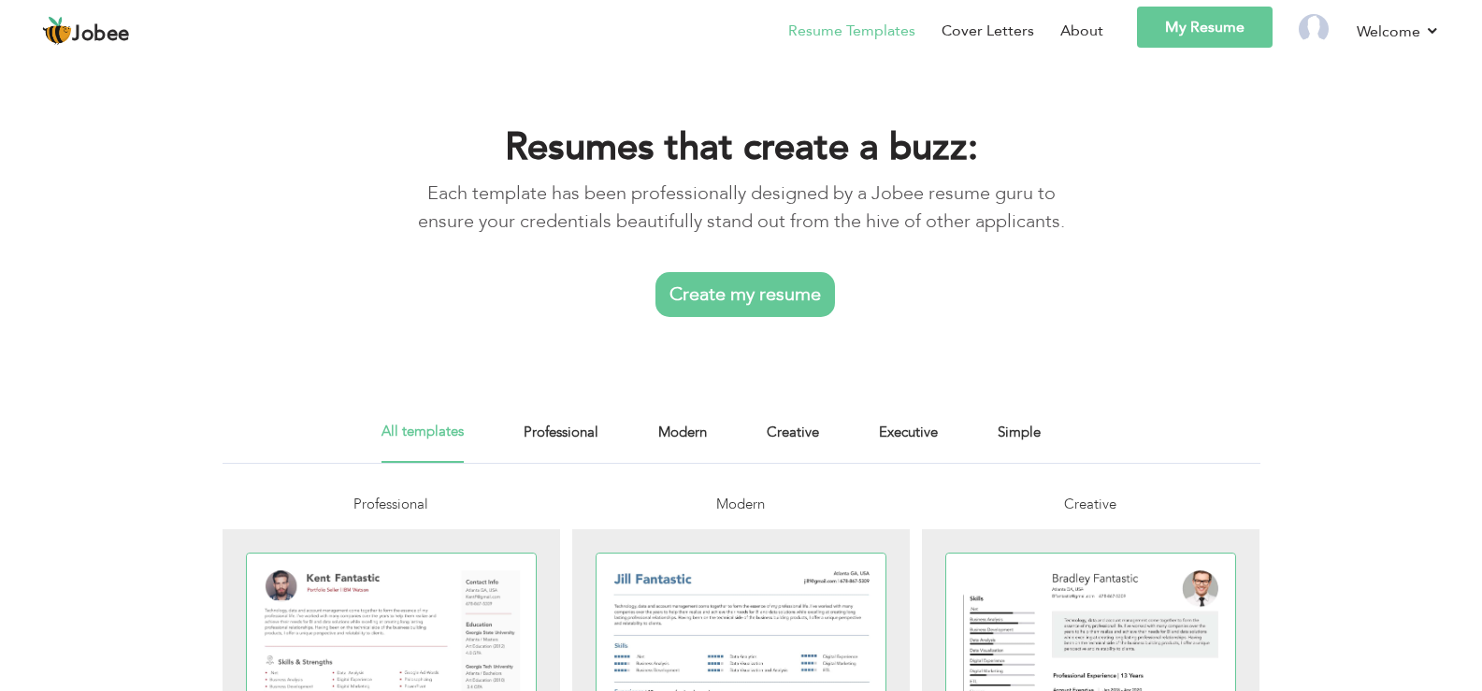
click at [889, 355] on div "Resumes that create a buzz: Each template has been professionally designed by a…" at bounding box center [741, 216] width 1482 height 320
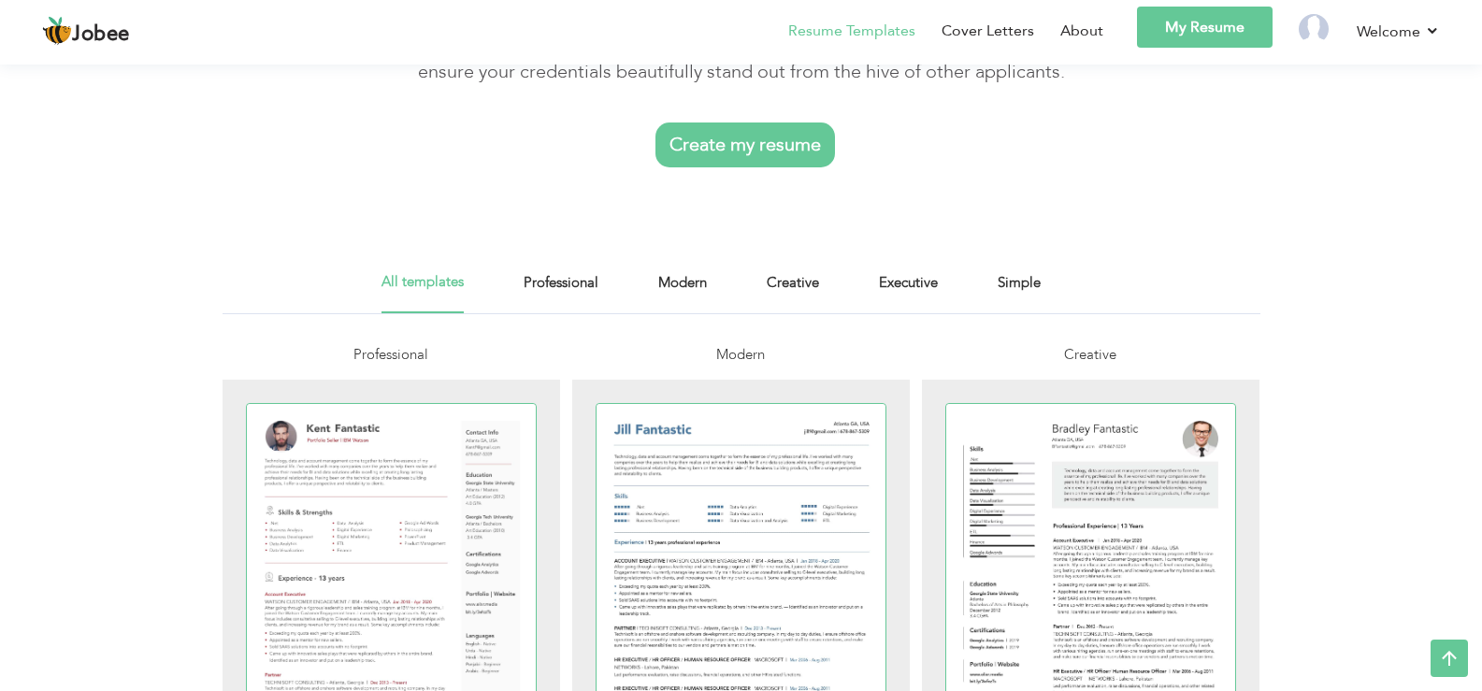
scroll to position [112, 0]
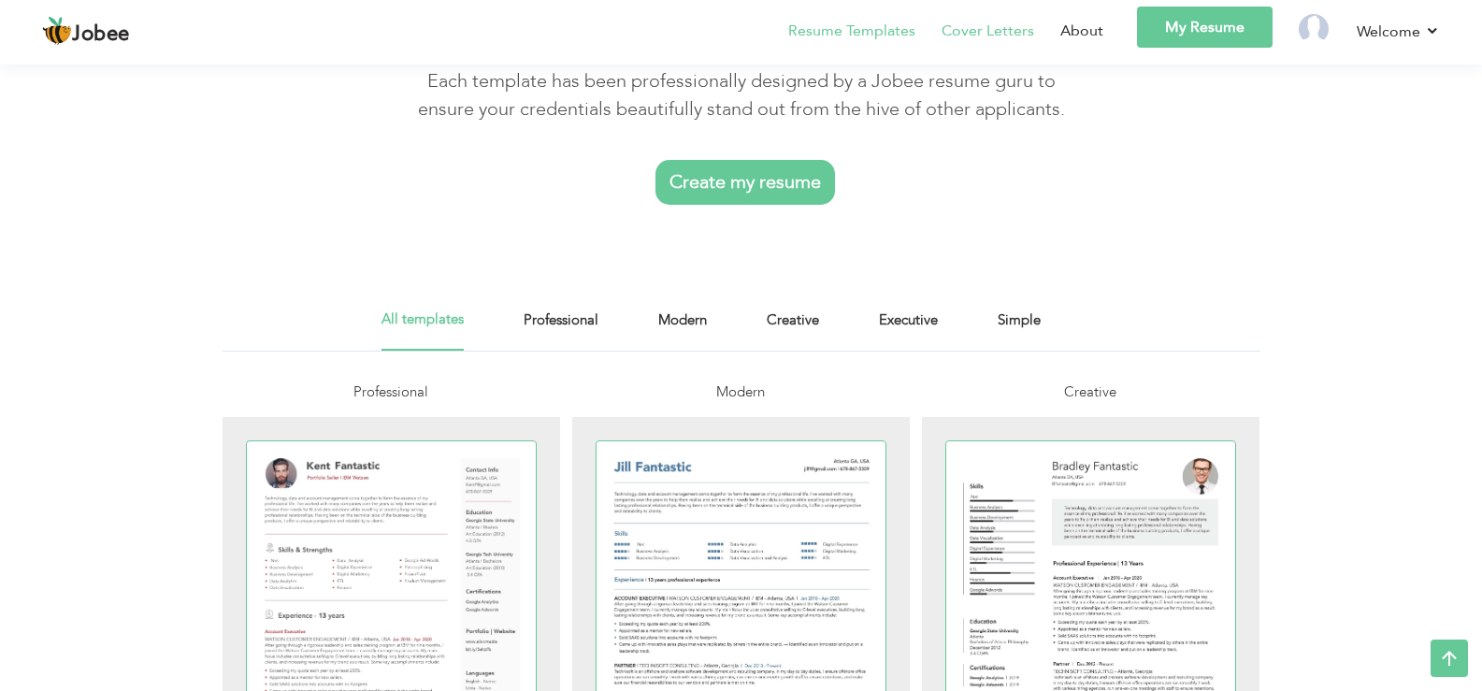
click at [959, 38] on link "Cover Letters" at bounding box center [988, 31] width 93 height 22
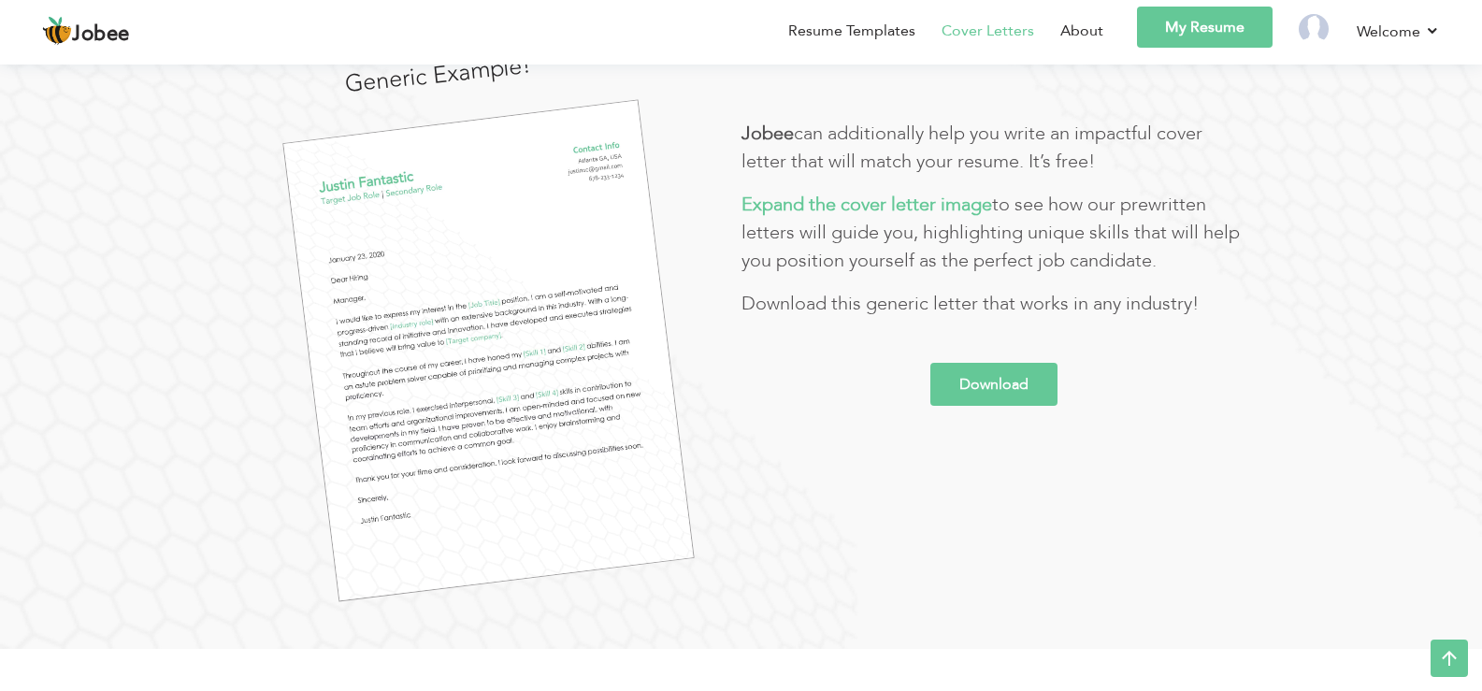
scroll to position [224, 0]
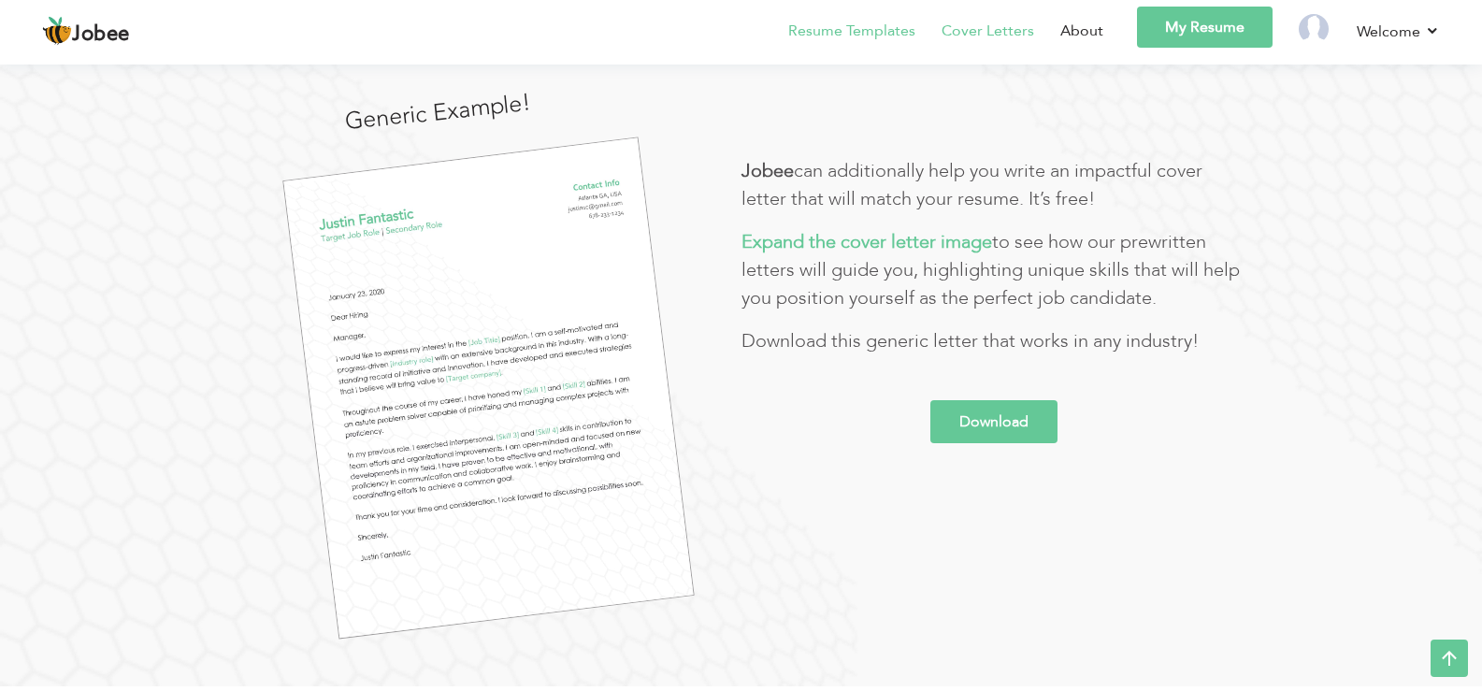
click at [841, 24] on link "Resume Templates" at bounding box center [851, 31] width 127 height 22
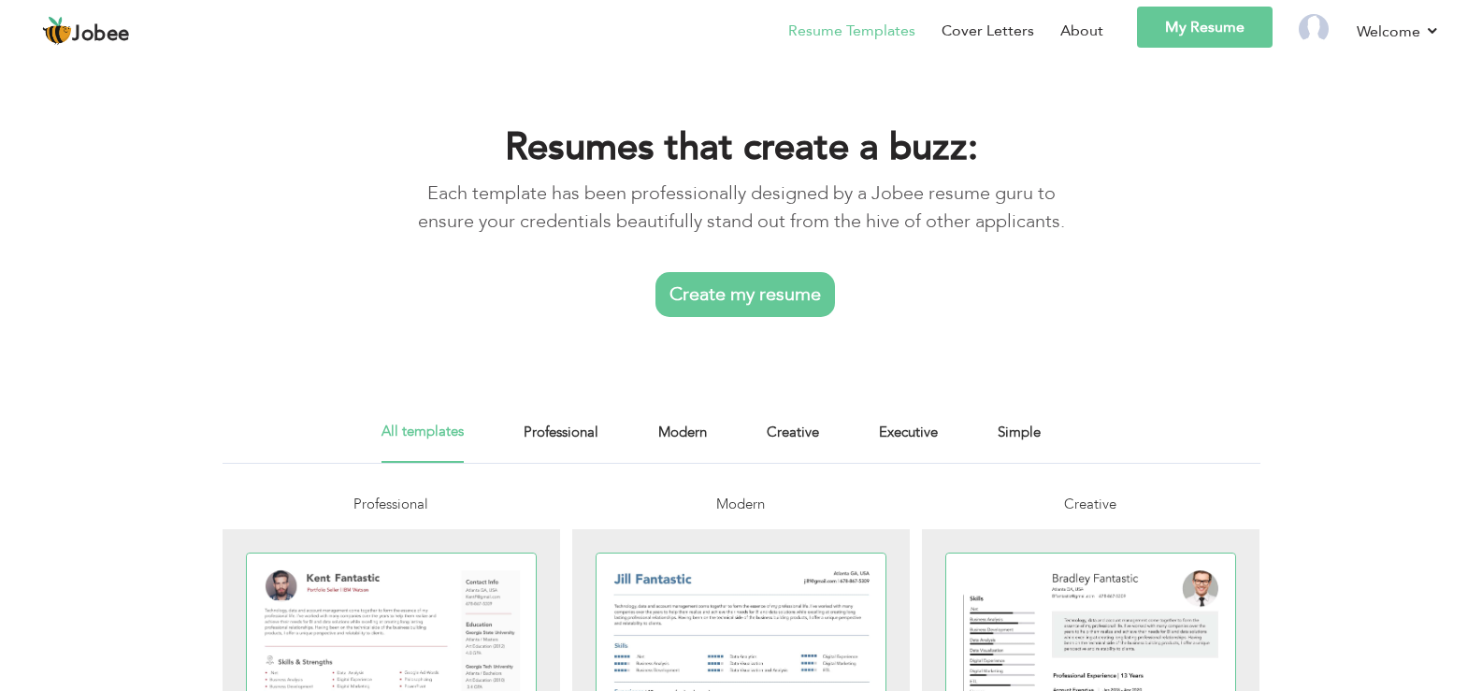
click at [1166, 23] on link "My Resume" at bounding box center [1205, 27] width 136 height 41
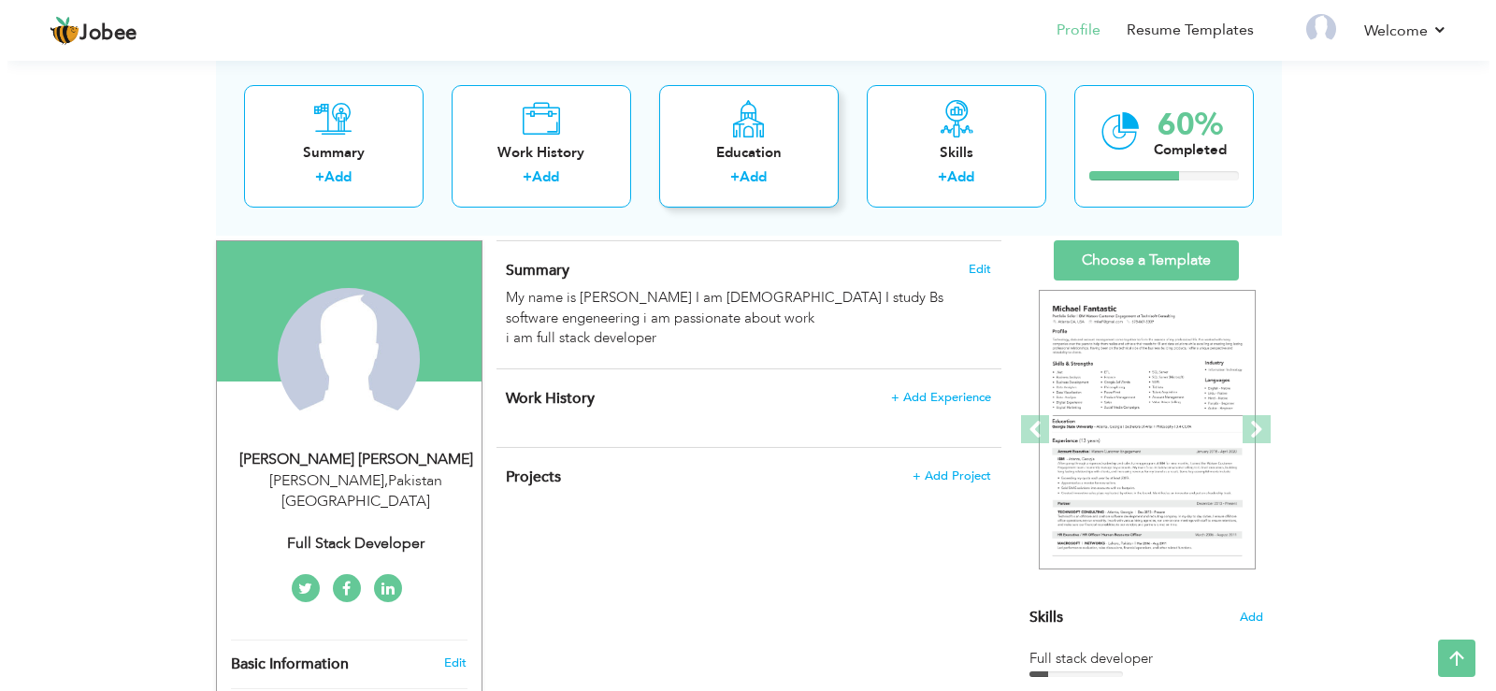
scroll to position [150, 0]
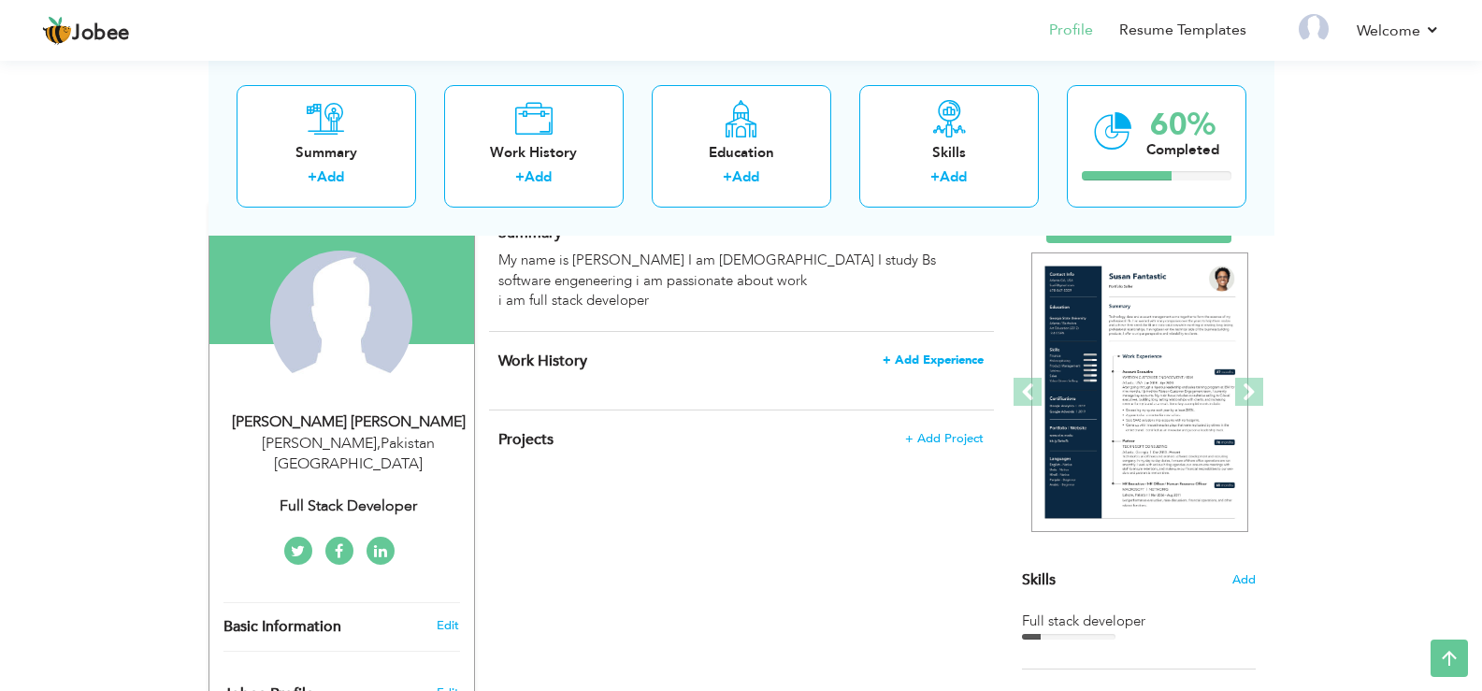
click at [899, 356] on span "+ Add Experience" at bounding box center [933, 360] width 101 height 13
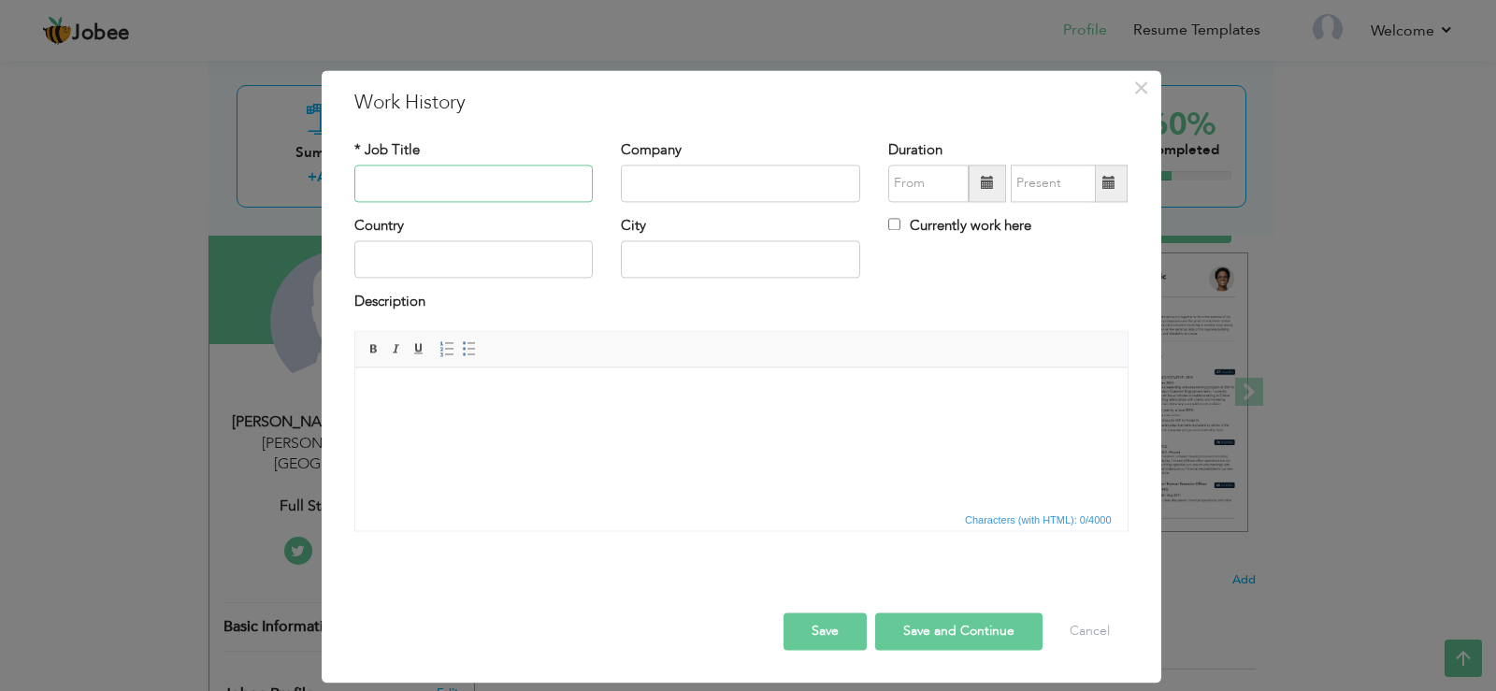
click at [546, 165] on input "text" at bounding box center [473, 183] width 239 height 37
click at [543, 171] on input "text" at bounding box center [473, 183] width 239 height 37
type input "n"
type input "N"
type input "php developer"
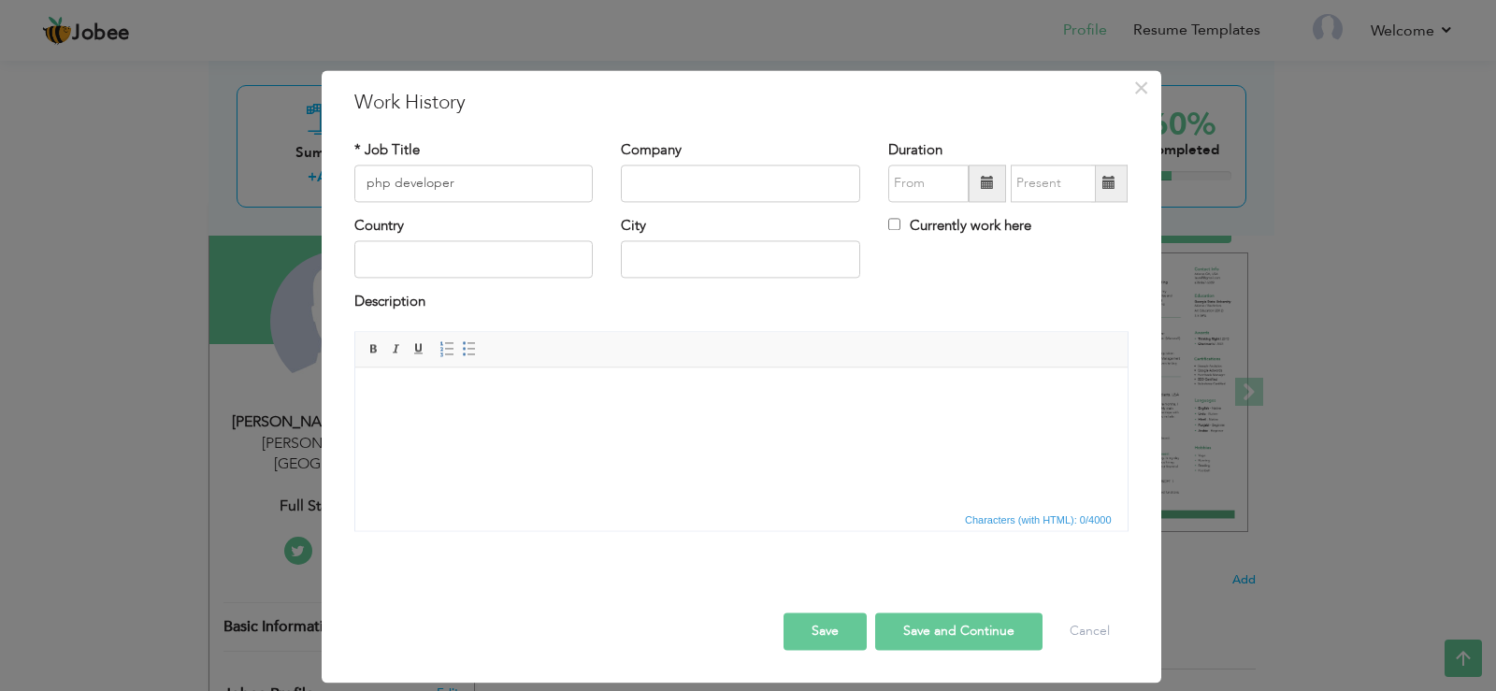
click at [657, 161] on div "Company" at bounding box center [740, 171] width 239 height 62
click at [897, 634] on button "Save and Continue" at bounding box center [958, 631] width 167 height 37
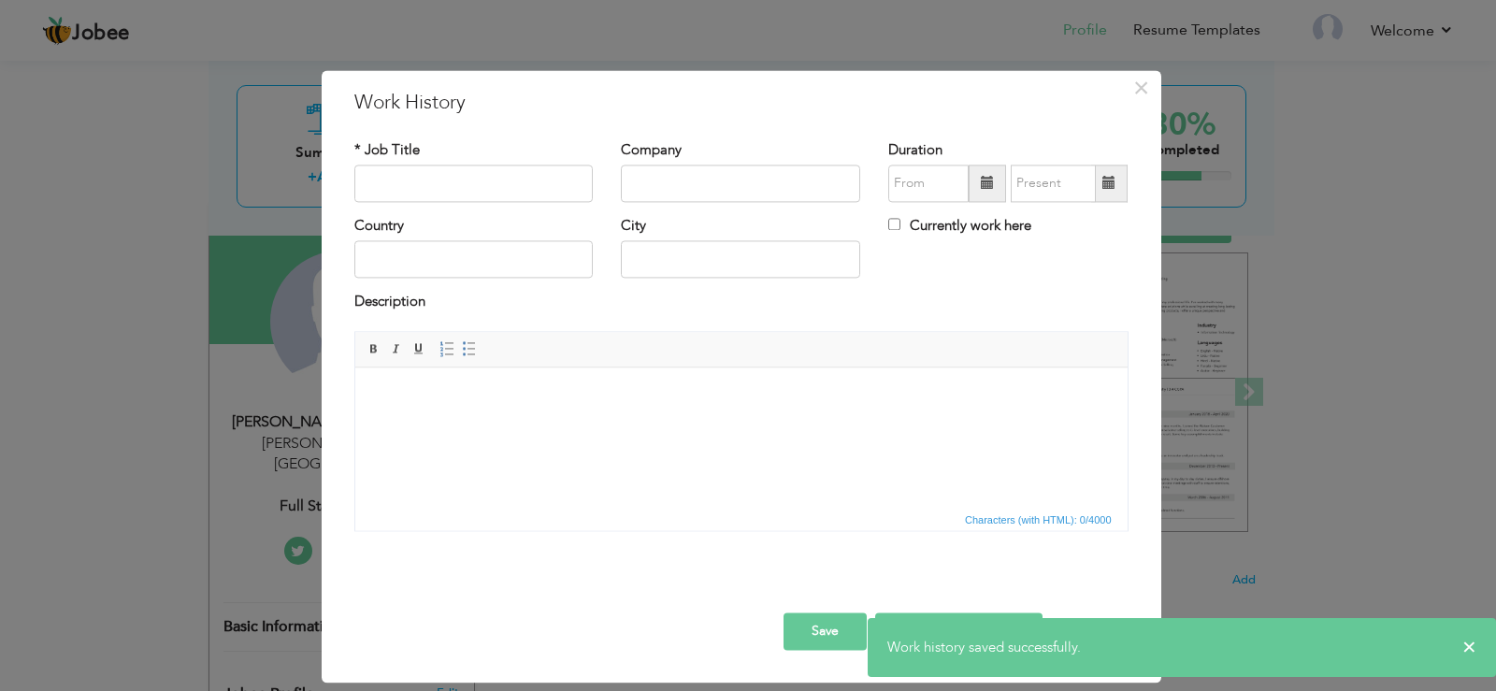
click at [1205, 588] on div "× Work History * Job Title Company Duration Currently work here Country" at bounding box center [748, 345] width 1496 height 691
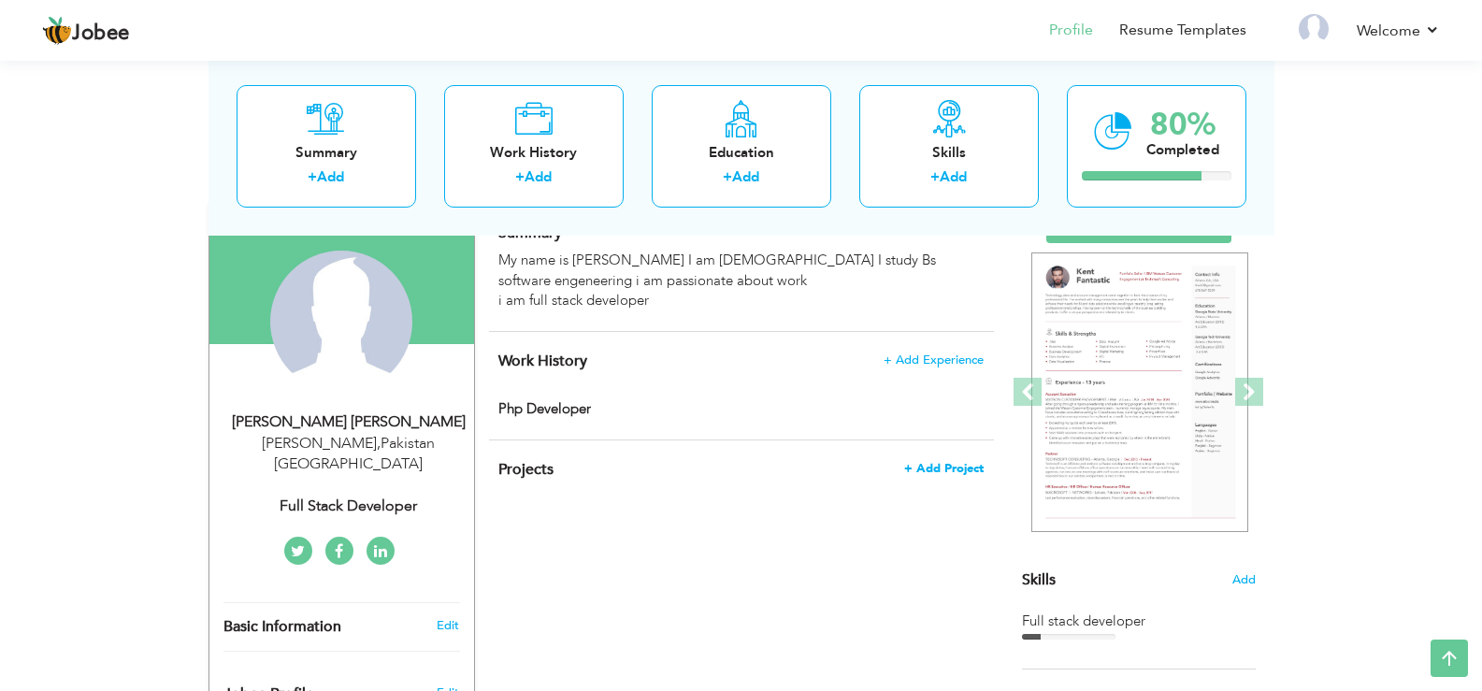
click at [916, 469] on span "+ Add Project" at bounding box center [943, 468] width 79 height 13
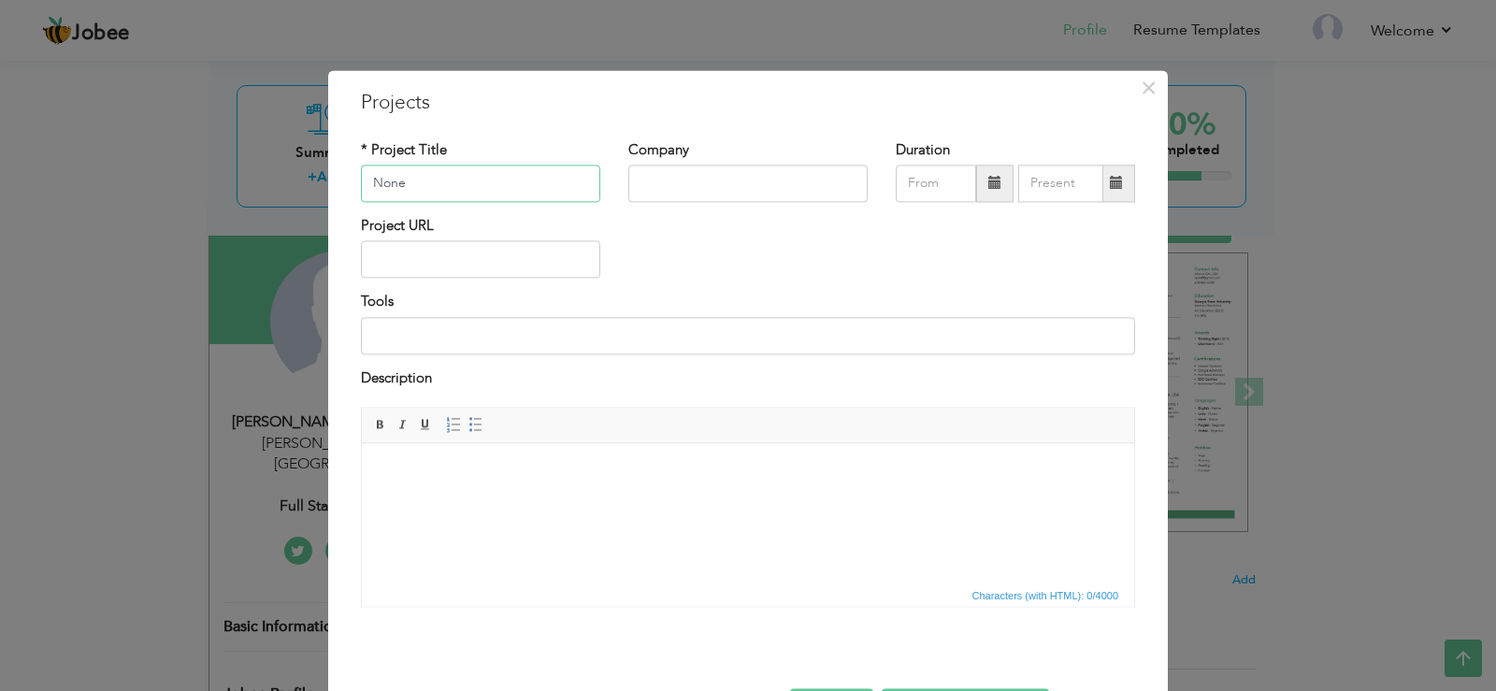
type input "None"
click at [1149, 507] on div "× Projects * Project Title None Company Duration Project URL Tools Description …" at bounding box center [748, 414] width 840 height 689
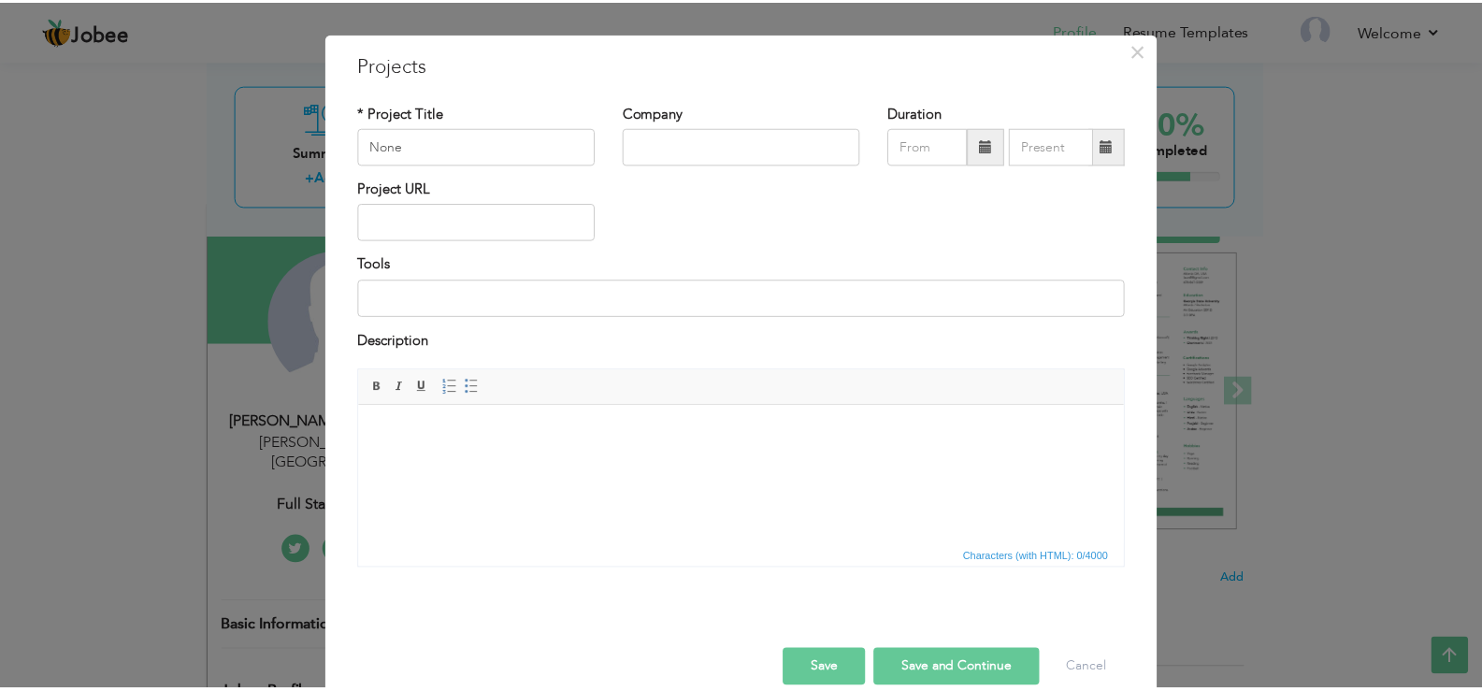
scroll to position [70, 0]
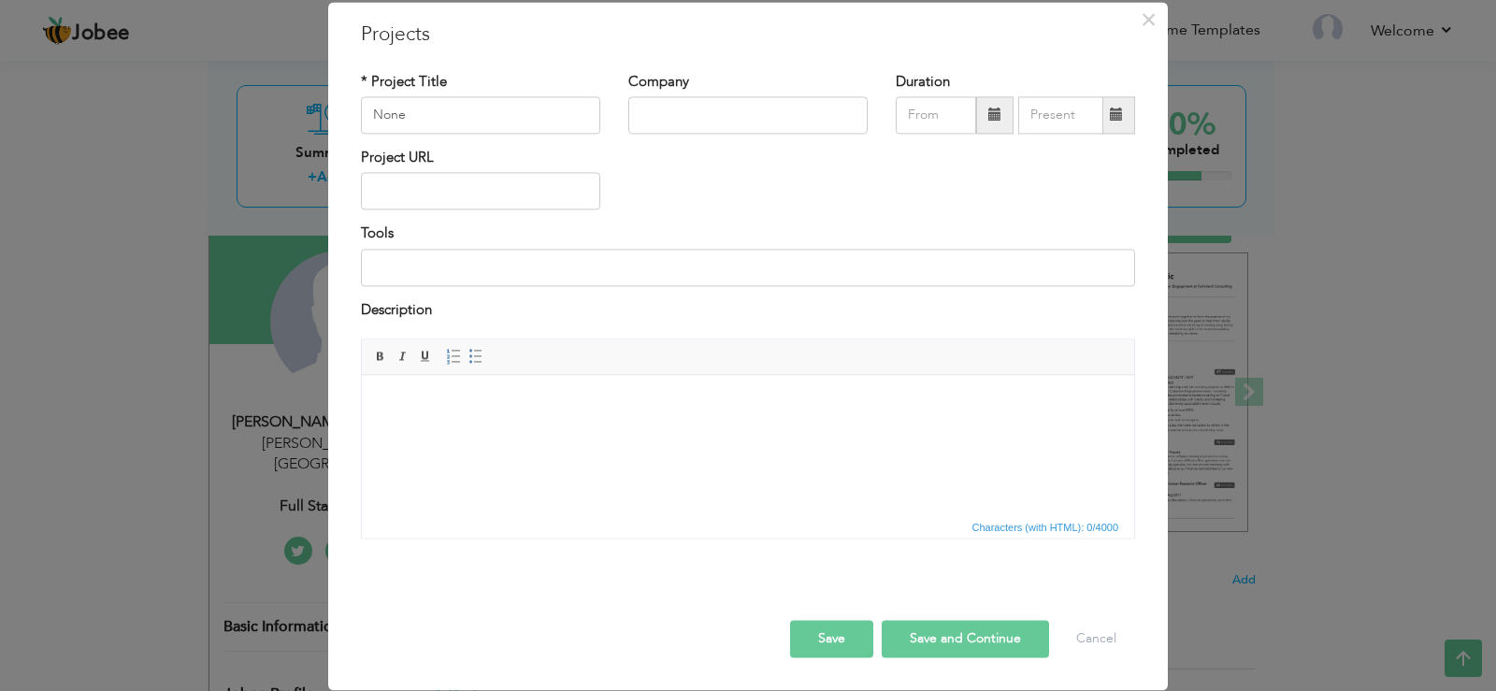
click at [1032, 635] on button "Save and Continue" at bounding box center [965, 639] width 167 height 37
click at [1141, 19] on span "×" at bounding box center [1149, 20] width 16 height 34
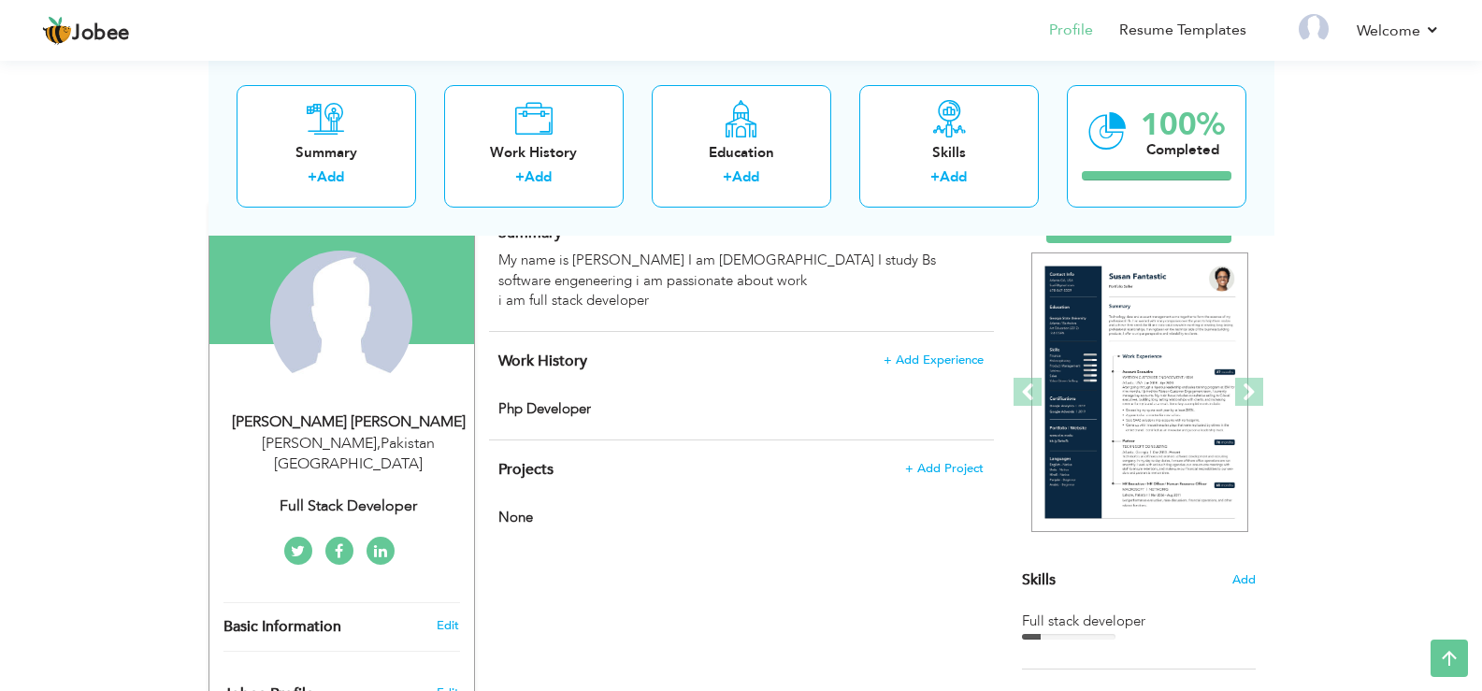
click at [904, 603] on div "CV Import Profile Strength 0% Select an Item from right menu Work History * Job…" at bounding box center [741, 683] width 533 height 961
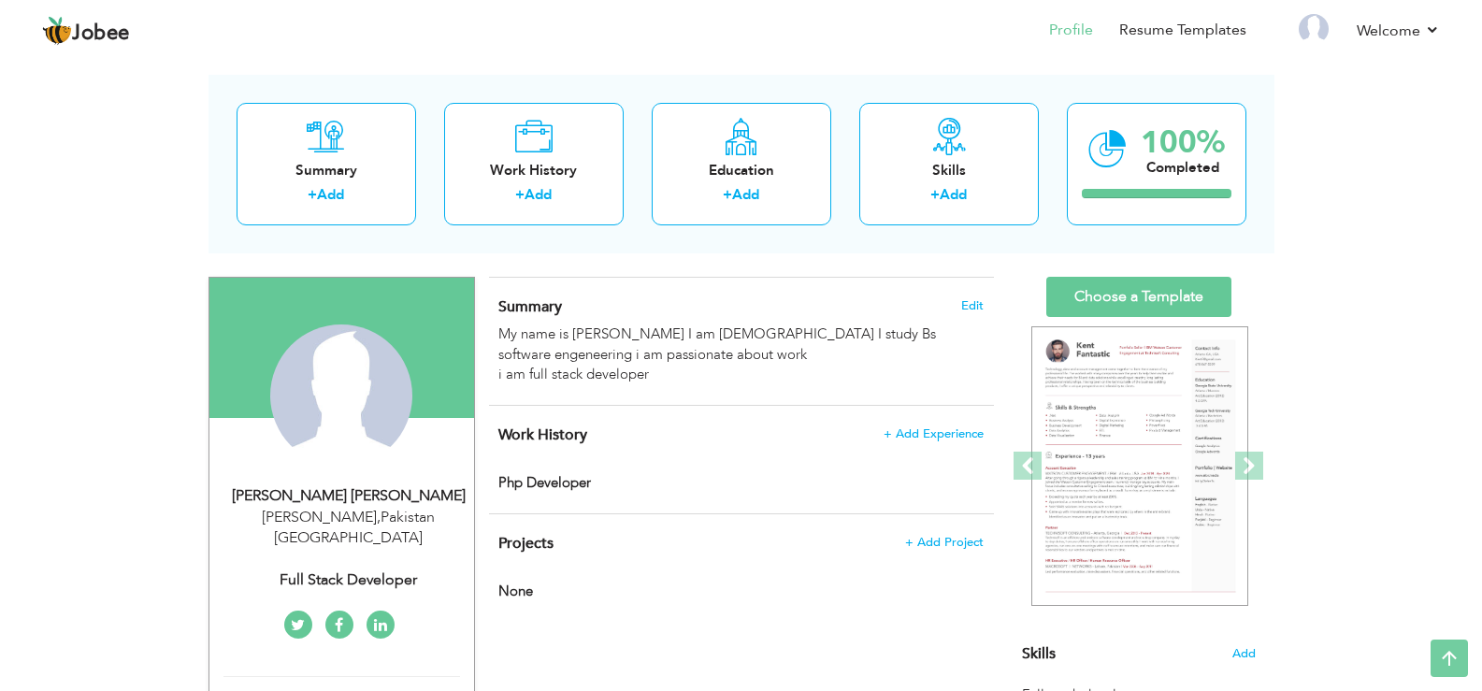
scroll to position [0, 0]
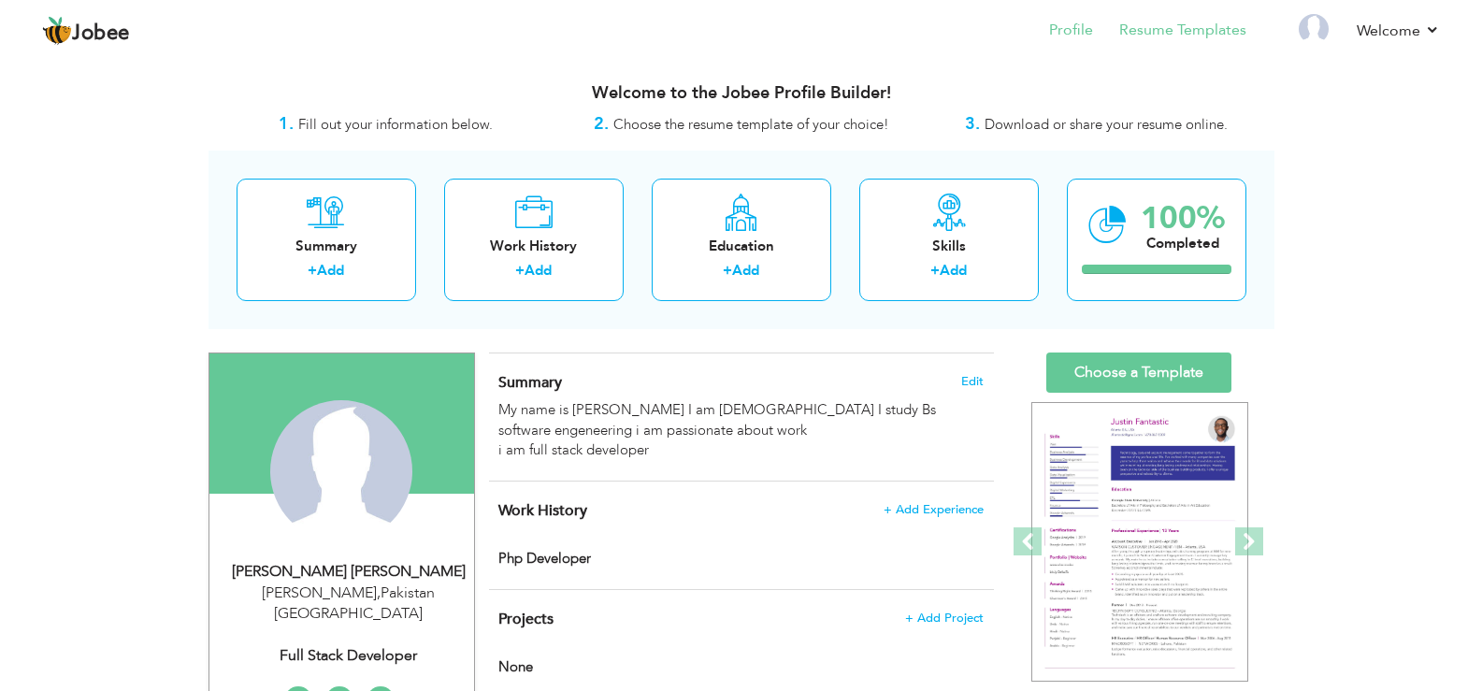
click at [1196, 46] on li "Resume Templates" at bounding box center [1169, 32] width 153 height 51
click at [1195, 45] on li "Resume Templates" at bounding box center [1169, 32] width 153 height 51
click at [1213, 37] on link "Resume Templates" at bounding box center [1182, 31] width 127 height 22
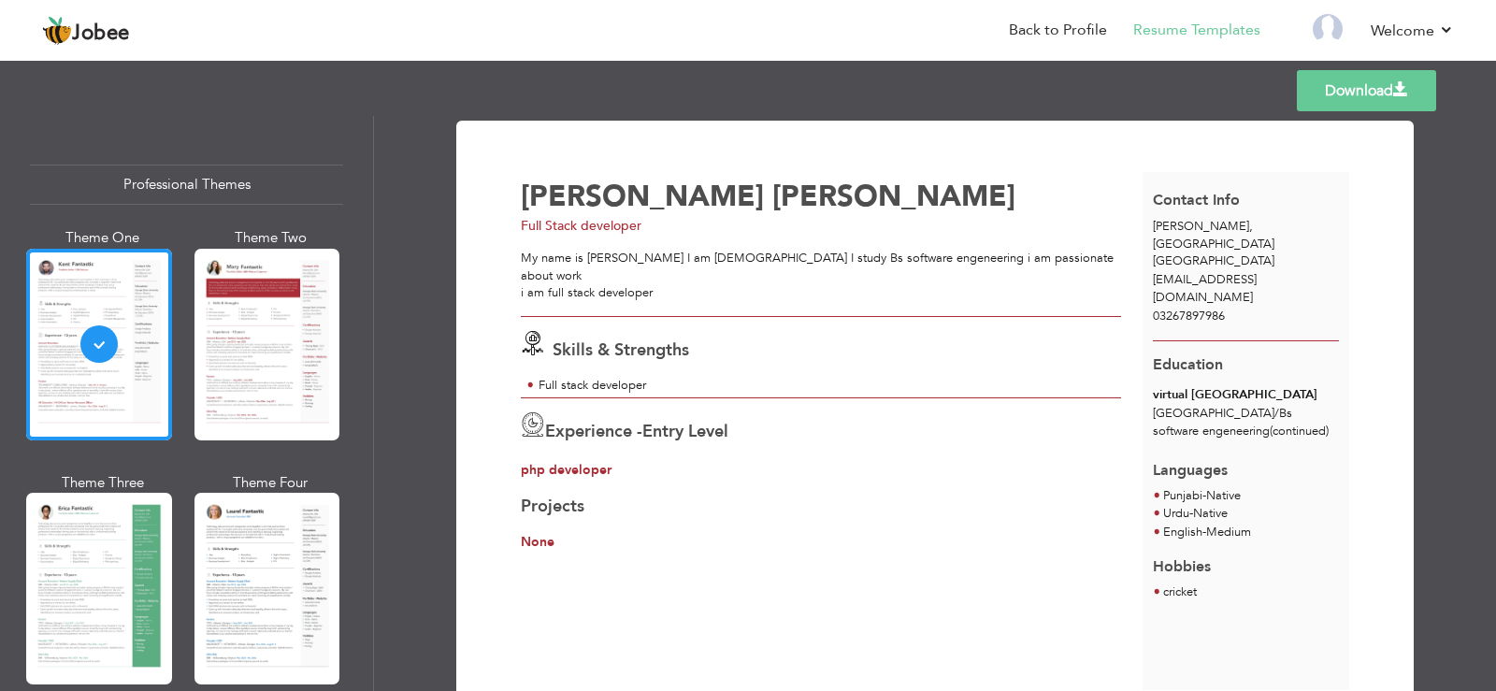
click at [933, 398] on div "Experience - Entry Level php developer" at bounding box center [822, 438] width 622 height 81
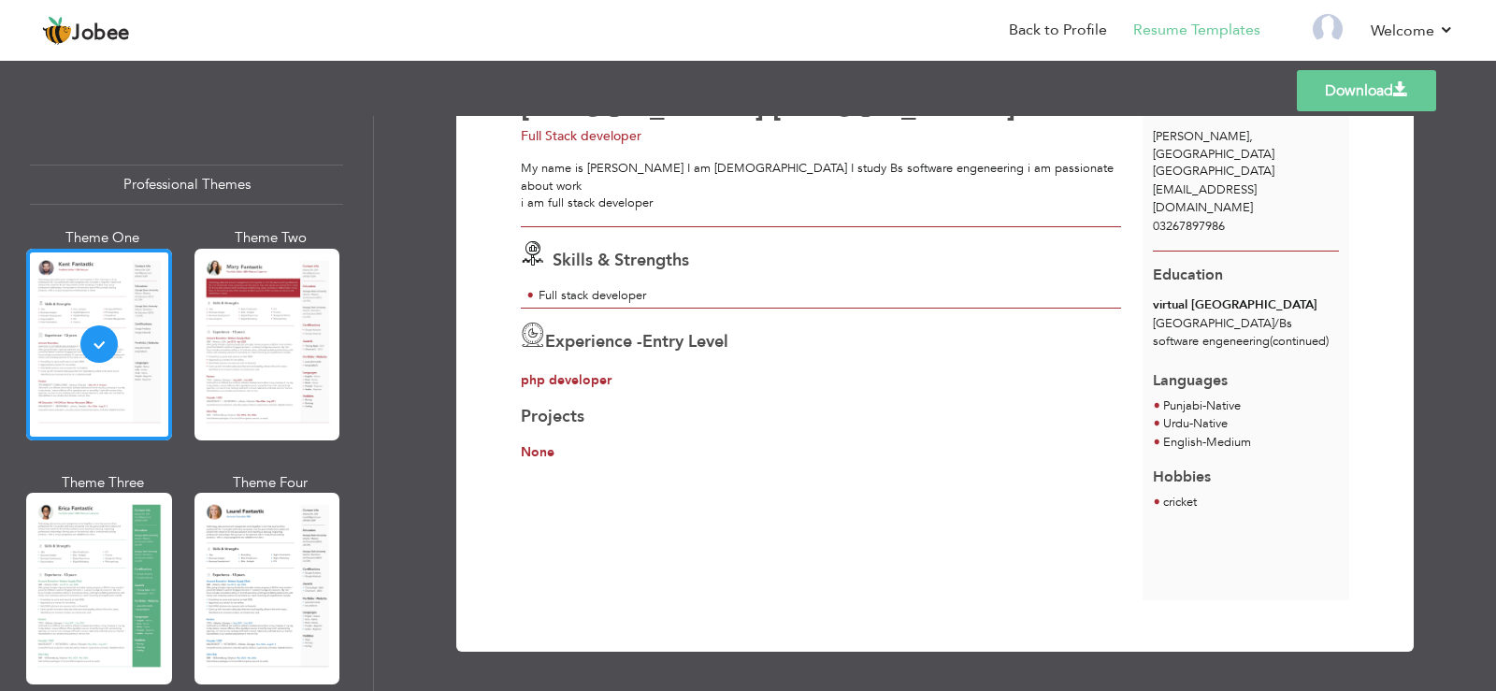
scroll to position [52, 0]
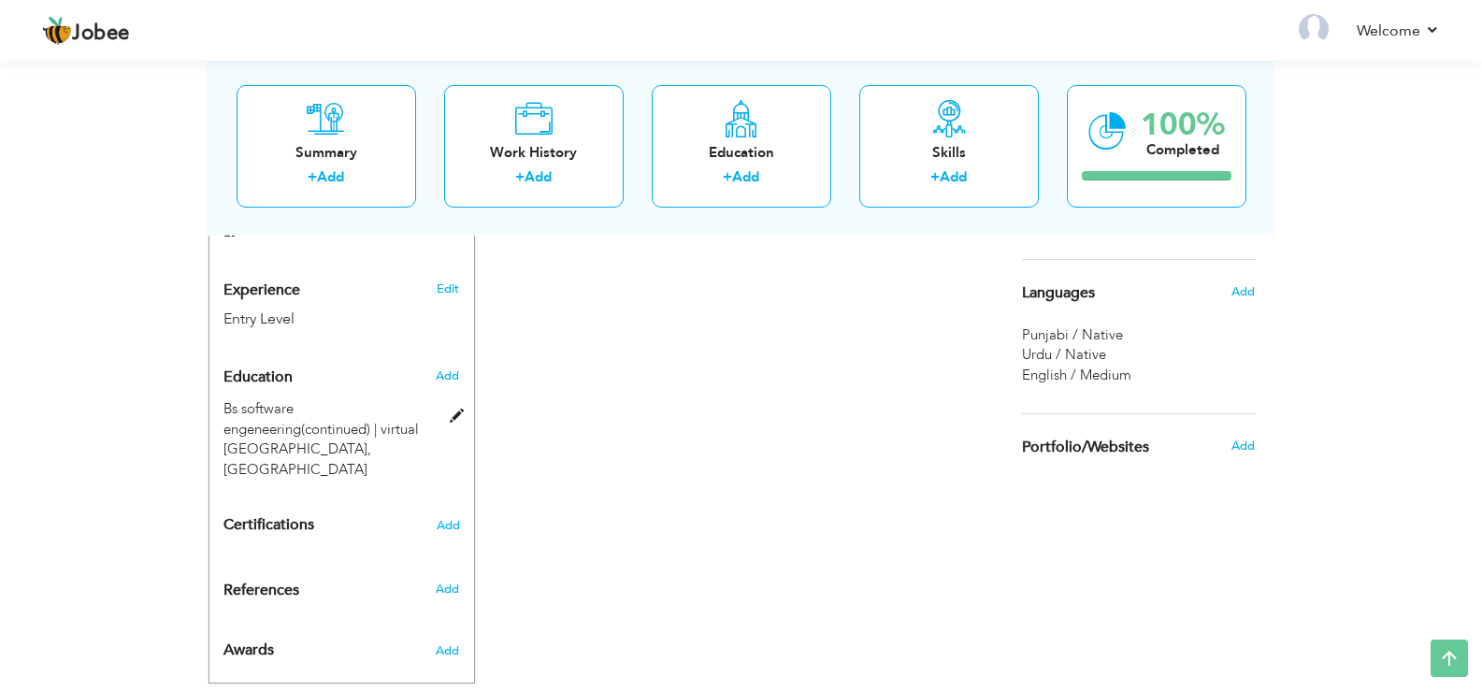
scroll to position [674, 0]
click at [1380, 21] on link "Welcome" at bounding box center [1398, 31] width 83 height 22
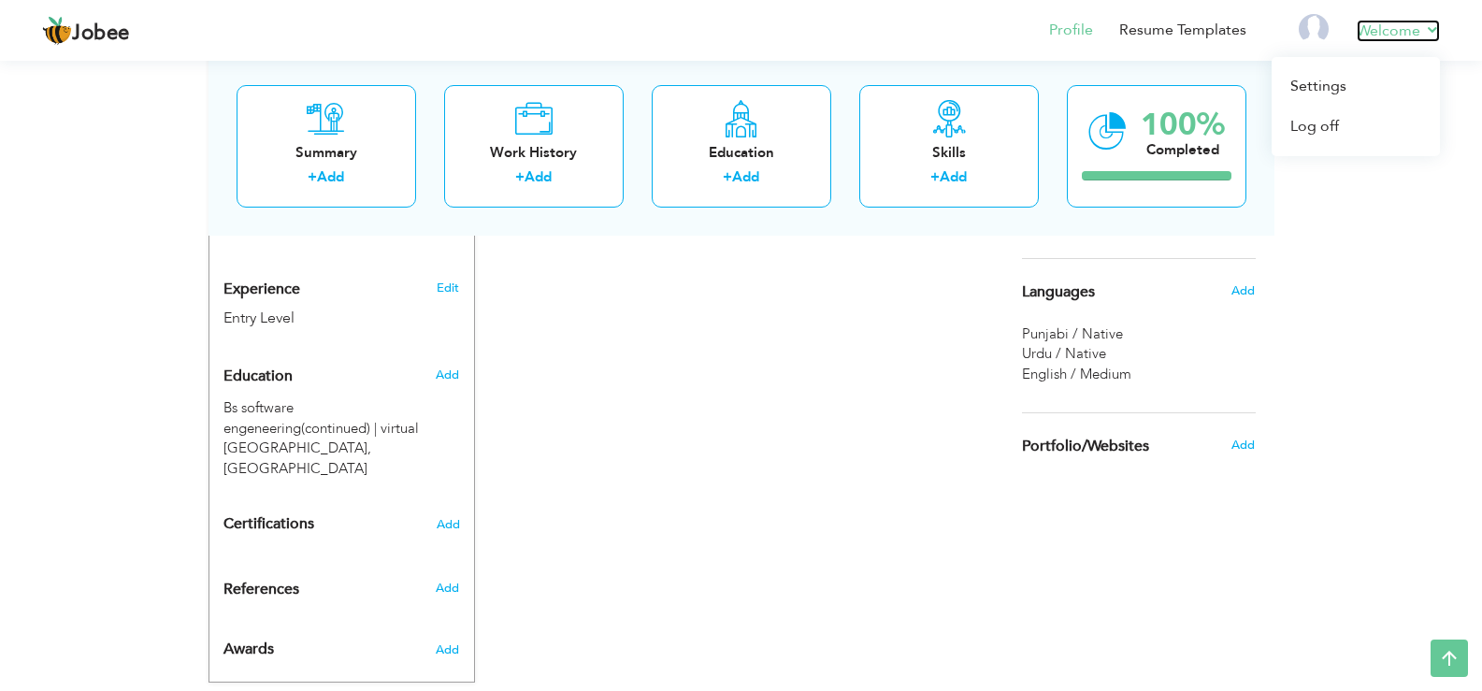
click at [1380, 21] on link "Welcome" at bounding box center [1398, 31] width 83 height 22
click at [1434, 27] on link "Welcome" at bounding box center [1398, 31] width 83 height 22
click at [1228, 22] on link "Resume Templates" at bounding box center [1182, 31] width 127 height 22
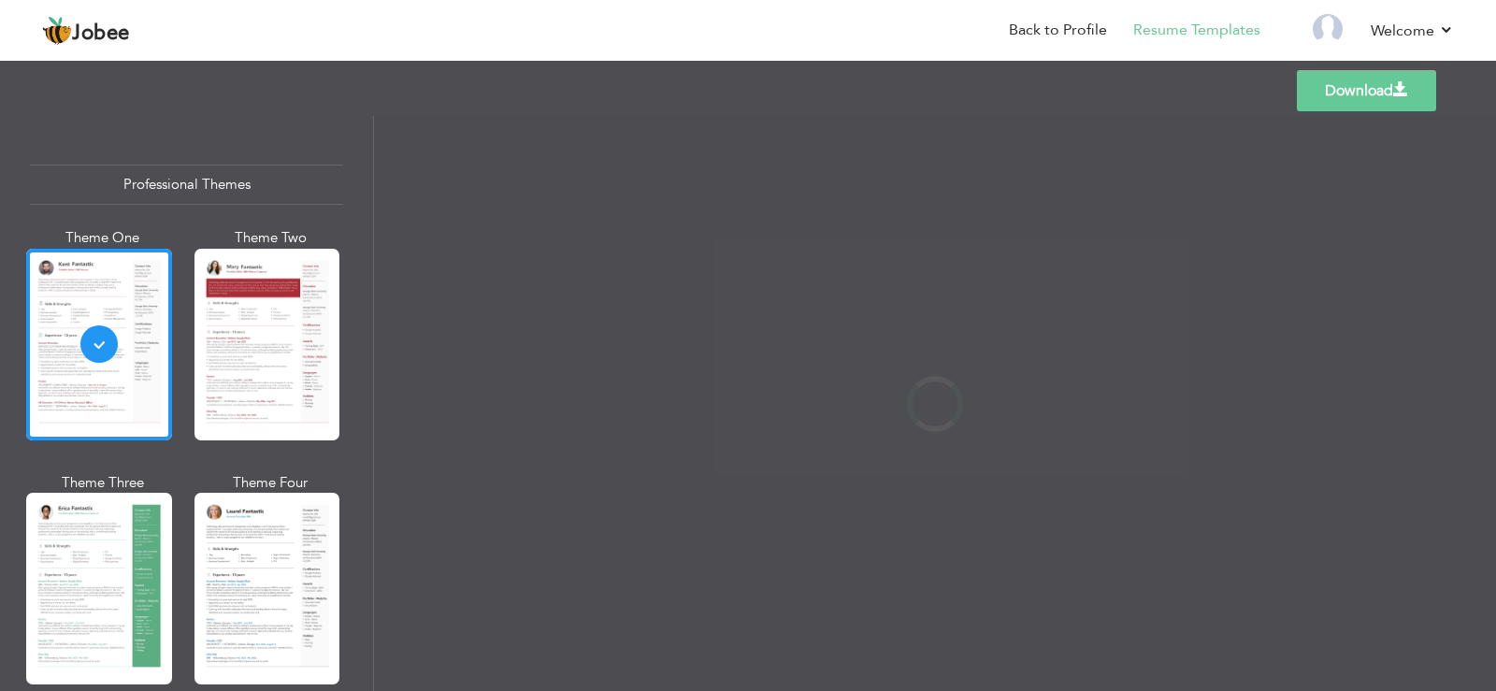
click at [1294, 26] on li at bounding box center [1316, 32] width 58 height 51
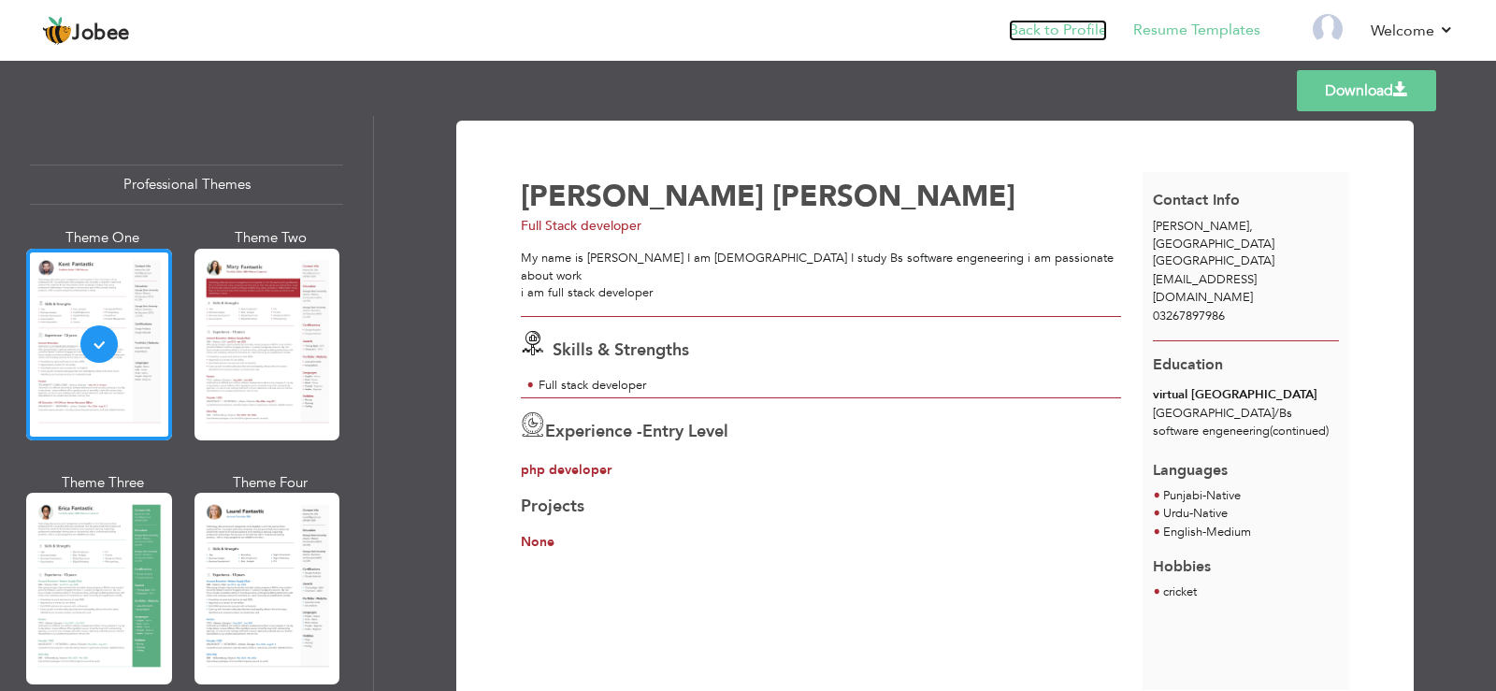
click at [1057, 27] on link "Back to Profile" at bounding box center [1058, 31] width 98 height 22
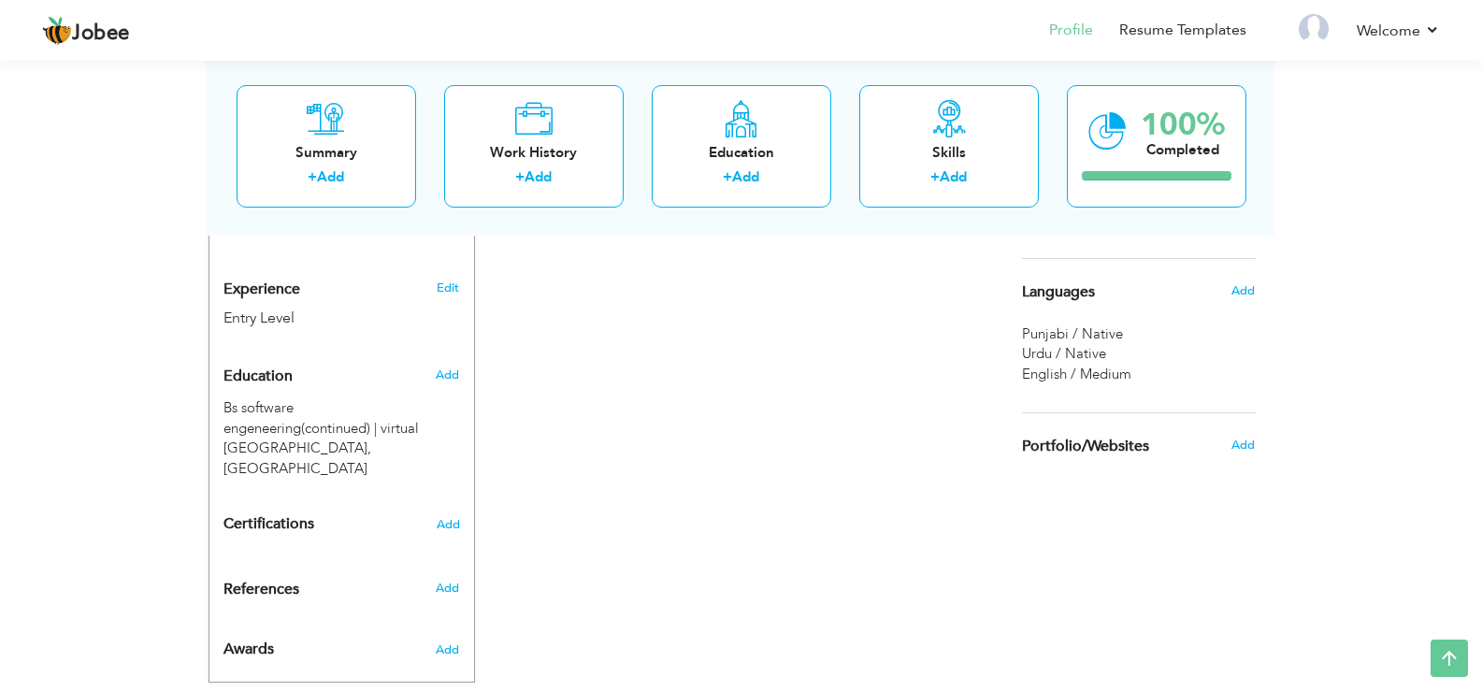
scroll to position [637, 0]
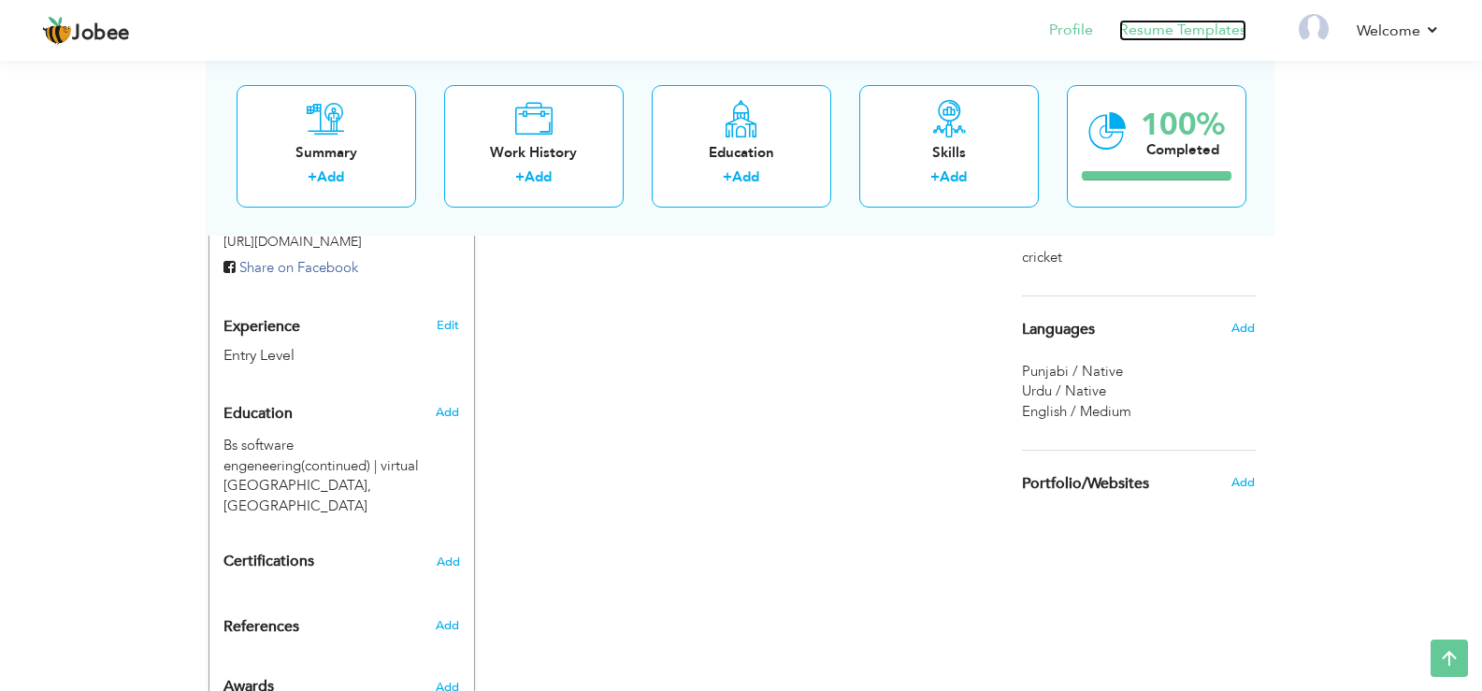
click at [1144, 35] on link "Resume Templates" at bounding box center [1182, 31] width 127 height 22
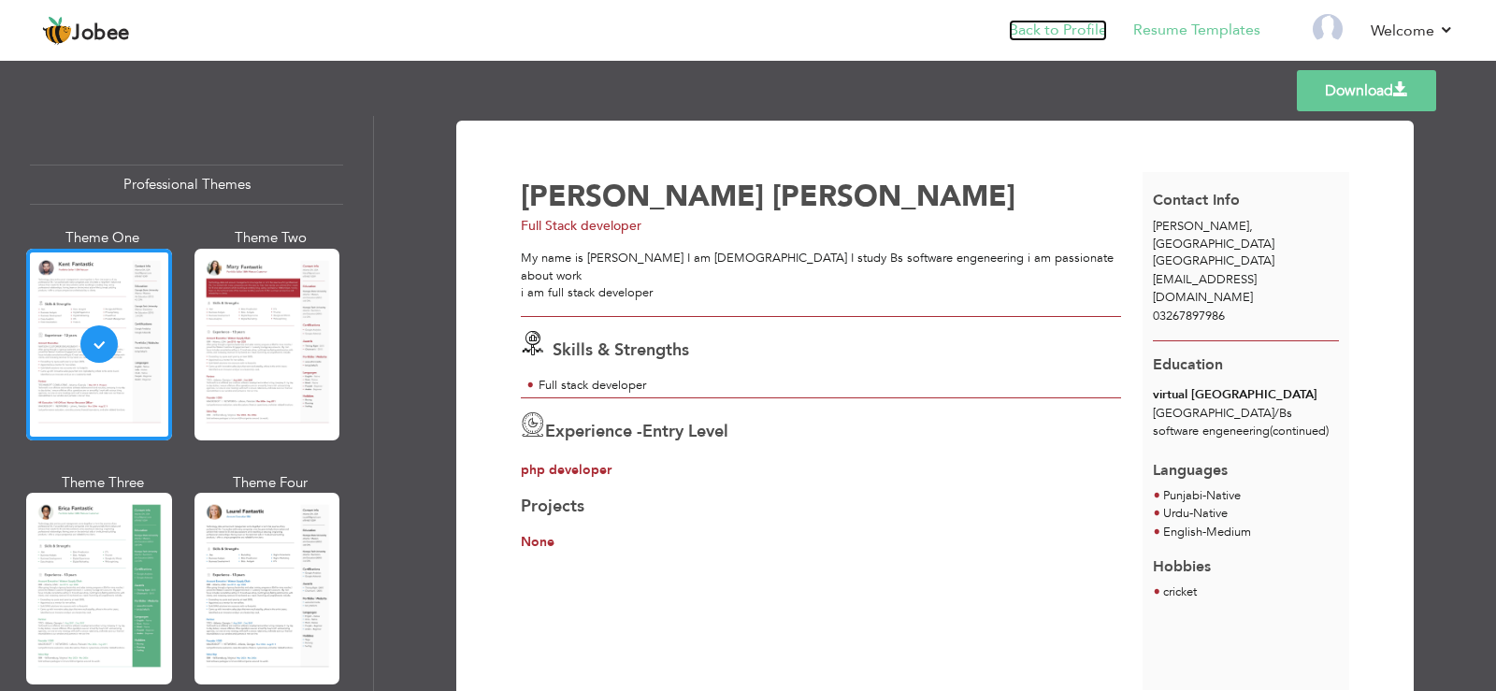
click at [1076, 34] on link "Back to Profile" at bounding box center [1058, 31] width 98 height 22
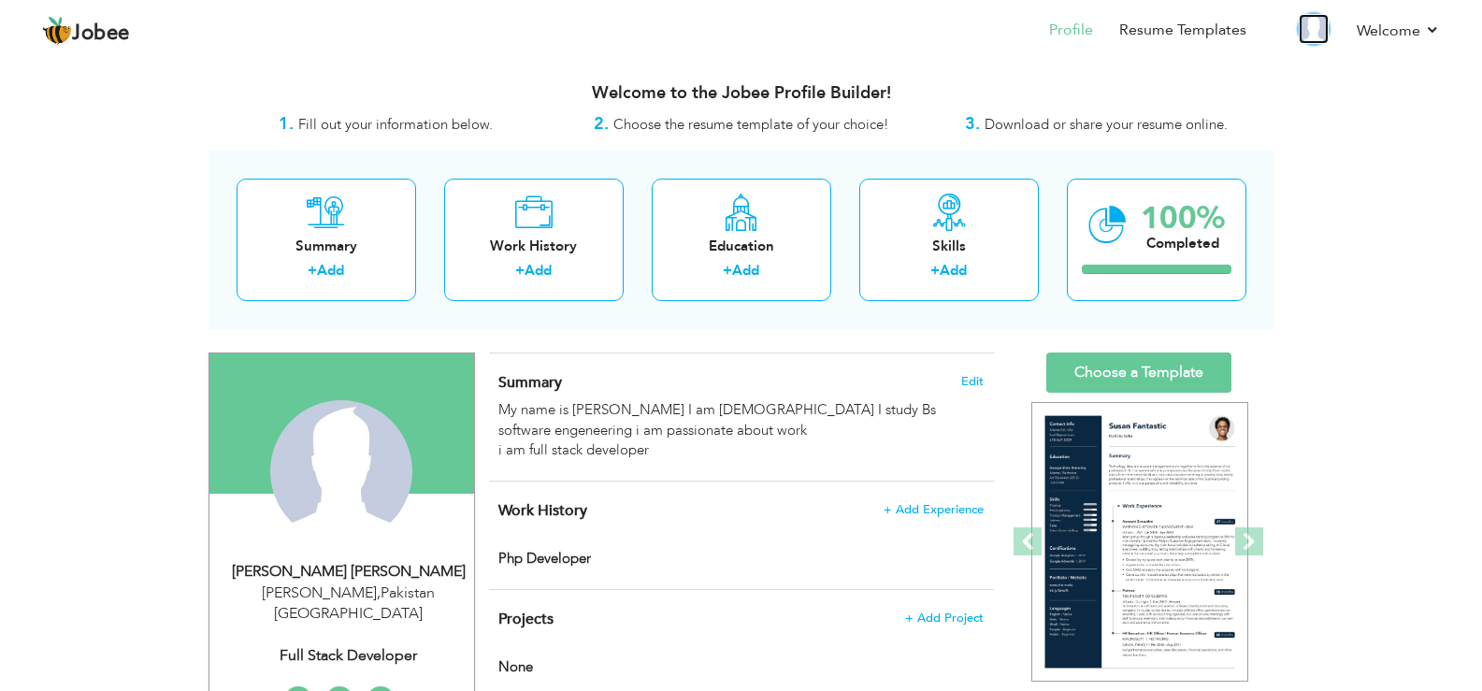
click at [1321, 29] on img at bounding box center [1314, 29] width 30 height 30
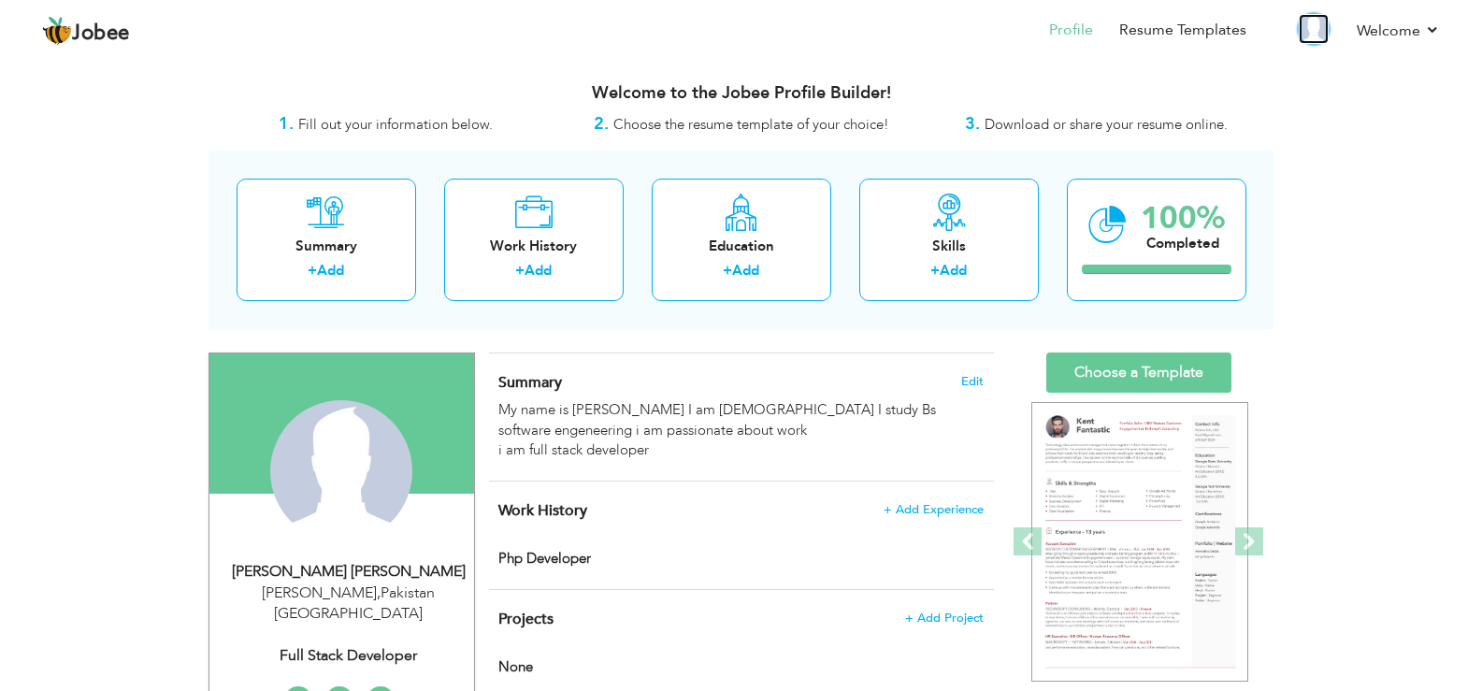
click at [1321, 29] on img at bounding box center [1314, 29] width 30 height 30
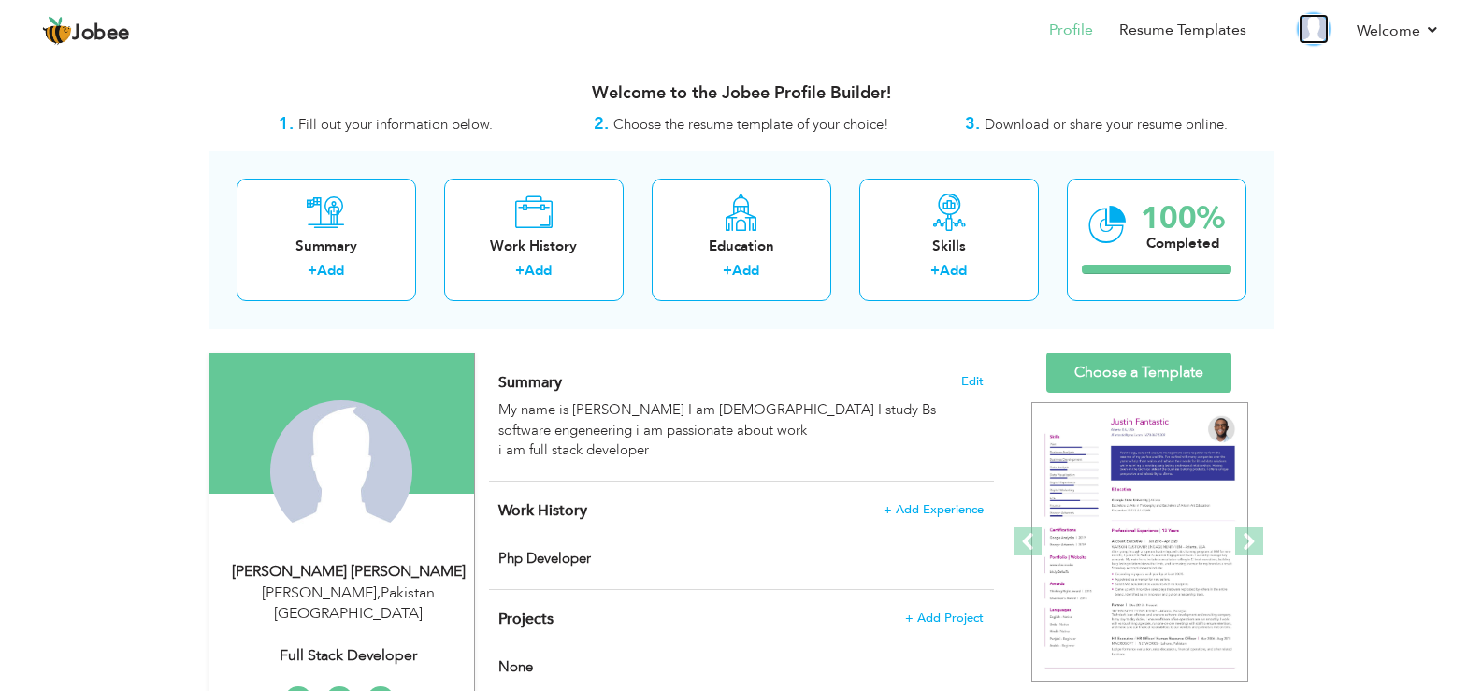
click at [1320, 32] on img at bounding box center [1314, 29] width 30 height 30
click at [1249, 543] on span at bounding box center [1249, 541] width 28 height 28
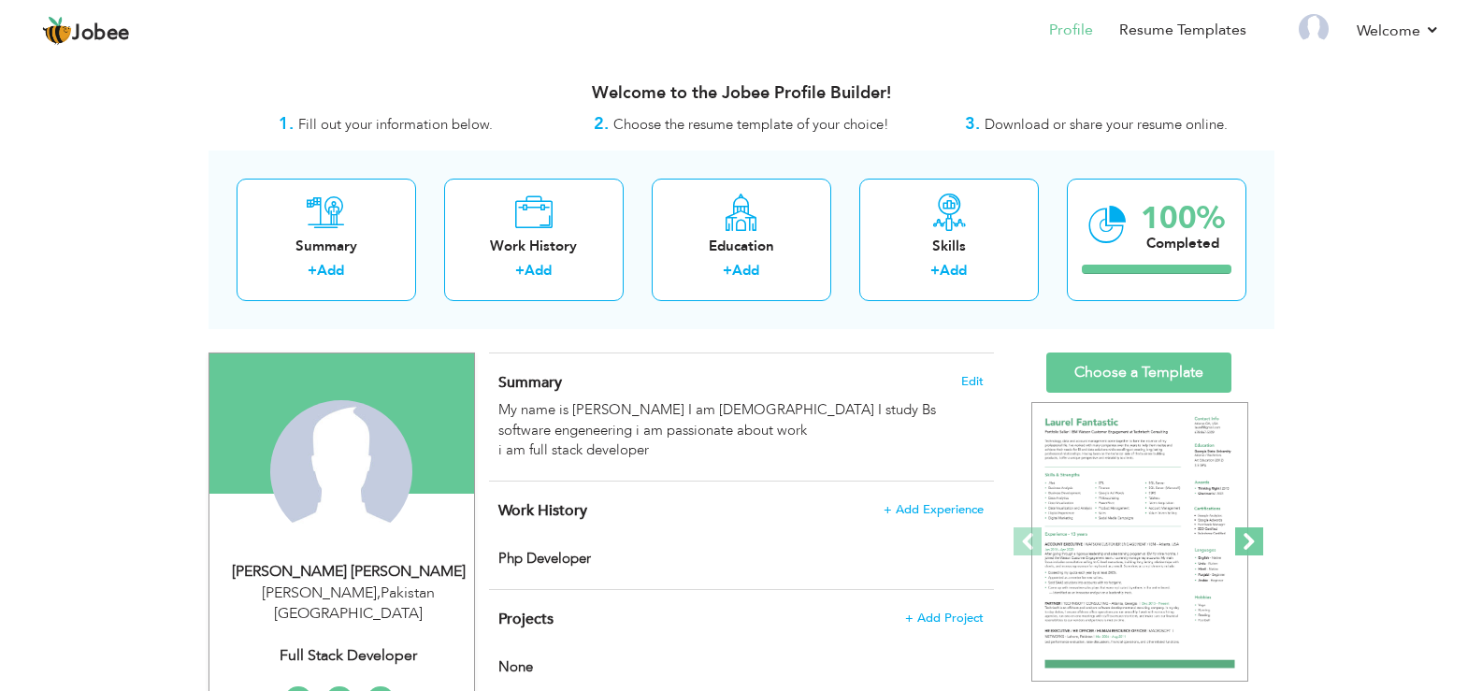
click at [1249, 543] on span at bounding box center [1249, 541] width 28 height 28
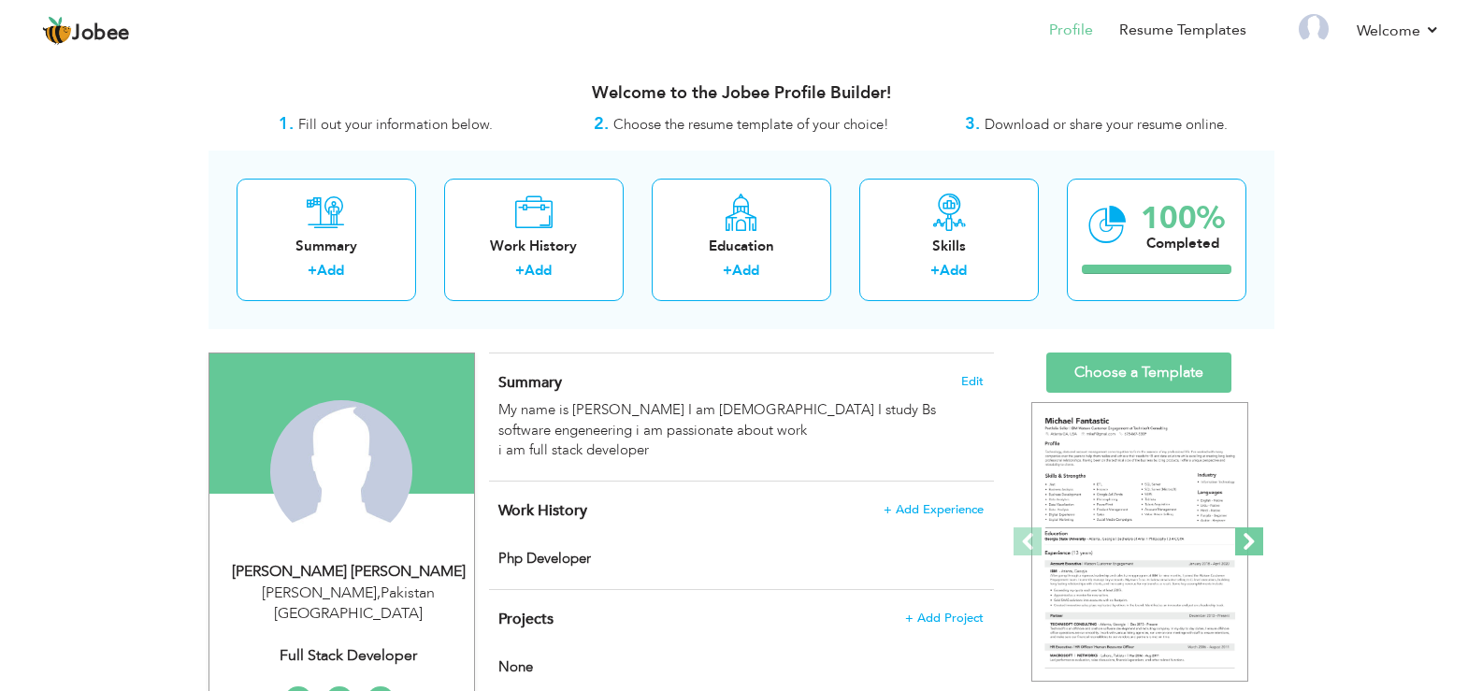
click at [1249, 543] on span at bounding box center [1249, 541] width 28 height 28
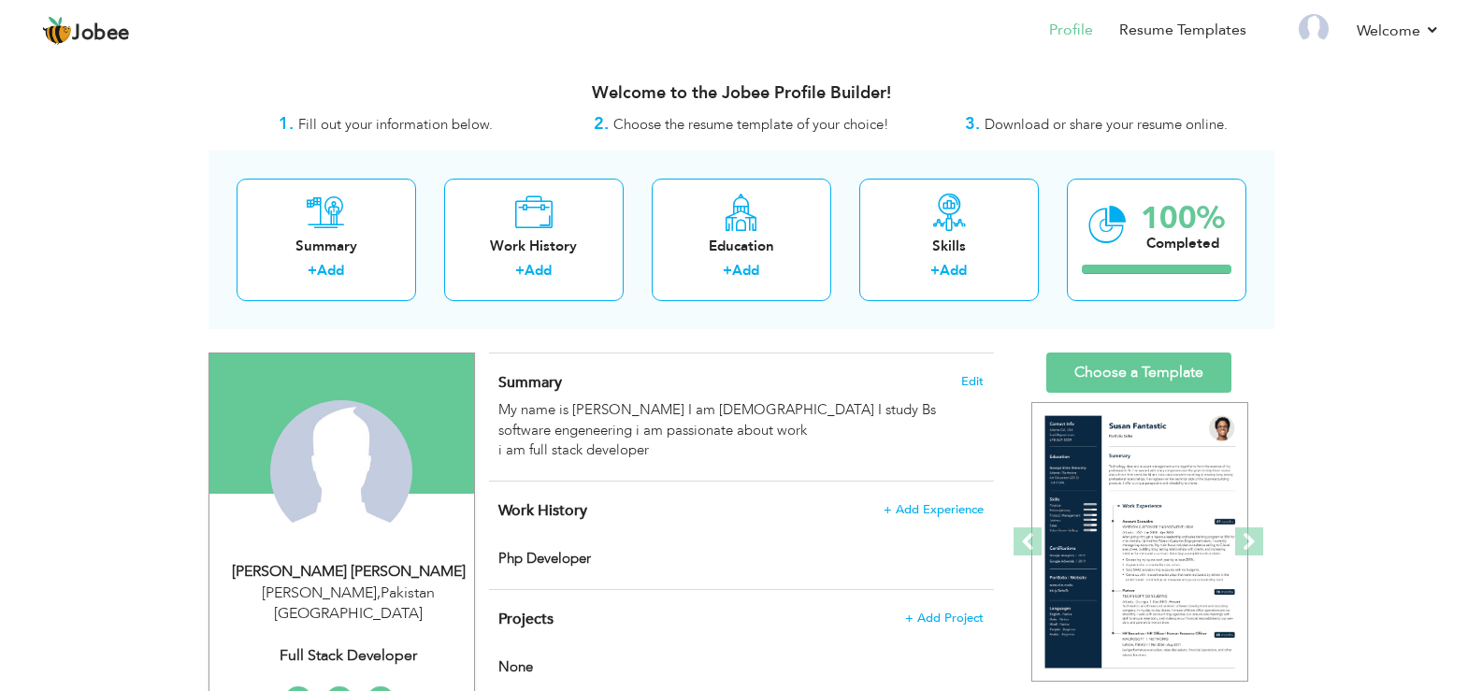
click at [269, 84] on h3 "Welcome to the Jobee Profile Builder!" at bounding box center [742, 93] width 1066 height 19
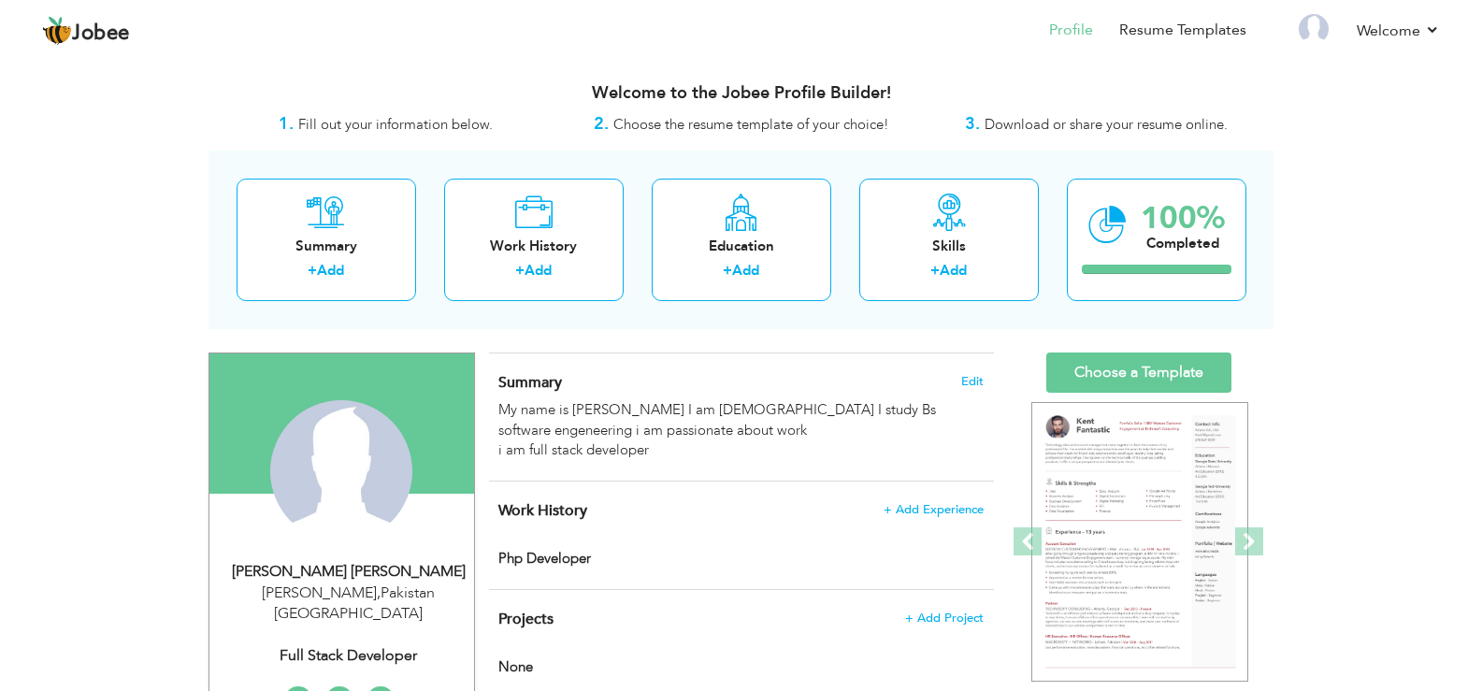
click at [294, 121] on div "1. Fill out your information below." at bounding box center [386, 124] width 355 height 24
click at [617, 95] on h3 "Welcome to the Jobee Profile Builder!" at bounding box center [742, 93] width 1066 height 19
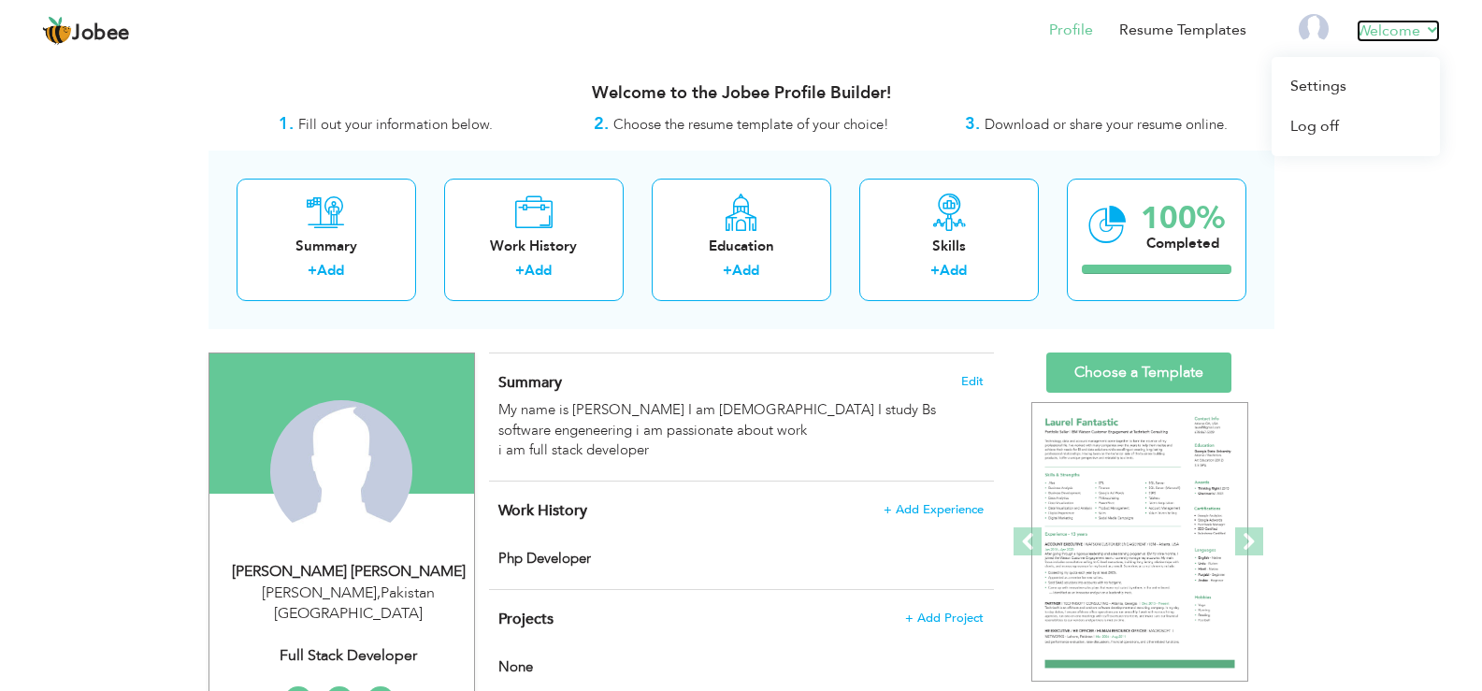
click at [1375, 29] on link "Welcome" at bounding box center [1398, 31] width 83 height 22
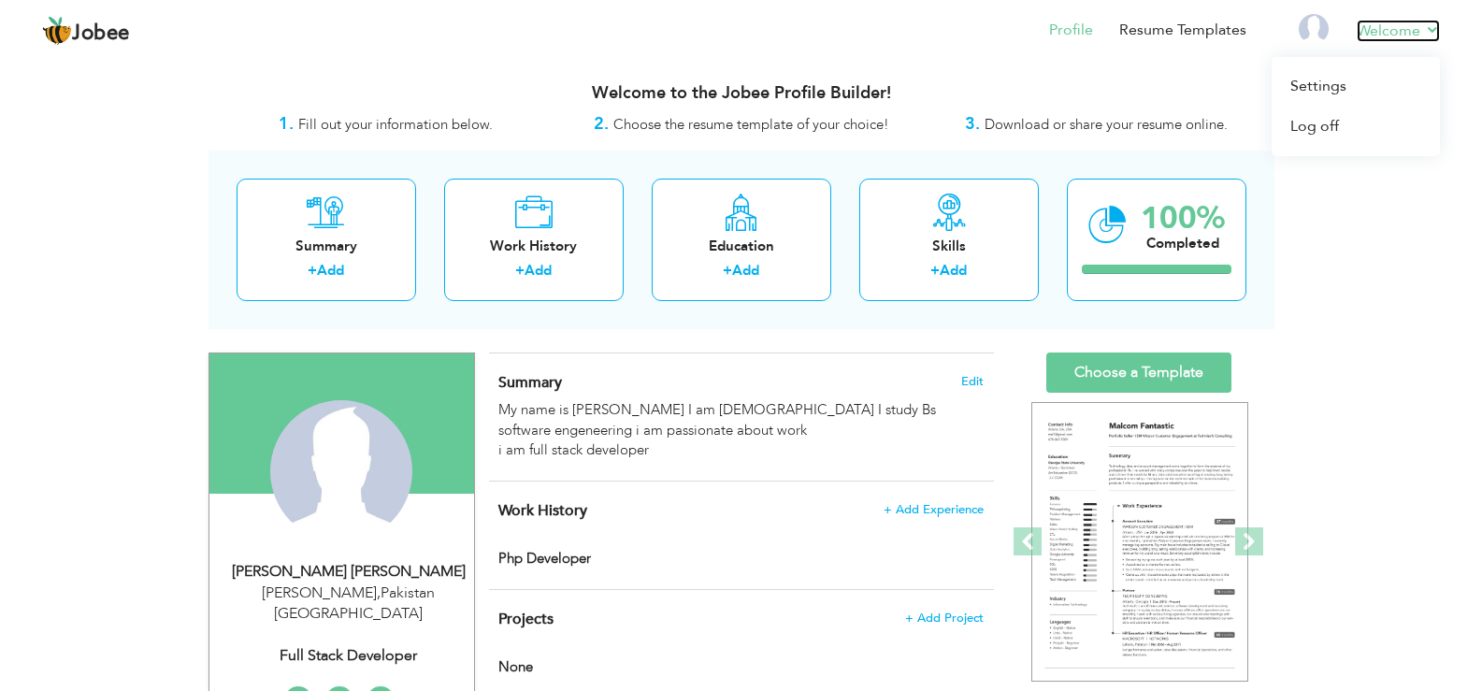
click at [1375, 29] on link "Welcome" at bounding box center [1398, 31] width 83 height 22
click at [1326, 32] on img at bounding box center [1314, 29] width 30 height 30
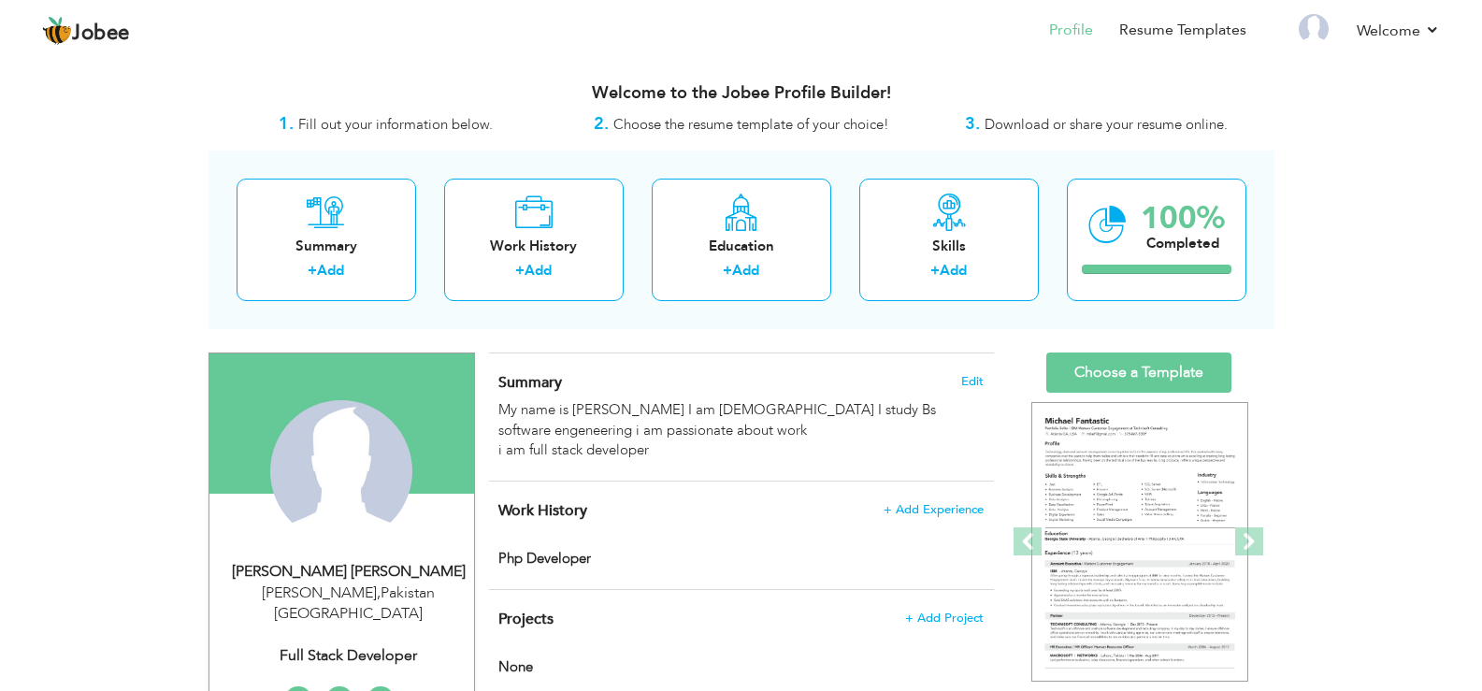
drag, startPoint x: 1345, startPoint y: 8, endPoint x: 1125, endPoint y: 57, distance: 225.1
click at [1125, 57] on header "Jobee Profile Resume Templates Resume Templates Cover Letters About My Resume W…" at bounding box center [741, 30] width 1482 height 62
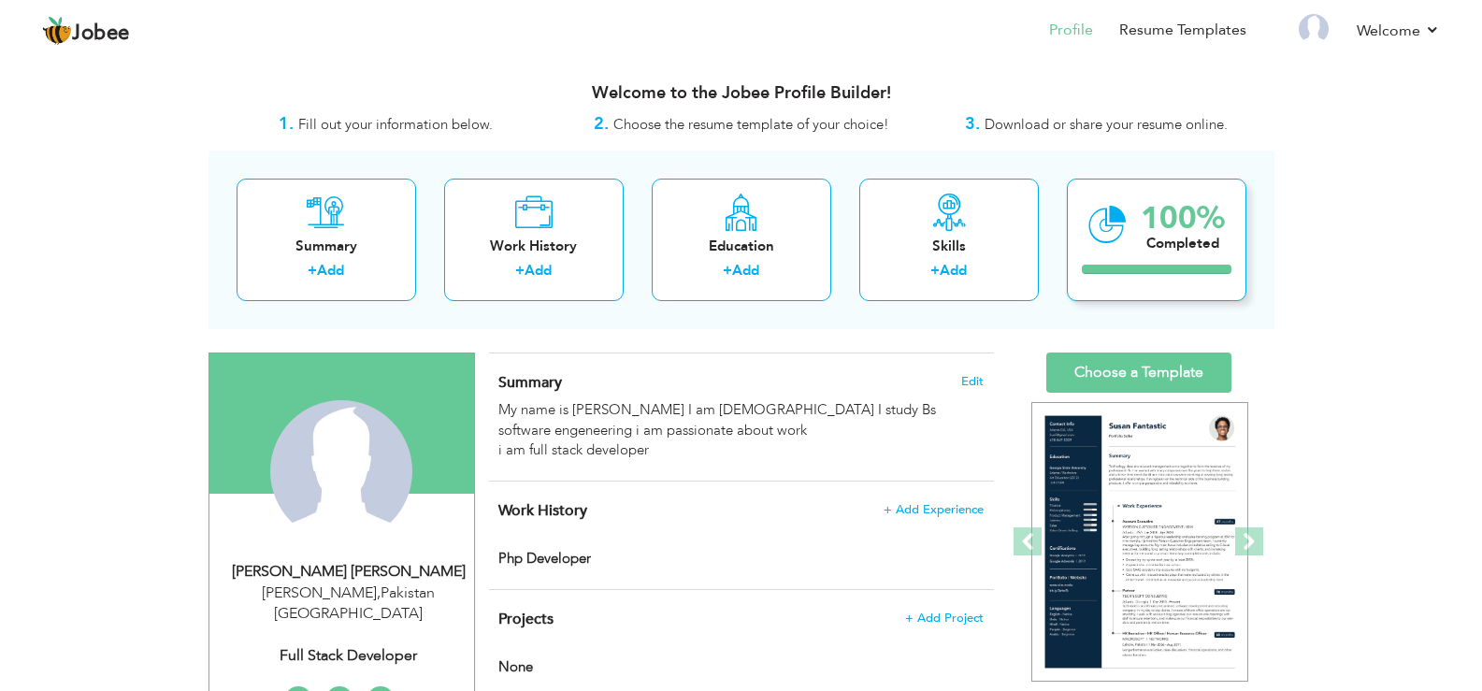
click at [1110, 224] on icon at bounding box center [1108, 225] width 38 height 63
click at [1142, 24] on link "Resume Templates" at bounding box center [1182, 31] width 127 height 22
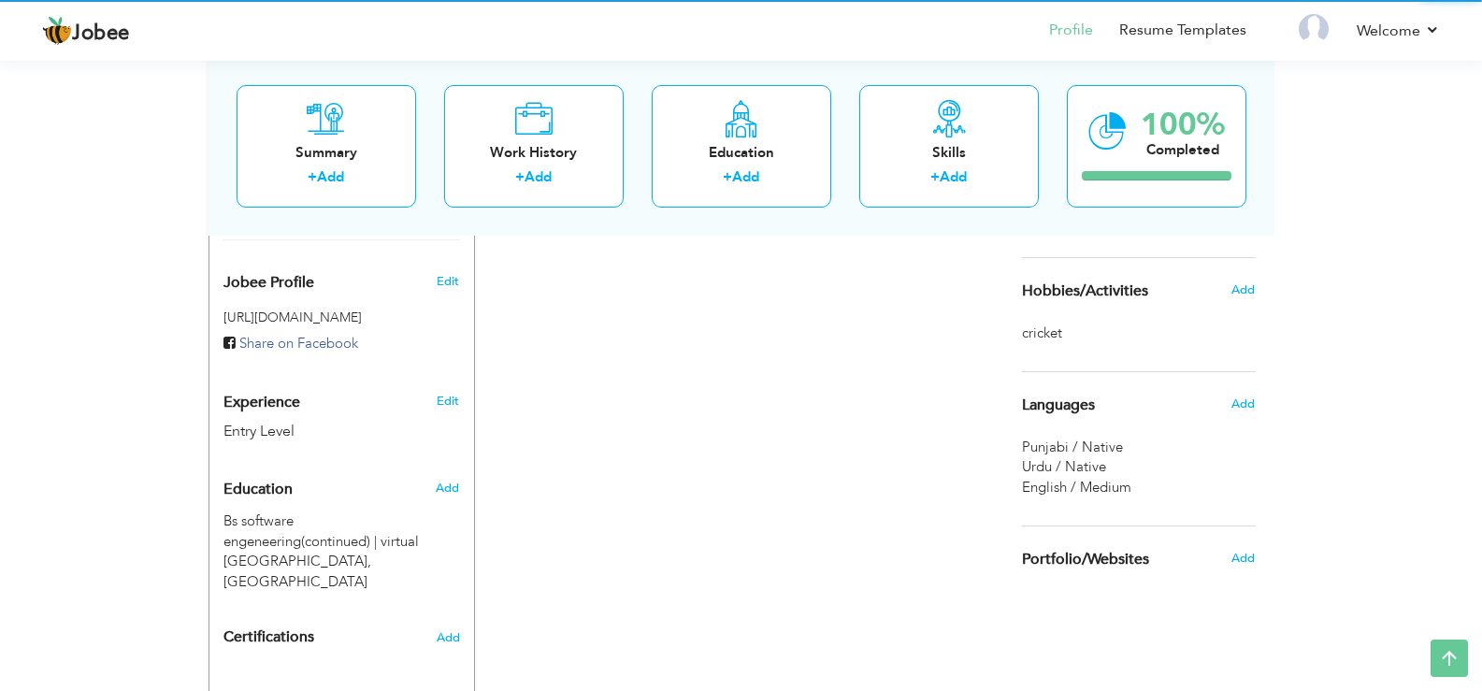
scroll to position [674, 0]
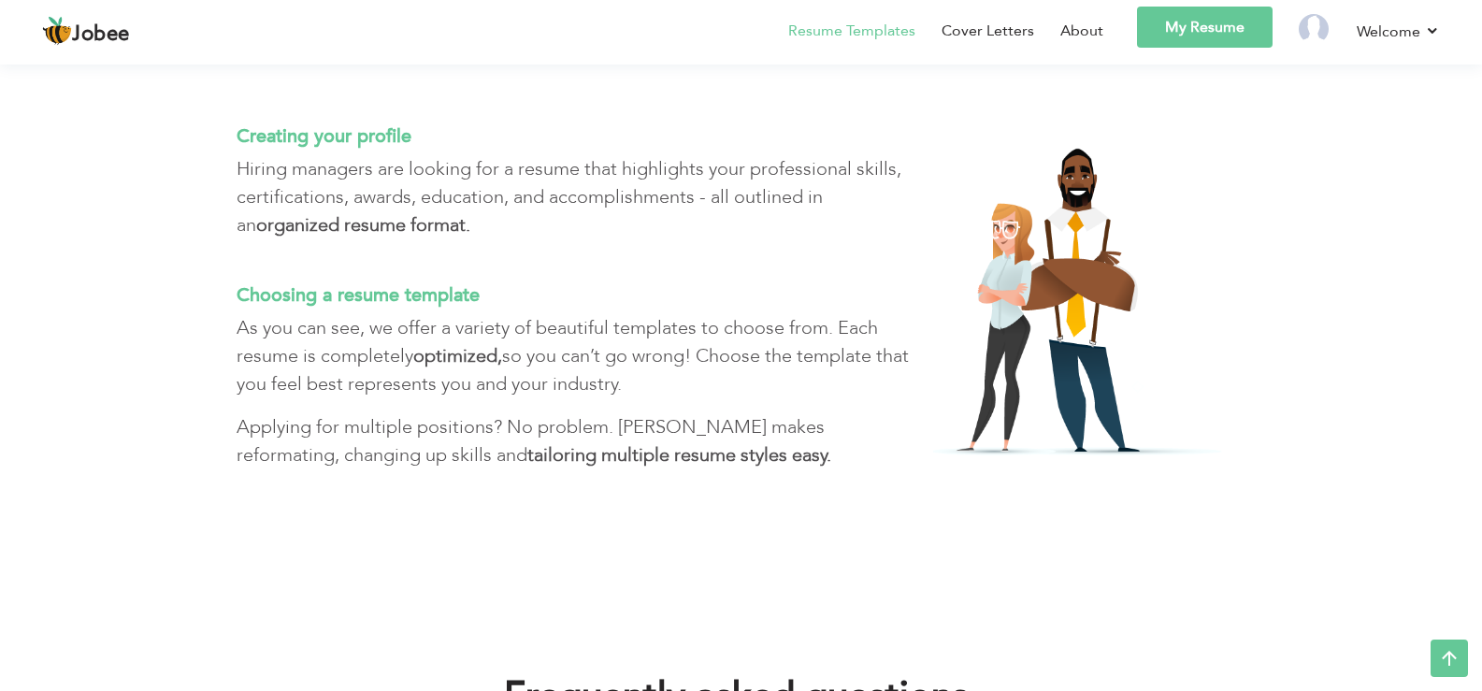
scroll to position [5131, 0]
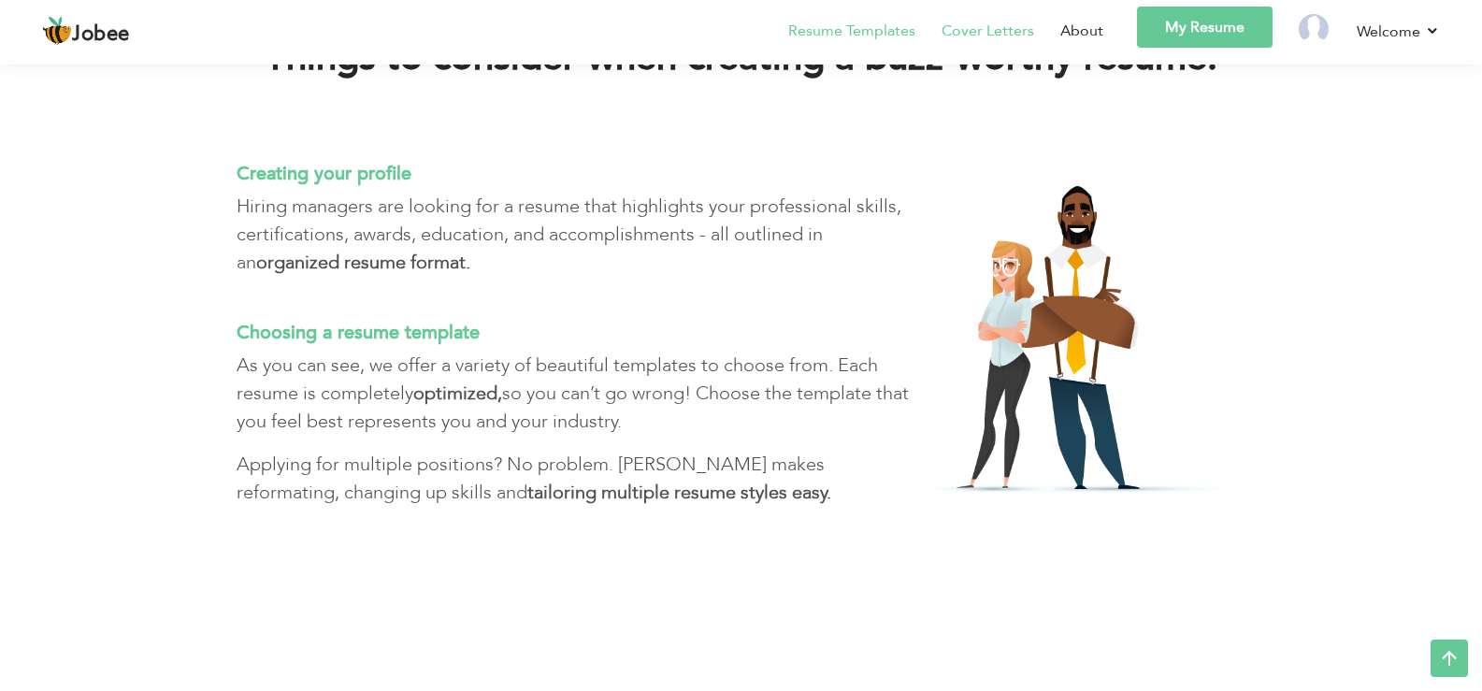
click at [994, 36] on link "Cover Letters" at bounding box center [988, 31] width 93 height 22
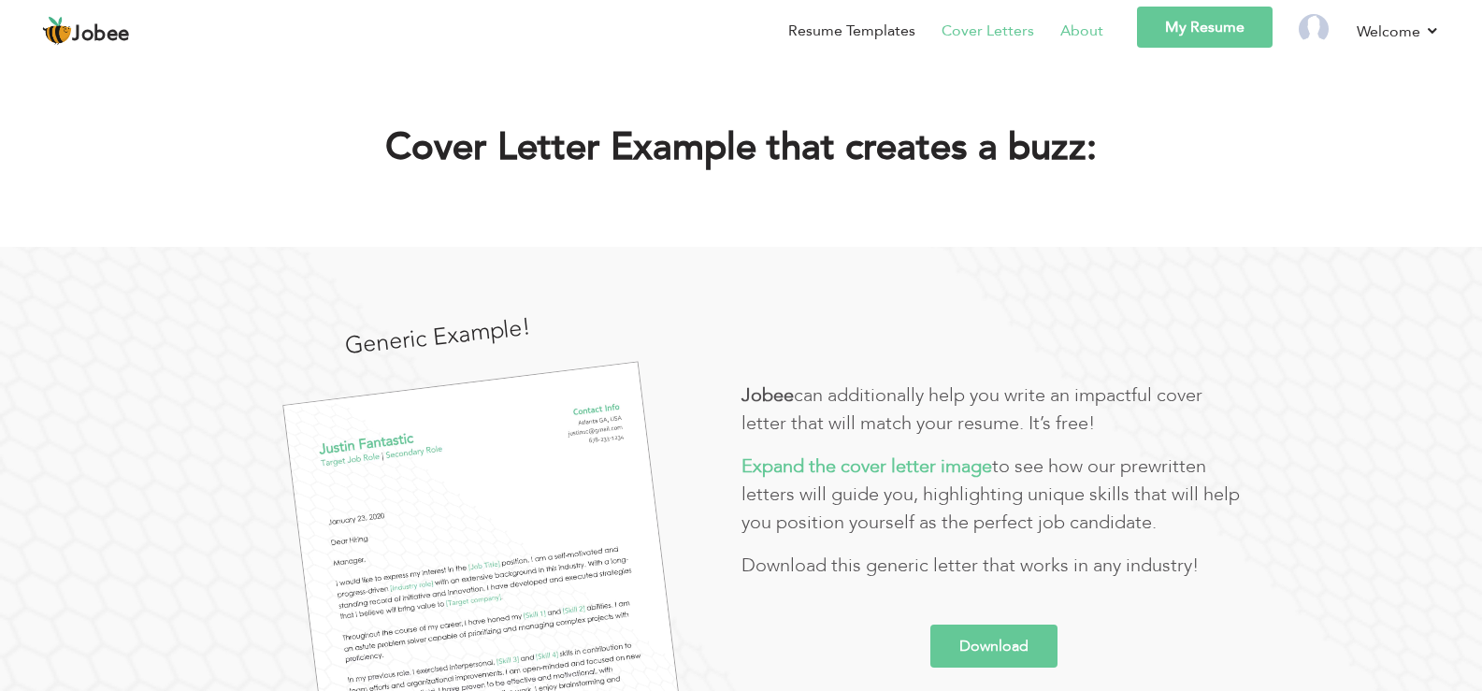
click at [1064, 39] on link "About" at bounding box center [1082, 31] width 43 height 22
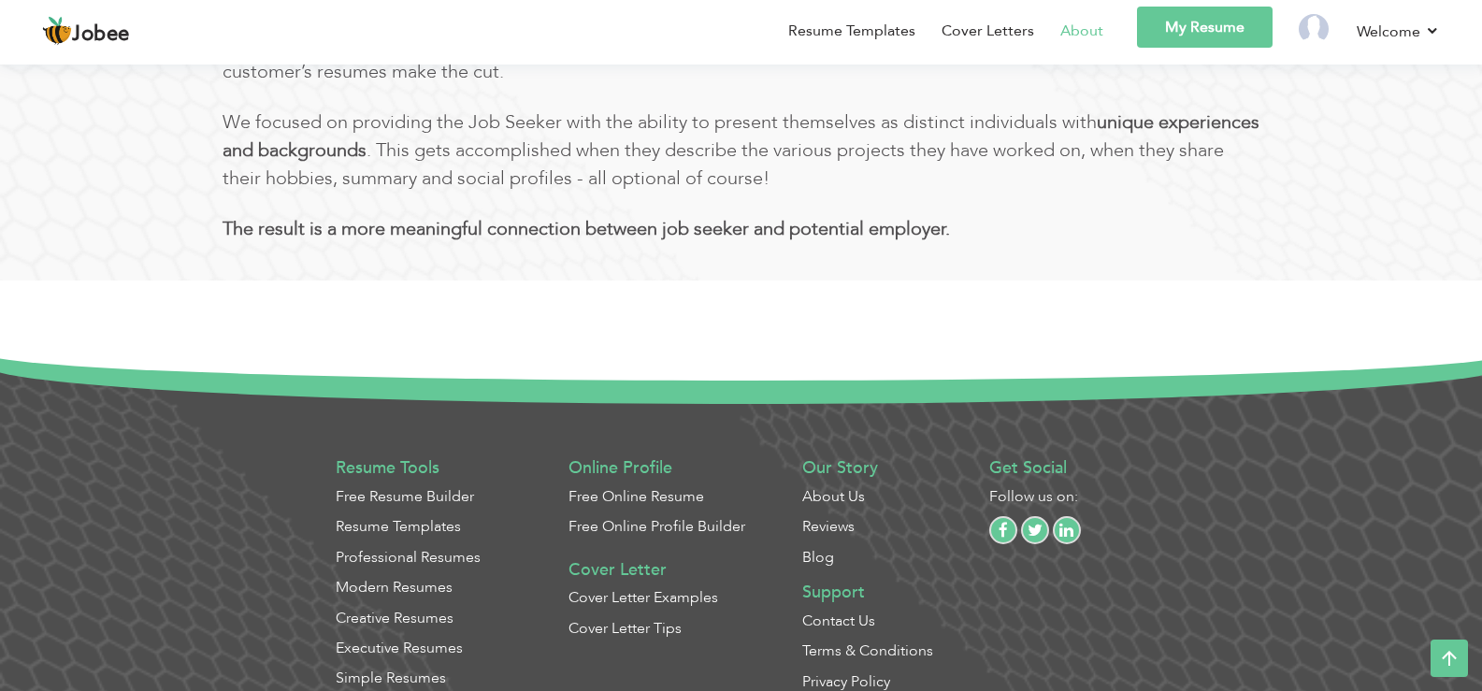
scroll to position [1124, 0]
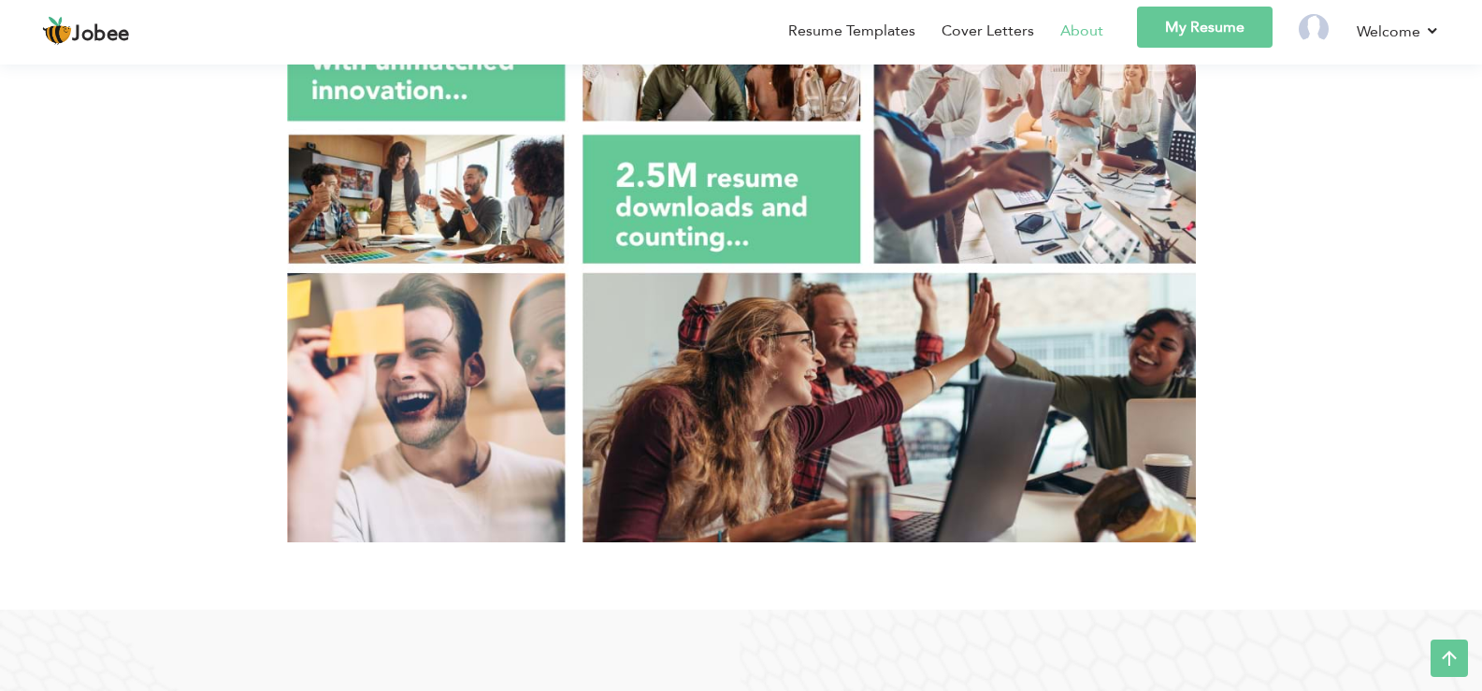
scroll to position [0, 0]
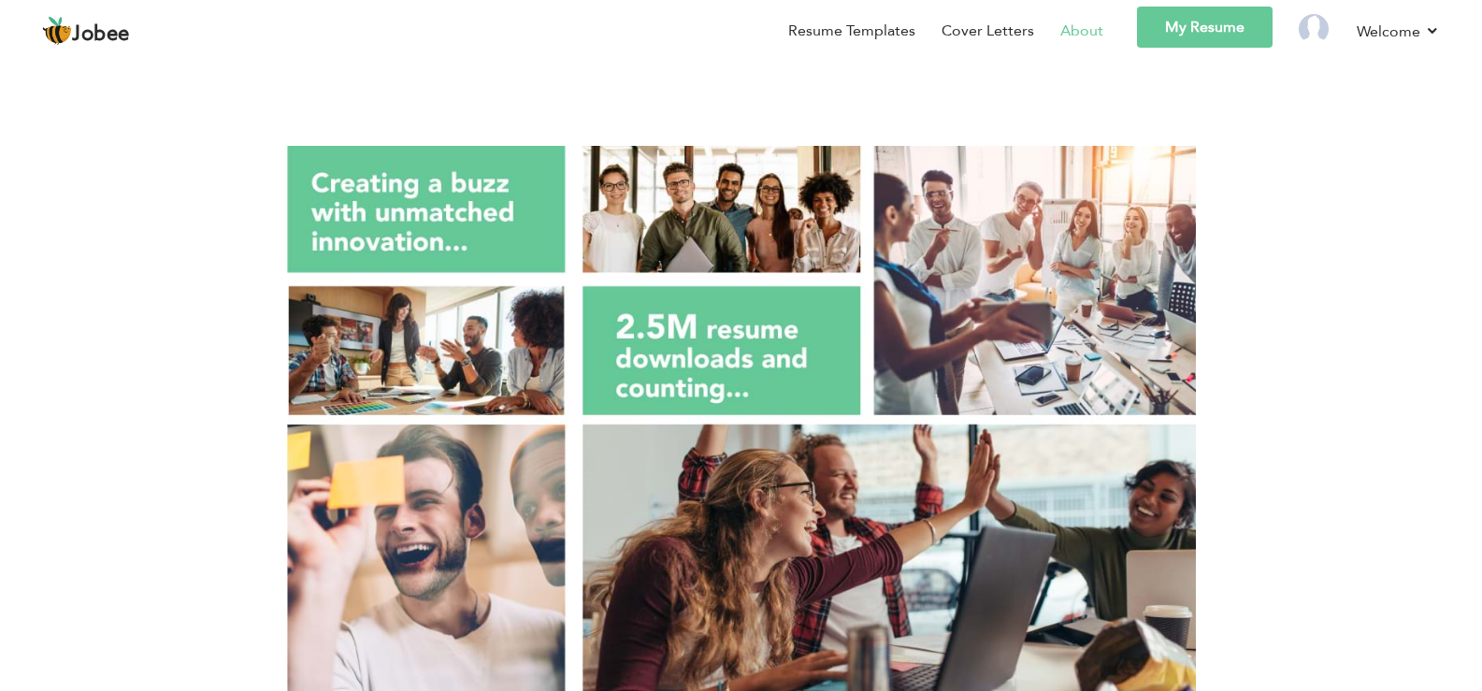
click at [1233, 37] on link "My Resume" at bounding box center [1205, 27] width 136 height 41
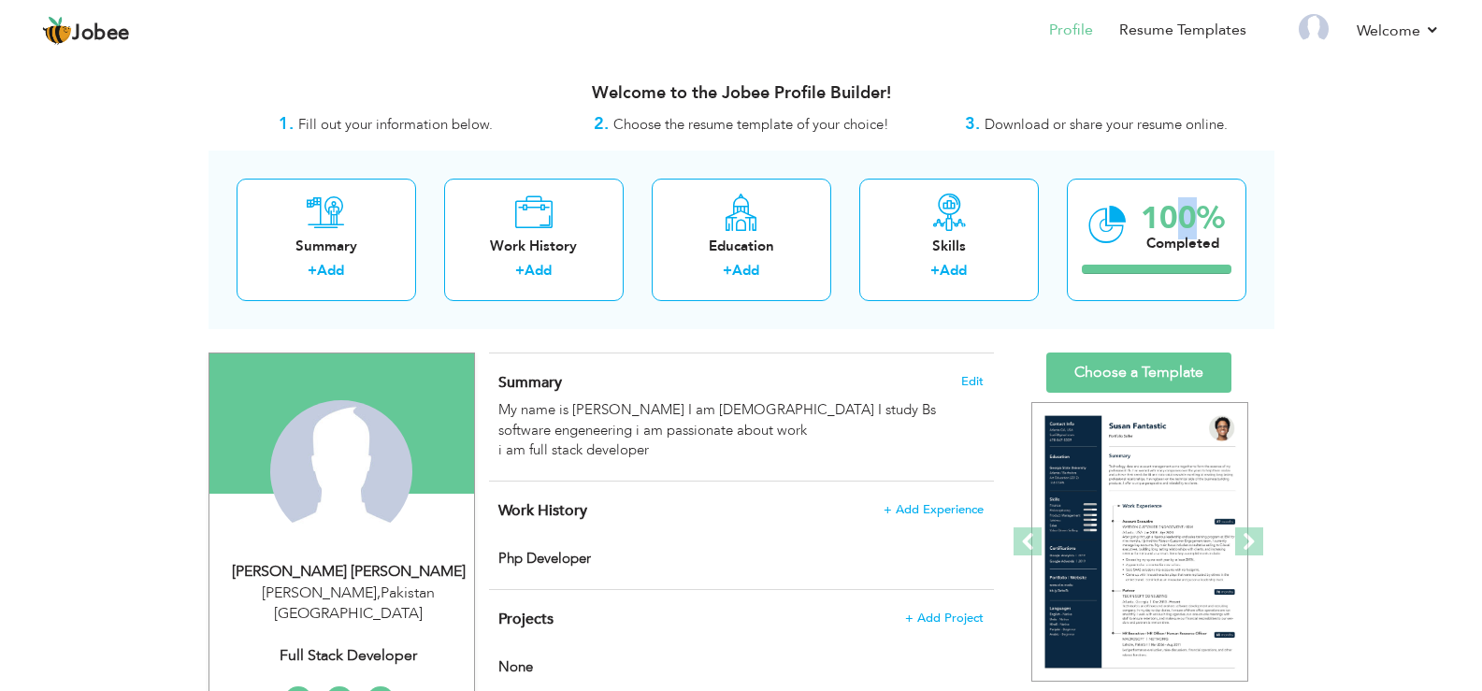
drag, startPoint x: 1176, startPoint y: 197, endPoint x: 1199, endPoint y: 137, distance: 64.8
drag, startPoint x: 1267, startPoint y: 192, endPoint x: 1276, endPoint y: 109, distance: 82.7
drag, startPoint x: 1276, startPoint y: 109, endPoint x: 1299, endPoint y: 341, distance: 233.1
